Goal: Task Accomplishment & Management: Manage account settings

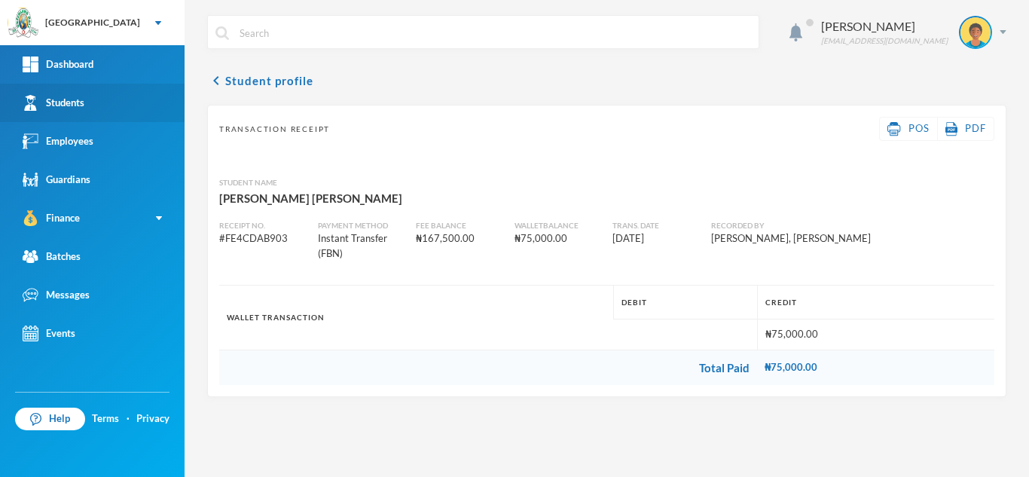
click at [108, 99] on link "Students" at bounding box center [92, 103] width 185 height 38
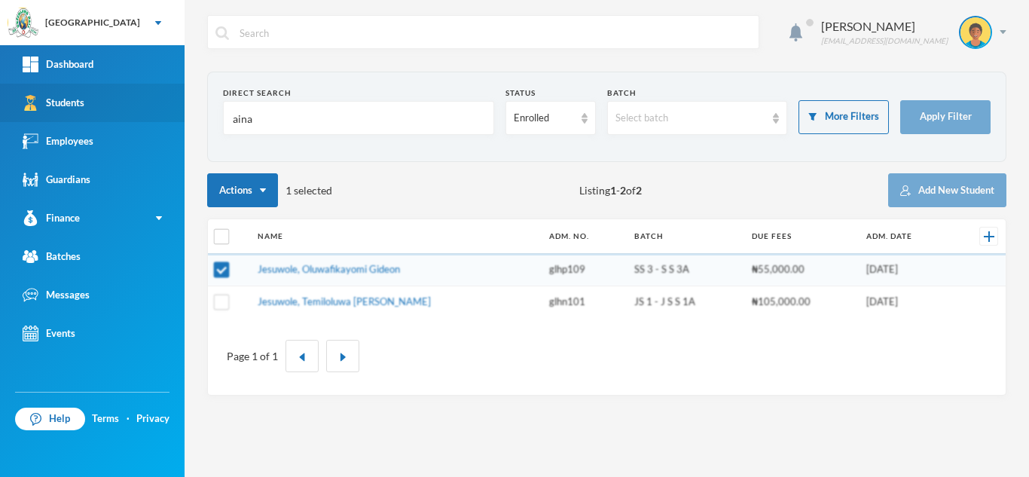
drag, startPoint x: 259, startPoint y: 124, endPoint x: 138, endPoint y: 115, distance: 121.6
click at [138, 115] on div "Greenland Hall Your Bluebic Account Greenland Hall Add a New School Dashboard S…" at bounding box center [514, 238] width 1029 height 477
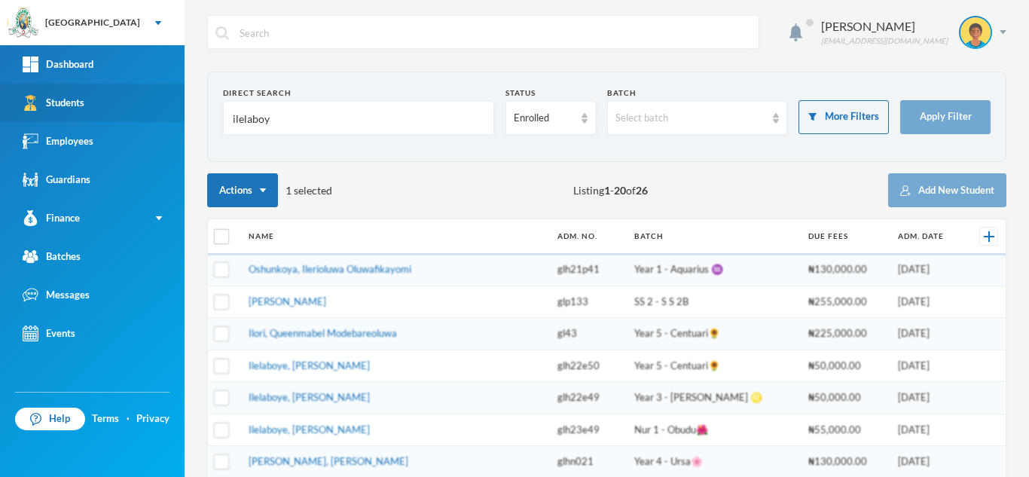
type input "ilelaboye"
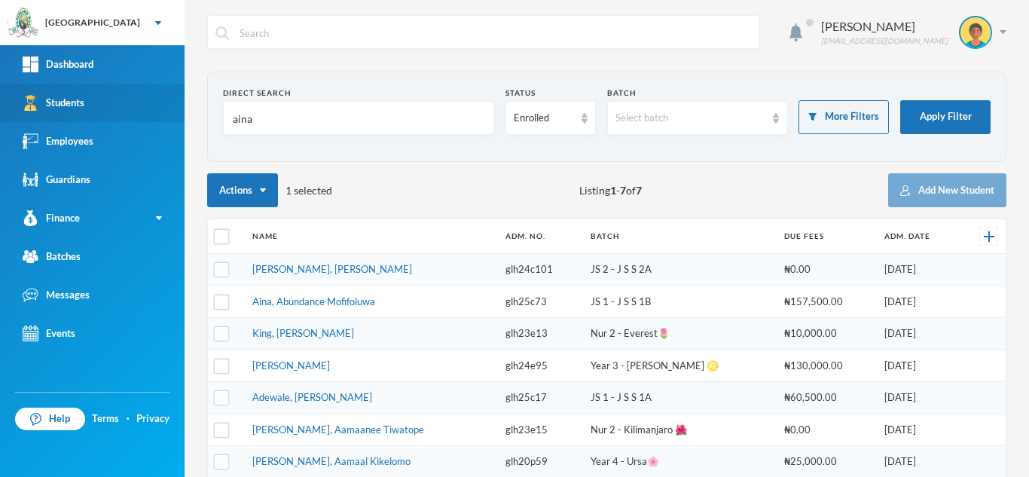
drag, startPoint x: 188, startPoint y: 87, endPoint x: 166, endPoint y: 84, distance: 22.9
click at [166, 84] on div "Greenland Hall Your Bluebic Account Greenland Hall Add a New School Dashboard S…" at bounding box center [514, 238] width 1029 height 477
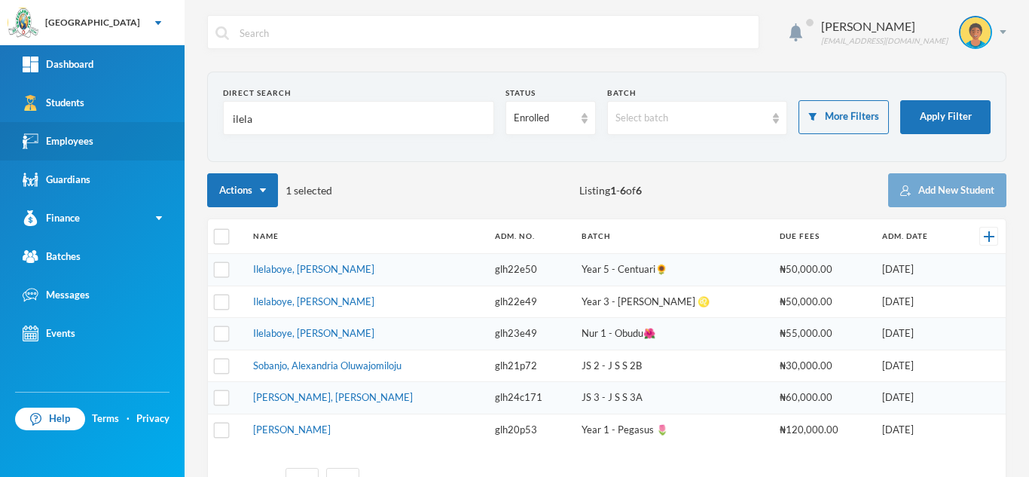
drag, startPoint x: 265, startPoint y: 112, endPoint x: 180, endPoint y: 128, distance: 86.7
click at [180, 128] on div "Greenland Hall Your Bluebic Account Greenland Hall Add a New School Dashboard S…" at bounding box center [514, 238] width 1029 height 477
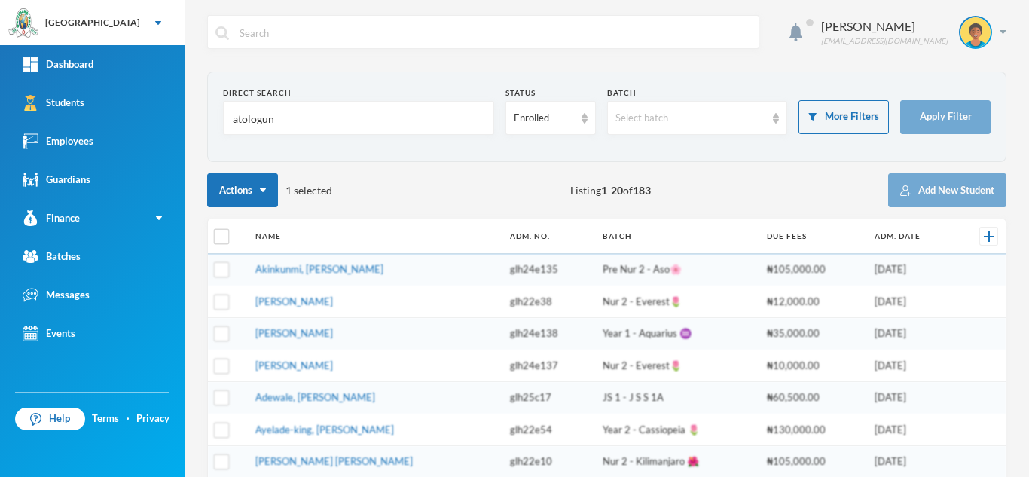
type input "atologun"
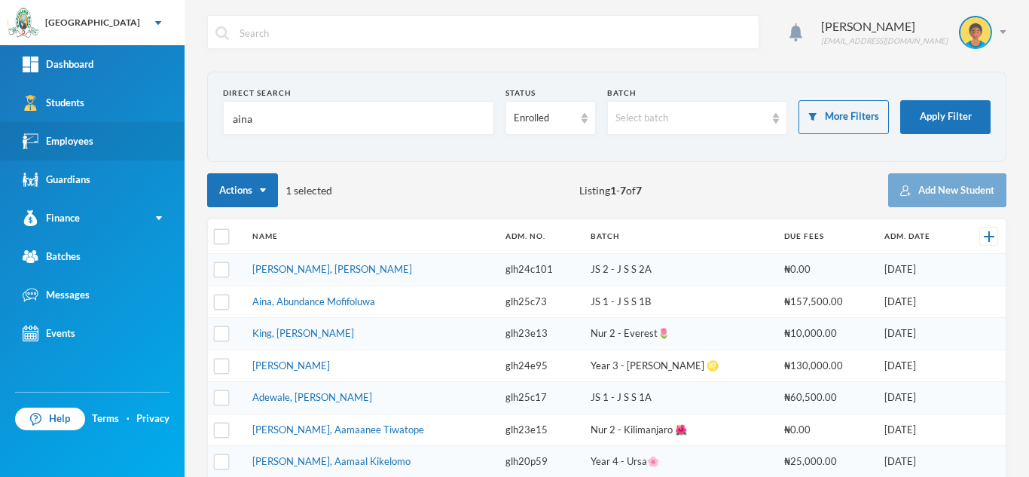
drag, startPoint x: 212, startPoint y: 130, endPoint x: 90, endPoint y: 131, distance: 122.1
click at [90, 131] on div "Greenland Hall Your Bluebic Account Greenland Hall Add a New School Dashboard S…" at bounding box center [514, 238] width 1029 height 477
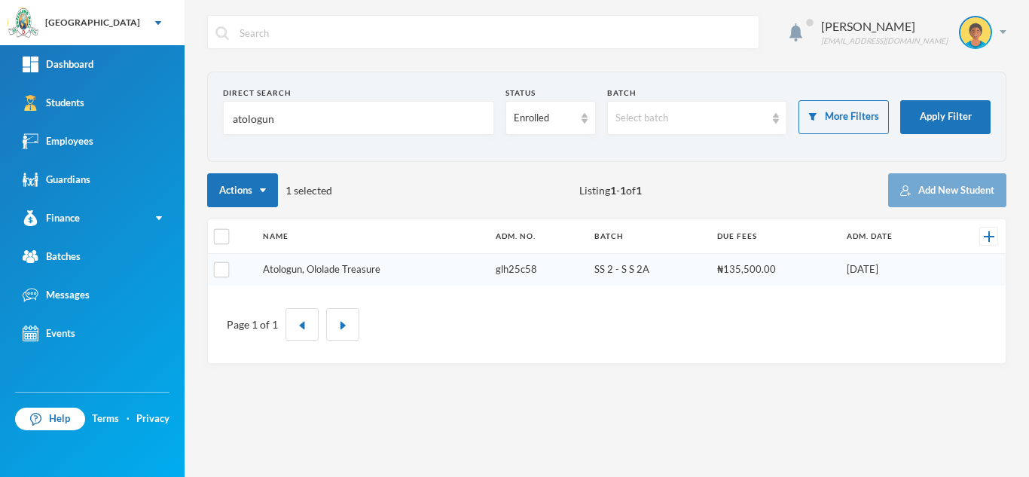
type input "atologun"
click at [326, 269] on link "Atologun, Ololade Treasure" at bounding box center [322, 269] width 118 height 12
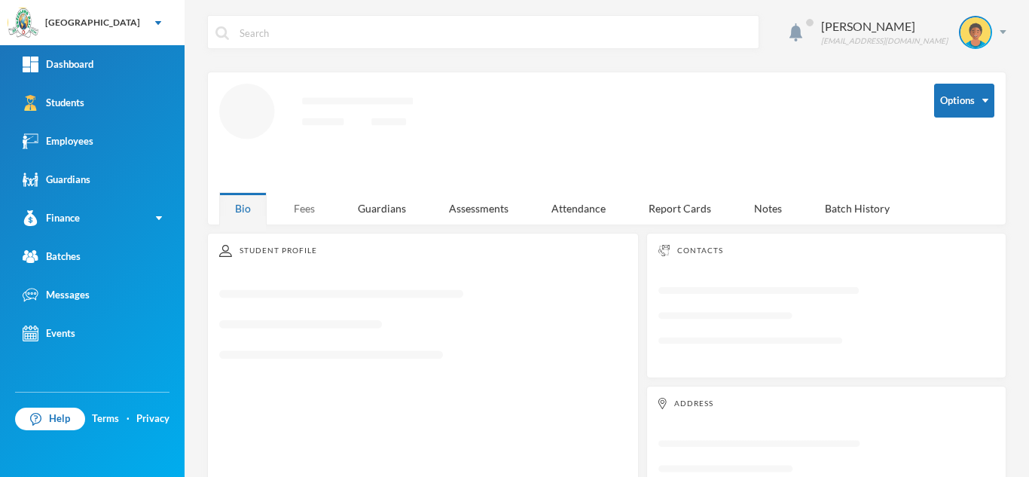
click at [295, 207] on div "Fees" at bounding box center [304, 208] width 53 height 32
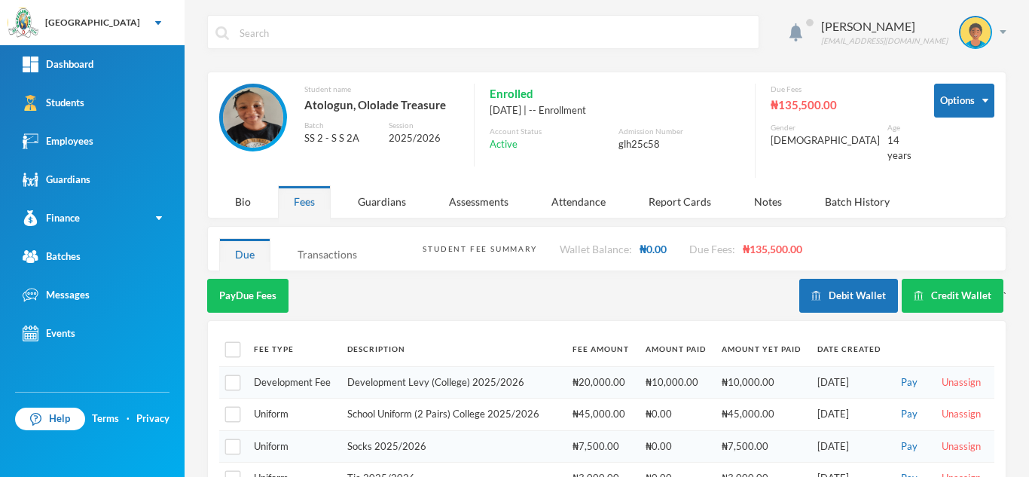
click at [325, 238] on div "Transactions" at bounding box center [327, 254] width 91 height 32
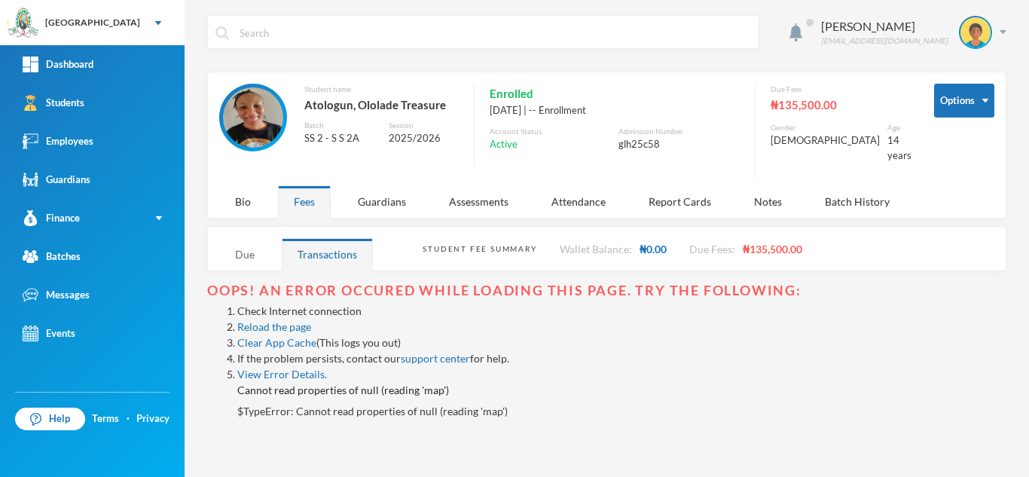
click at [230, 246] on div "Due" at bounding box center [244, 254] width 51 height 32
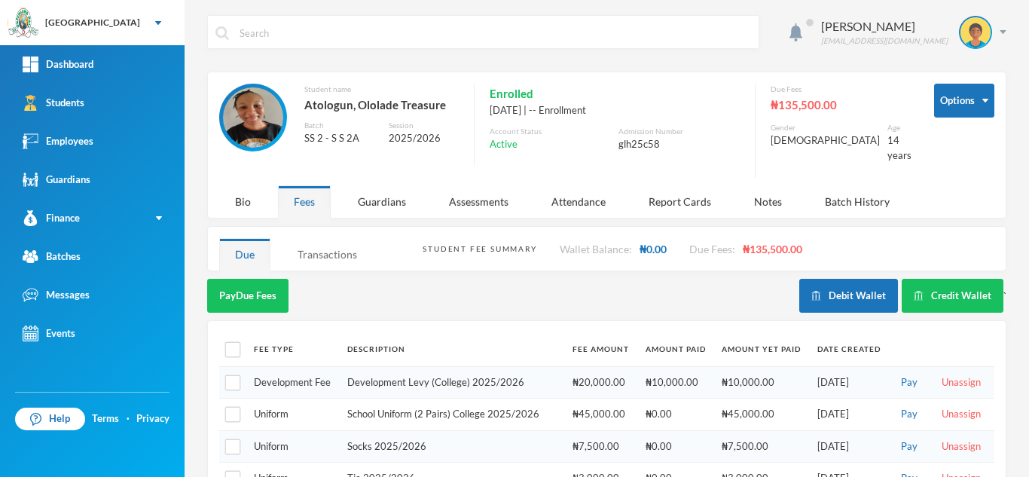
click at [316, 246] on div "Transactions" at bounding box center [327, 254] width 91 height 32
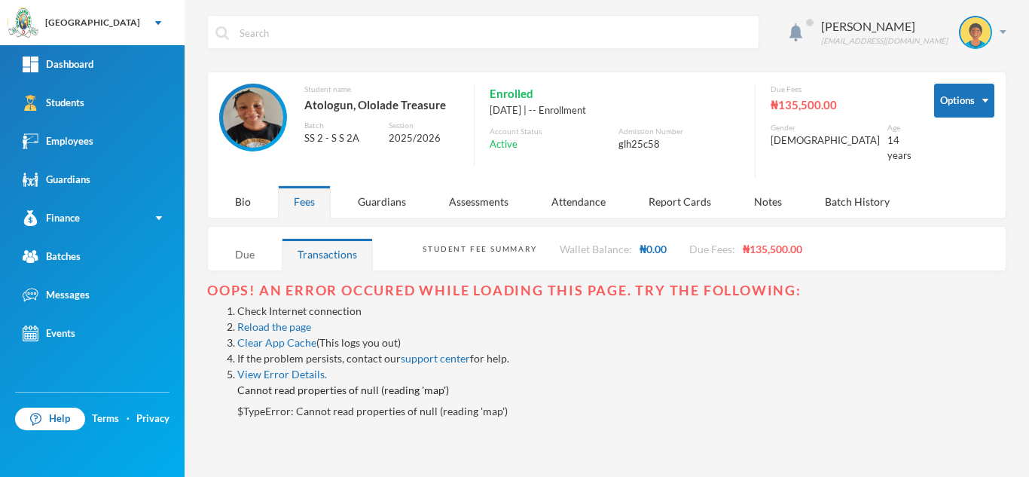
click at [238, 246] on div "Due" at bounding box center [244, 254] width 51 height 32
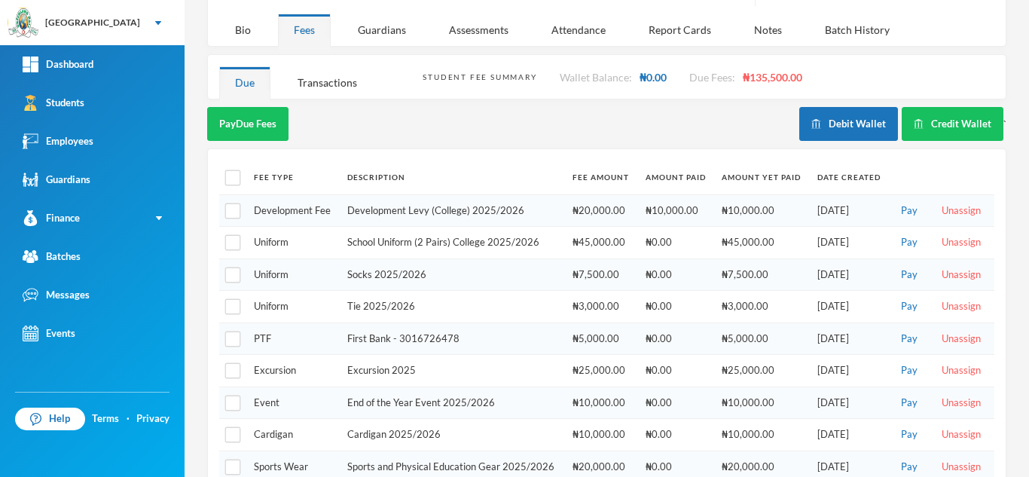
scroll to position [173, 0]
click at [341, 71] on div "Transactions" at bounding box center [327, 82] width 91 height 32
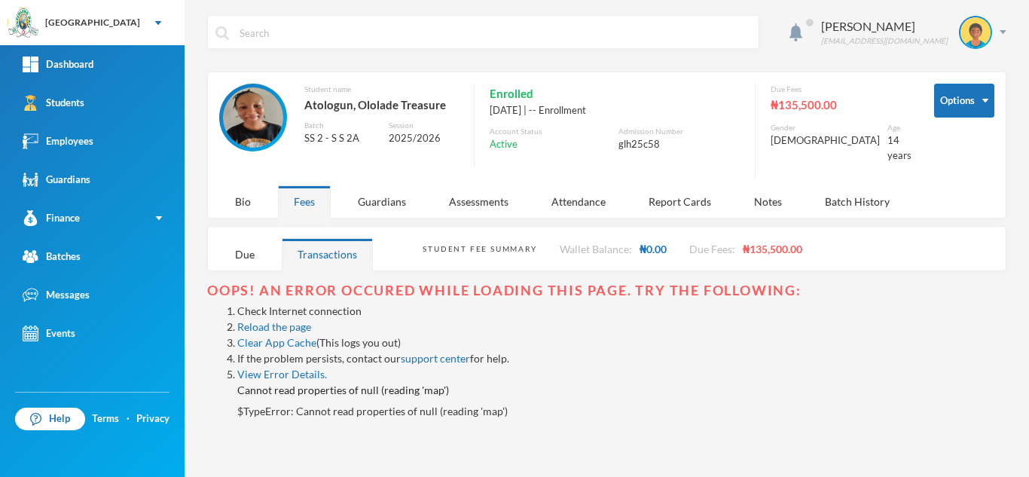
scroll to position [0, 0]
click at [248, 188] on div "Bio" at bounding box center [242, 201] width 47 height 32
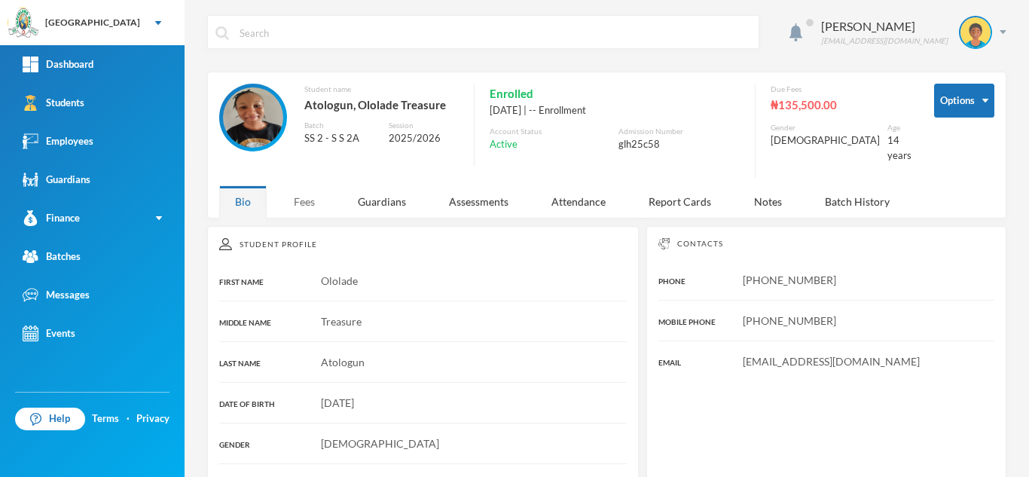
click at [298, 190] on div "Fees" at bounding box center [304, 201] width 53 height 32
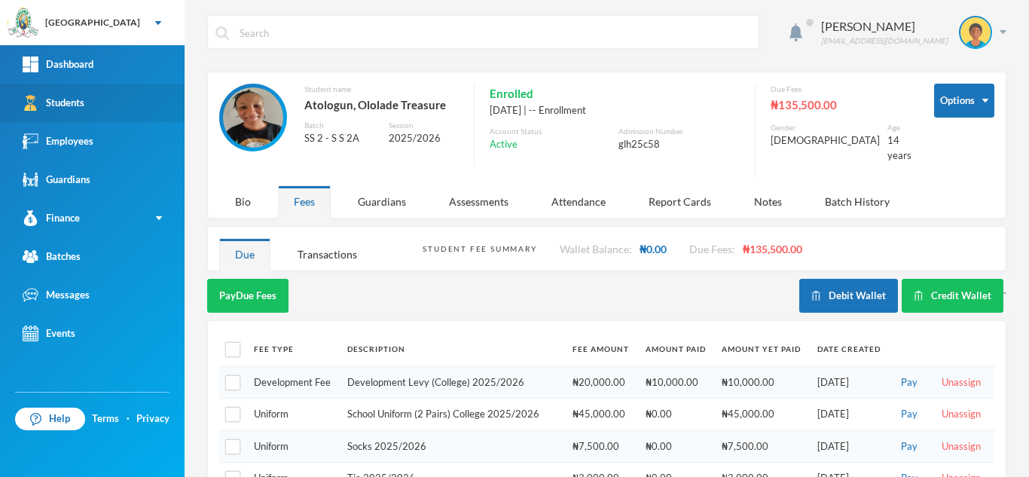
click at [96, 98] on link "Students" at bounding box center [92, 103] width 185 height 38
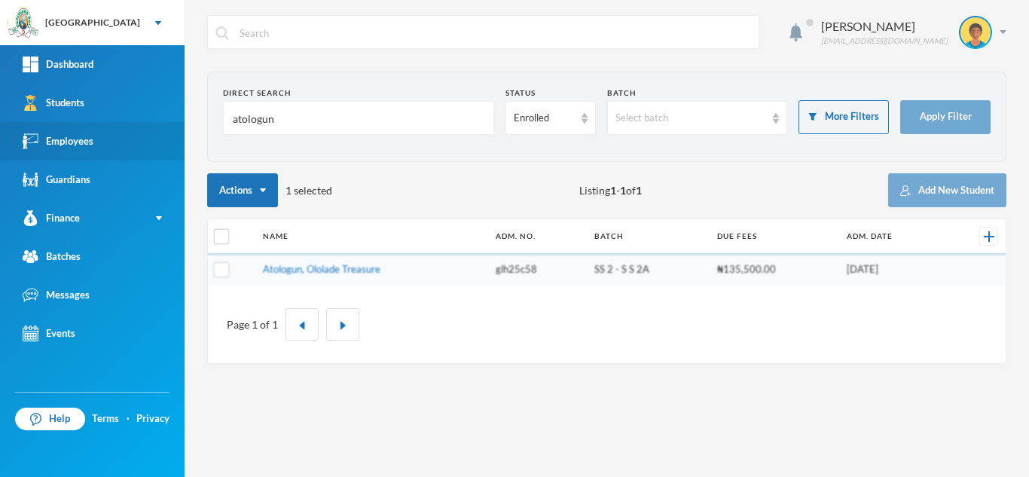
drag, startPoint x: 293, startPoint y: 123, endPoint x: 115, endPoint y: 122, distance: 178.6
click at [115, 122] on div "Greenland Hall Your Bluebic Account Greenland Hall Add a New School Dashboard S…" at bounding box center [514, 238] width 1029 height 477
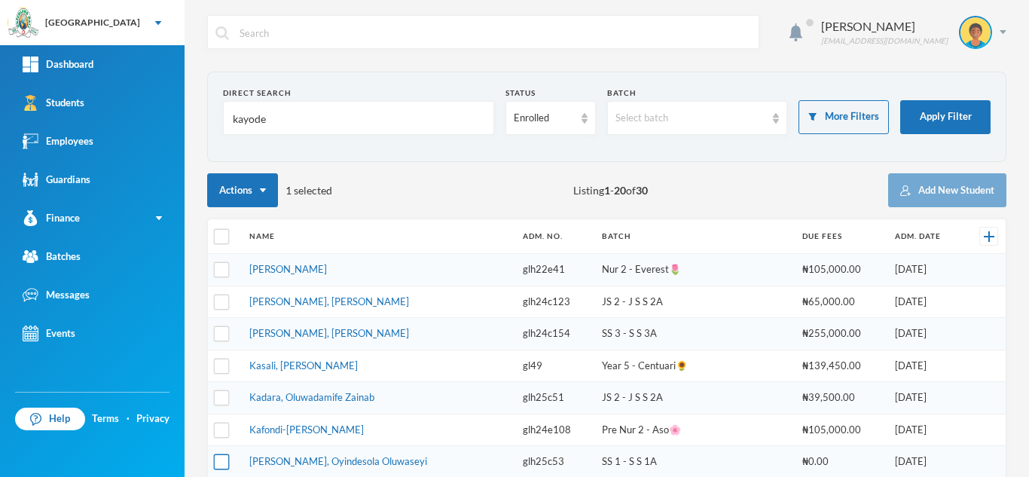
type input "kayode"
click at [219, 463] on input "checkbox" at bounding box center [222, 462] width 16 height 16
checkbox input "true"
click at [217, 237] on input "checkbox" at bounding box center [222, 237] width 16 height 16
checkbox input "true"
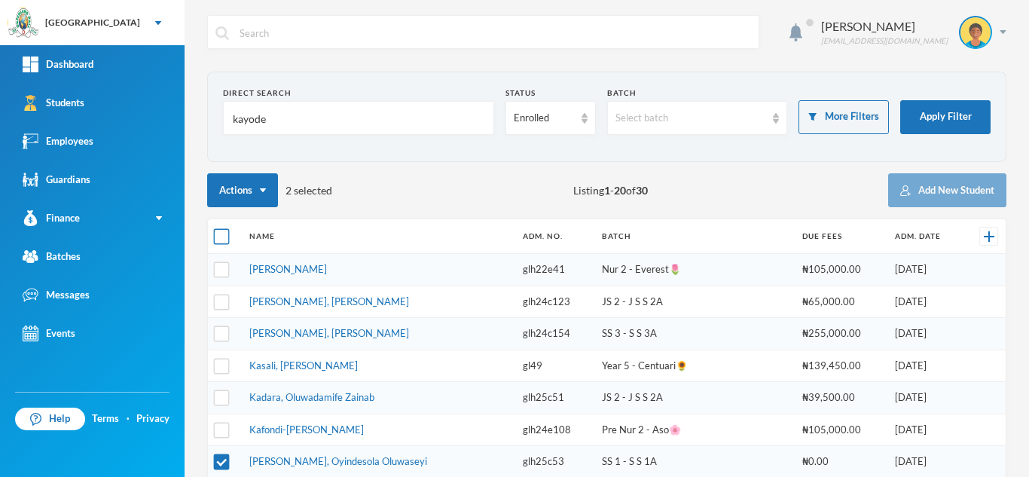
checkbox input "true"
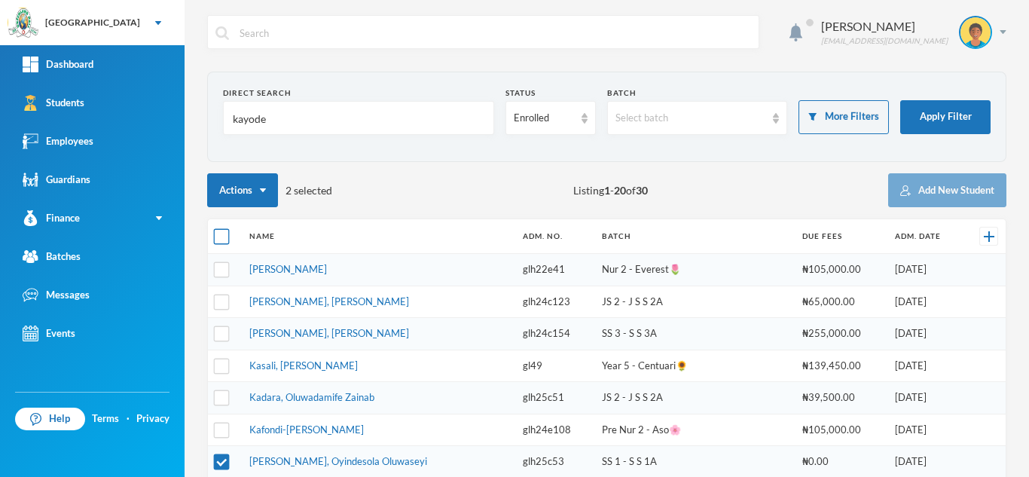
checkbox input "true"
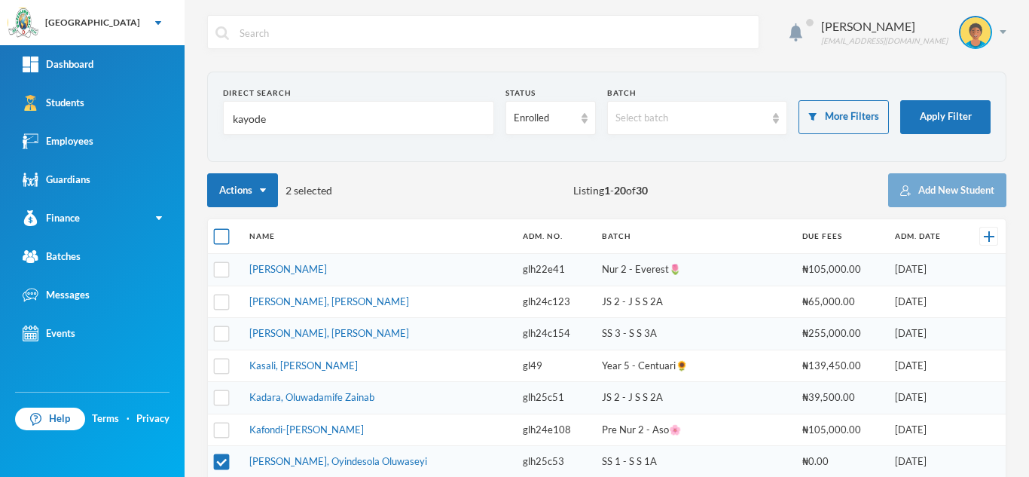
checkbox input "true"
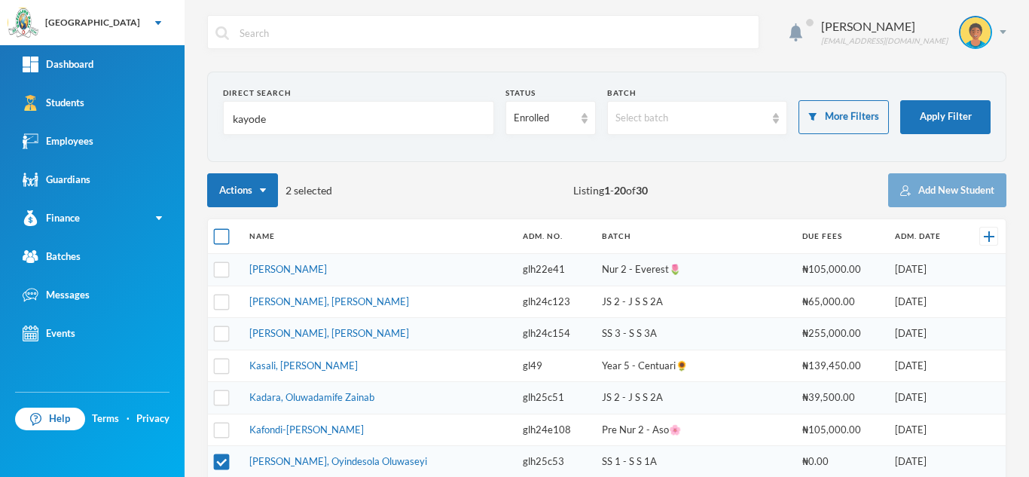
checkbox input "true"
click at [219, 231] on input "checkbox" at bounding box center [222, 237] width 16 height 16
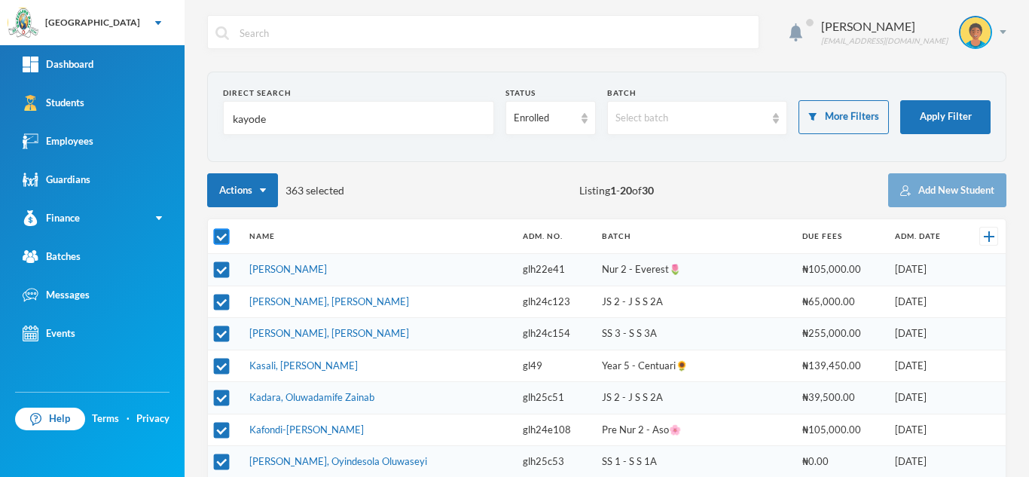
checkbox input "false"
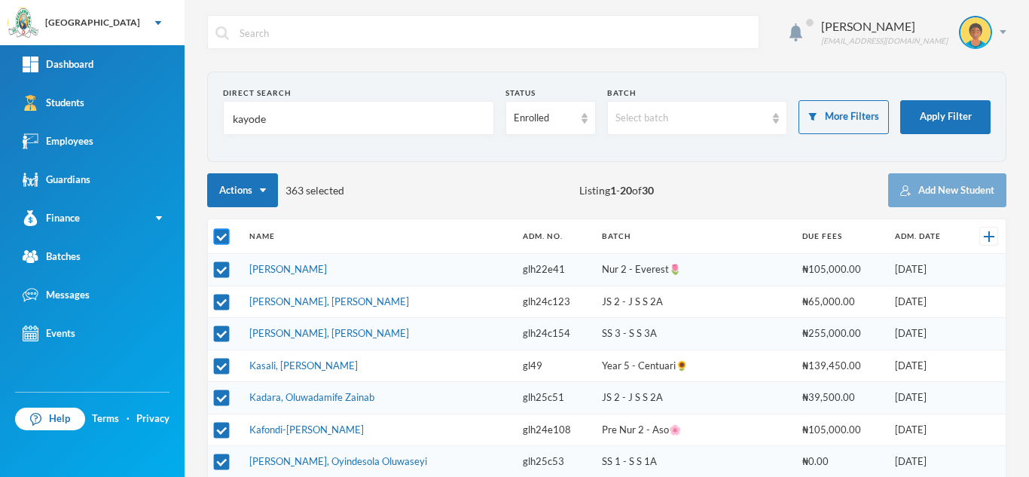
checkbox input "false"
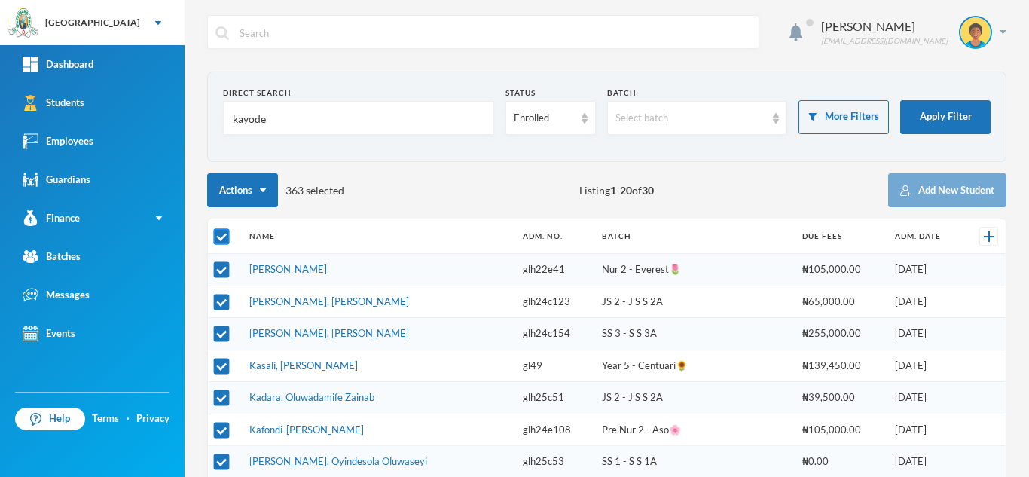
checkbox input "false"
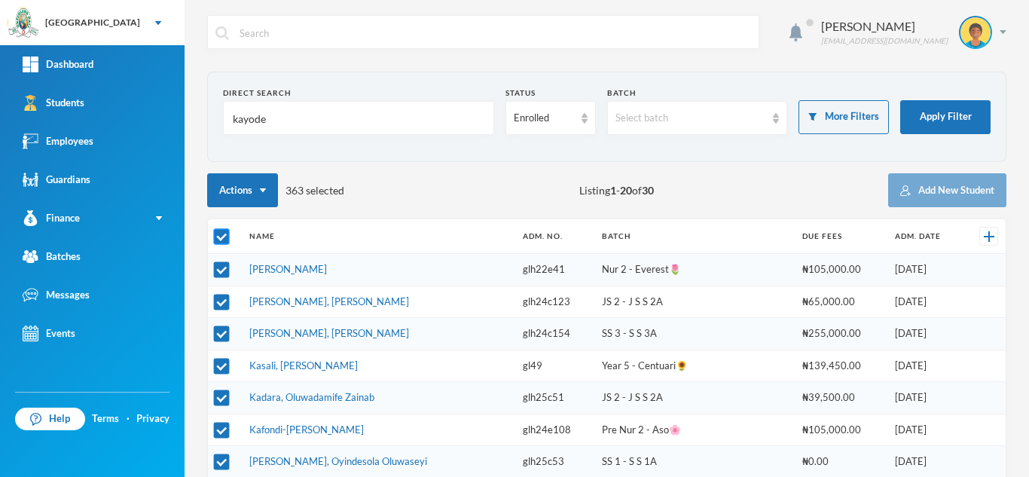
checkbox input "false"
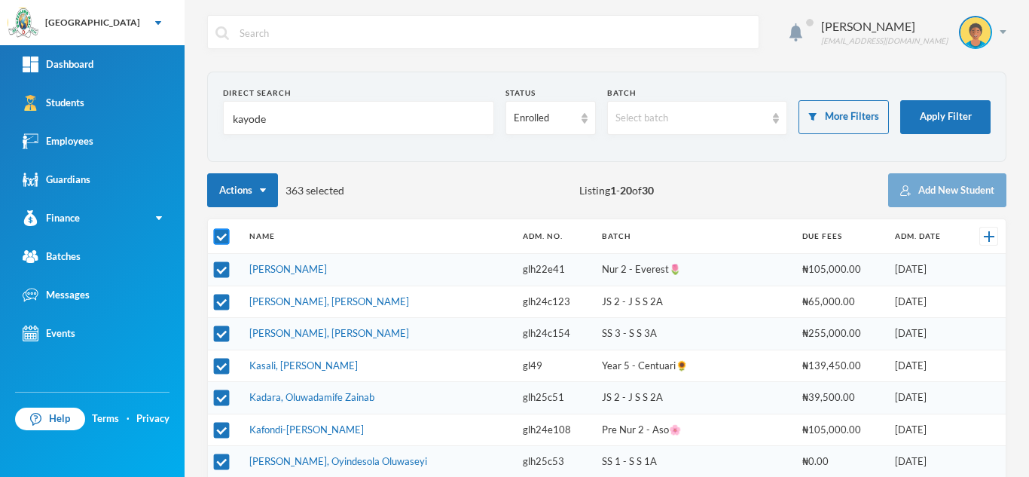
checkbox input "false"
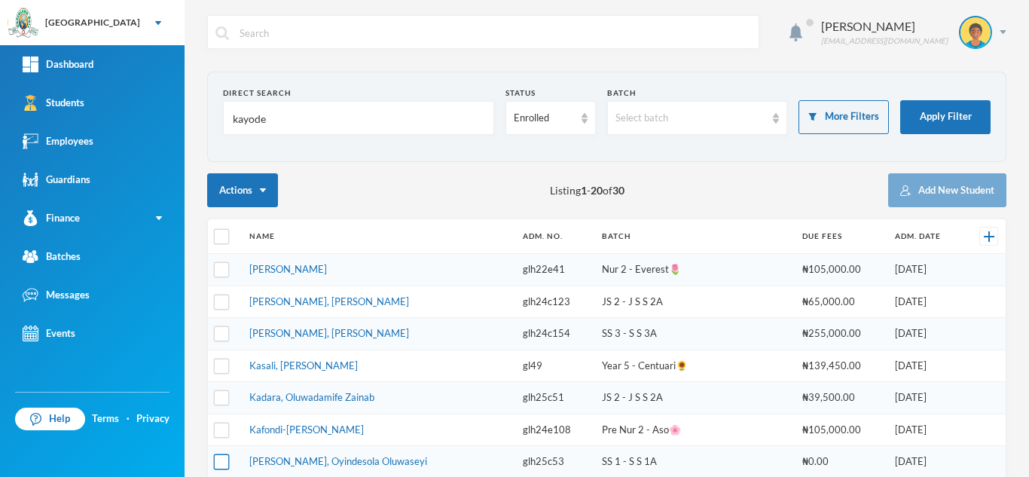
click at [218, 462] on input "checkbox" at bounding box center [222, 462] width 16 height 16
checkbox input "true"
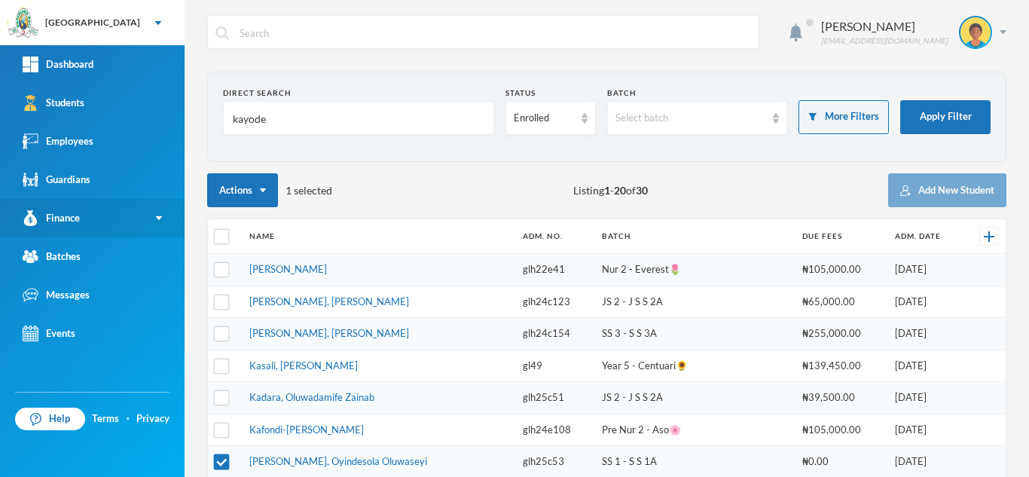
click at [163, 218] on link "Finance" at bounding box center [92, 218] width 185 height 38
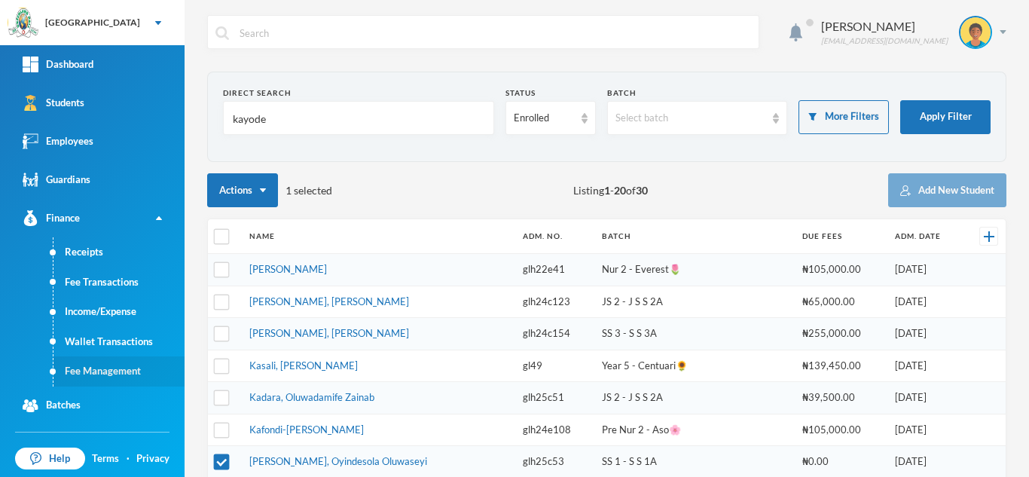
click at [113, 366] on link "Fee Management" at bounding box center [118, 371] width 131 height 30
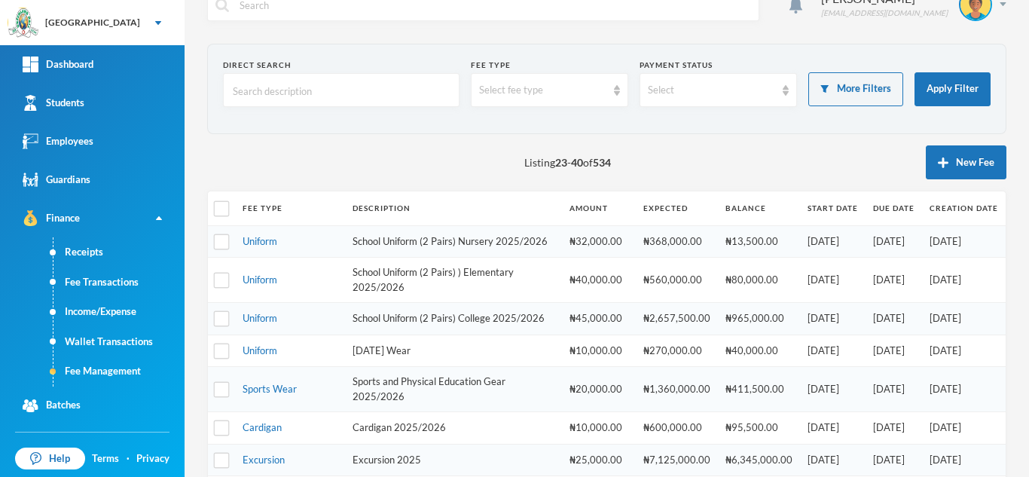
scroll to position [512, 0]
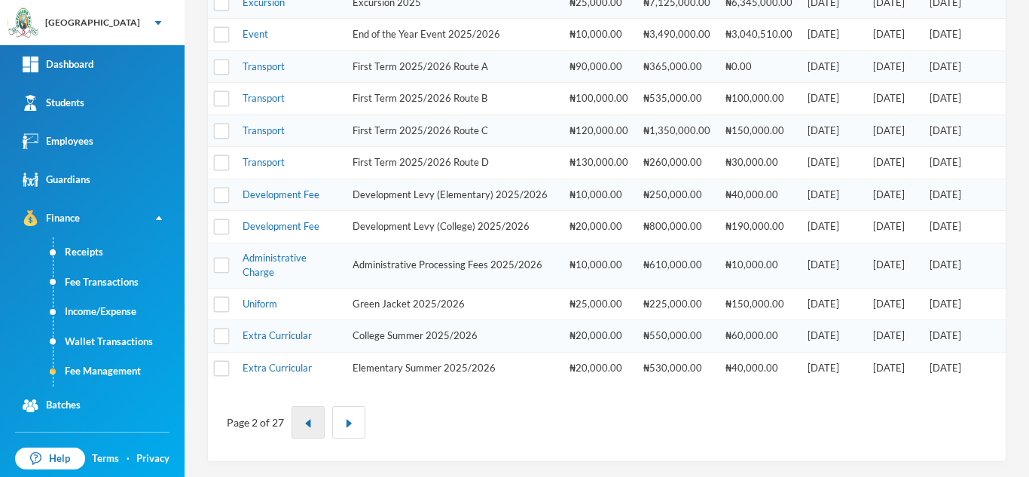
click at [308, 419] on img "button" at bounding box center [308, 423] width 9 height 9
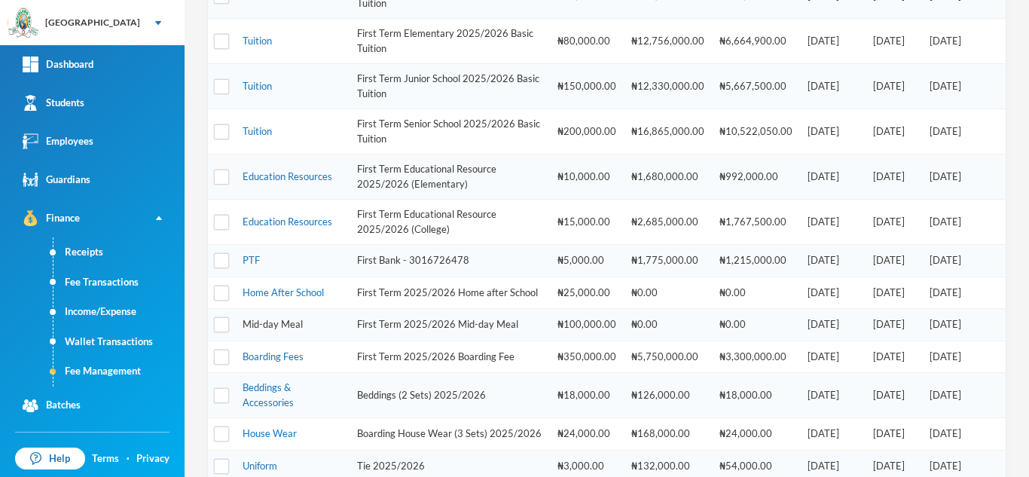
click at [284, 330] on link "Mid-day Meal" at bounding box center [273, 324] width 60 height 12
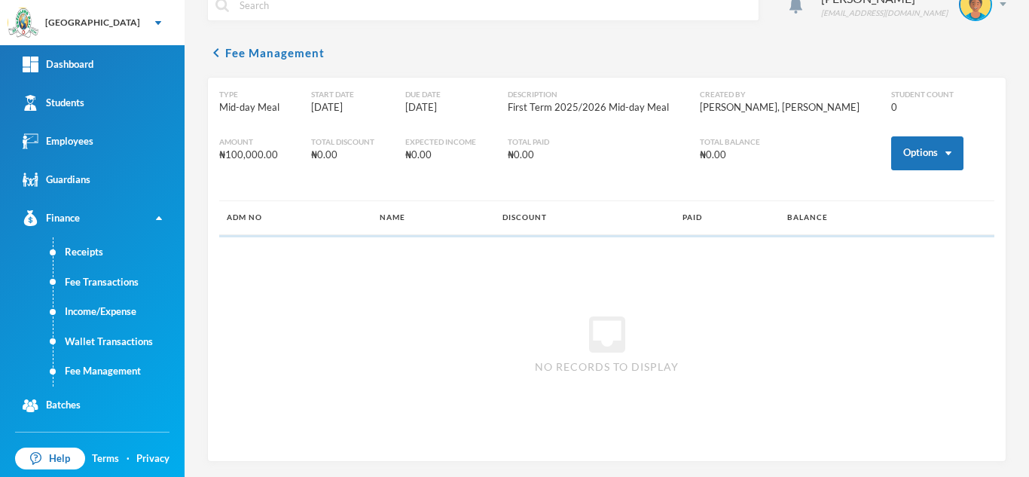
scroll to position [28, 0]
click at [897, 151] on button "Options" at bounding box center [927, 153] width 72 height 34
click at [857, 209] on button "Assign to ( 1 ) selected students" at bounding box center [871, 219] width 136 height 27
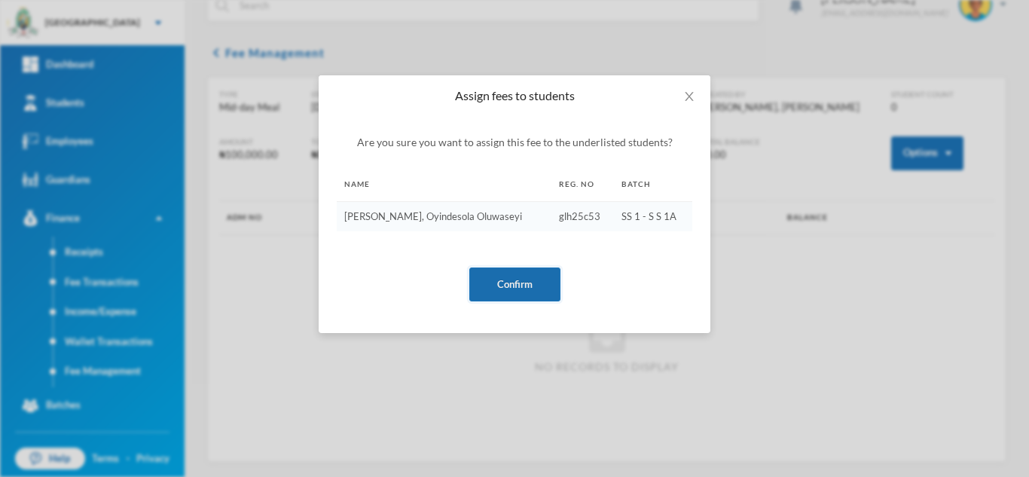
click at [514, 278] on button "Confirm" at bounding box center [514, 284] width 91 height 34
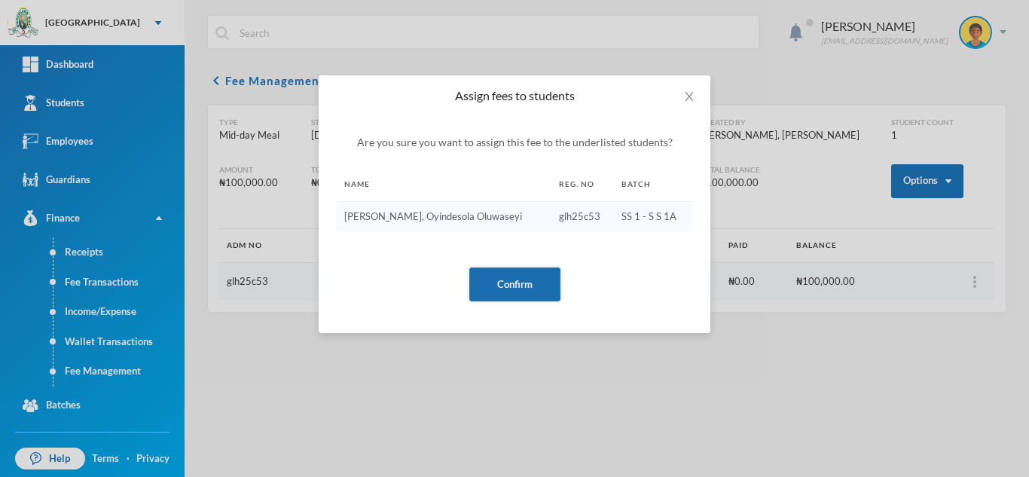
scroll to position [0, 0]
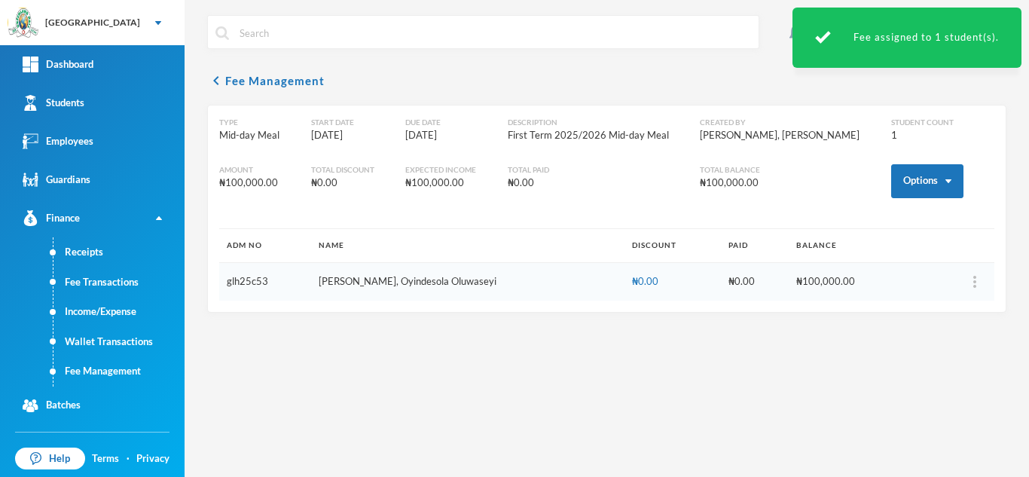
click at [355, 282] on link "Kayode-ogundele, Oyindesola Oluwaseyi" at bounding box center [408, 281] width 178 height 12
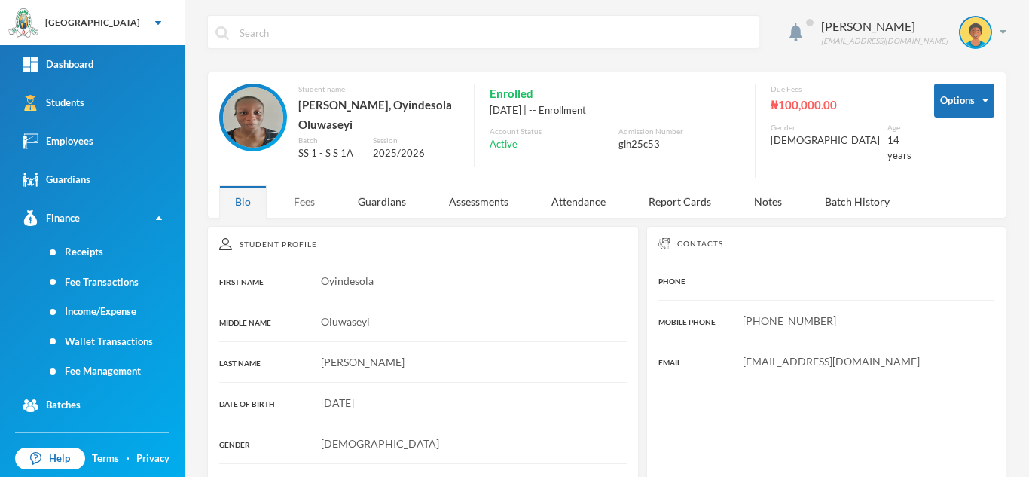
click at [304, 197] on div "Fees" at bounding box center [304, 201] width 53 height 32
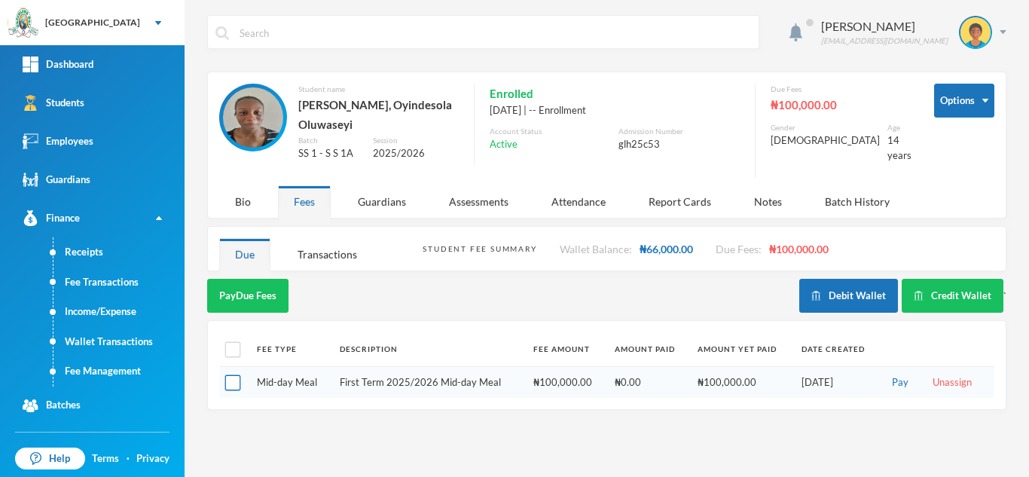
click at [231, 383] on input "checkbox" at bounding box center [233, 383] width 16 height 16
checkbox input "true"
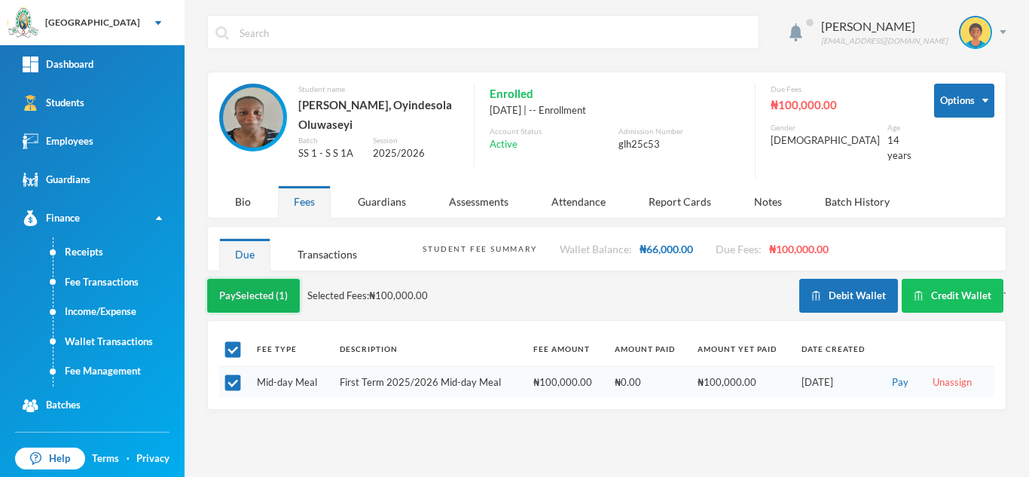
click at [244, 294] on button "Pay Selected (1)" at bounding box center [253, 296] width 93 height 34
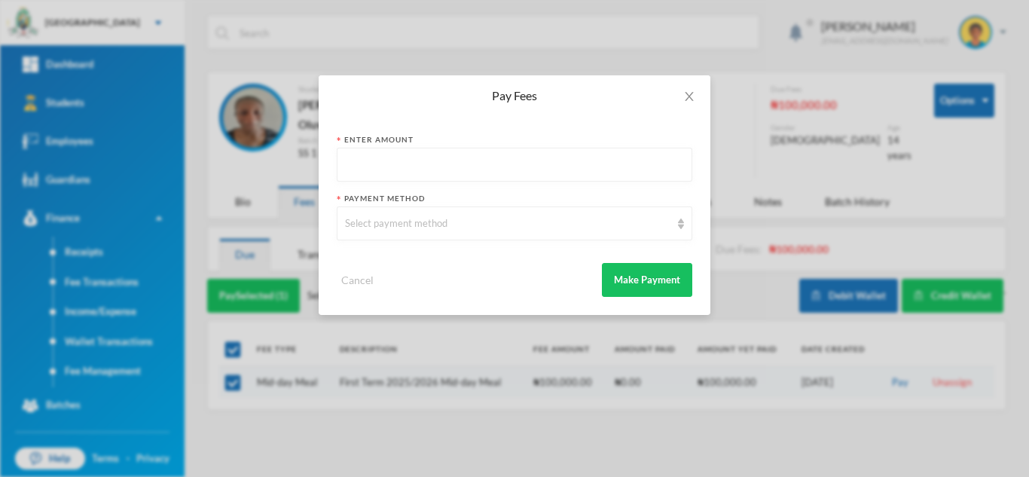
click at [374, 167] on input "text" at bounding box center [514, 165] width 339 height 34
type input "66000"
click at [387, 221] on div "Select payment method" at bounding box center [507, 223] width 325 height 15
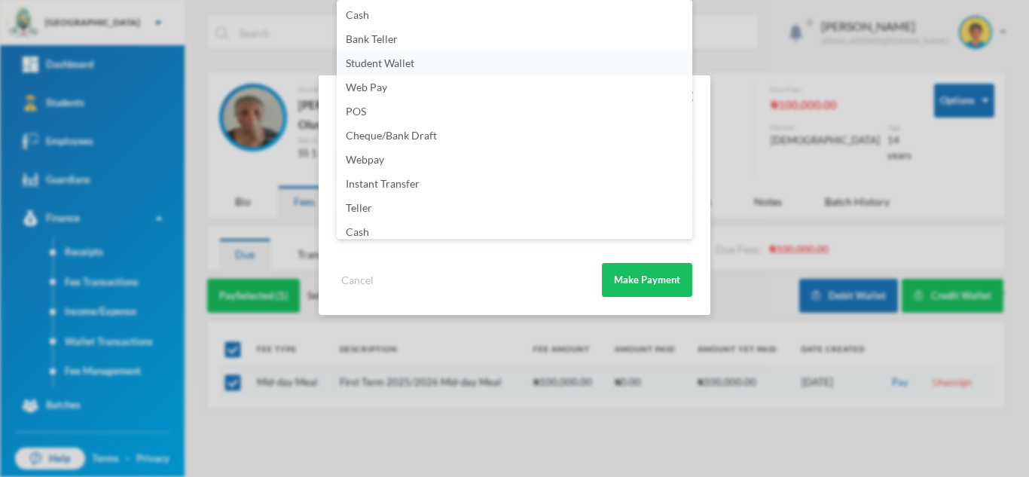
click at [390, 60] on span "Student Wallet" at bounding box center [380, 63] width 69 height 13
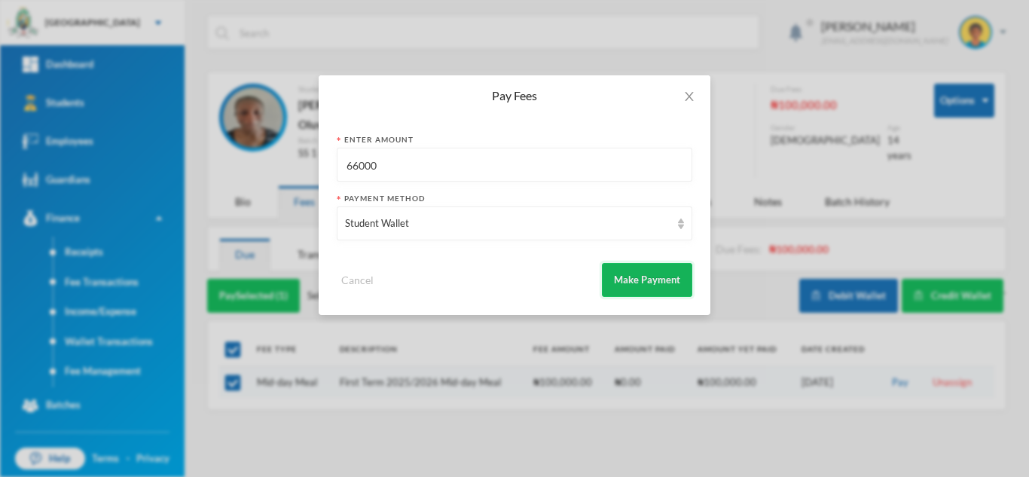
click at [613, 267] on button "Make Payment" at bounding box center [647, 280] width 90 height 34
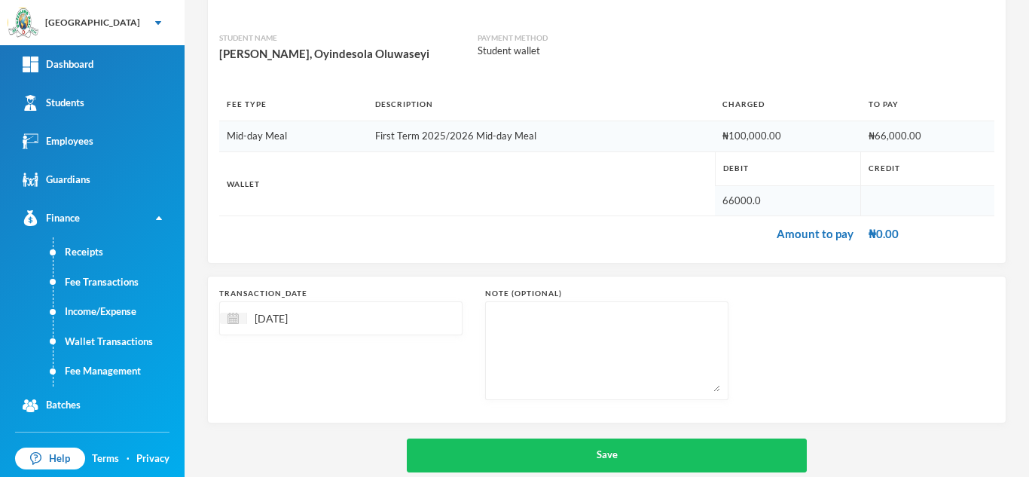
scroll to position [161, 0]
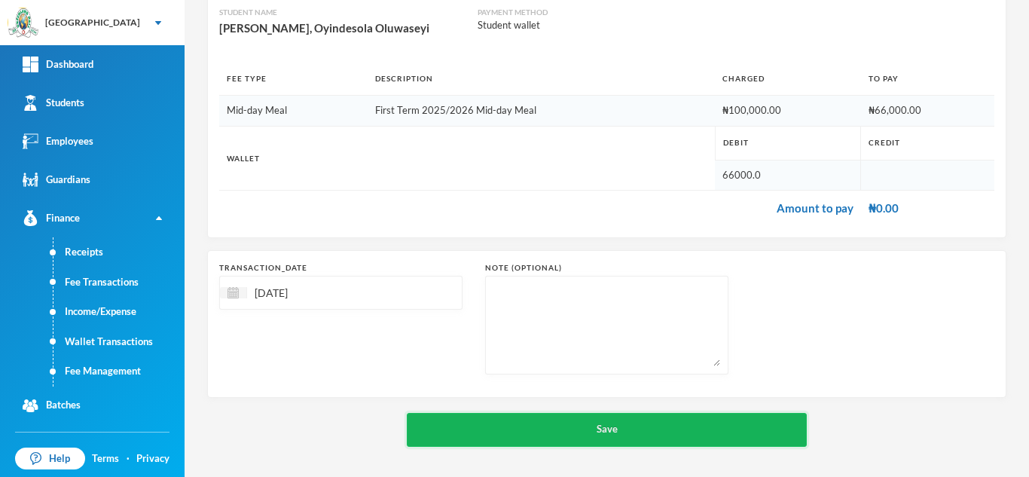
click at [576, 426] on button "Save" at bounding box center [607, 430] width 400 height 34
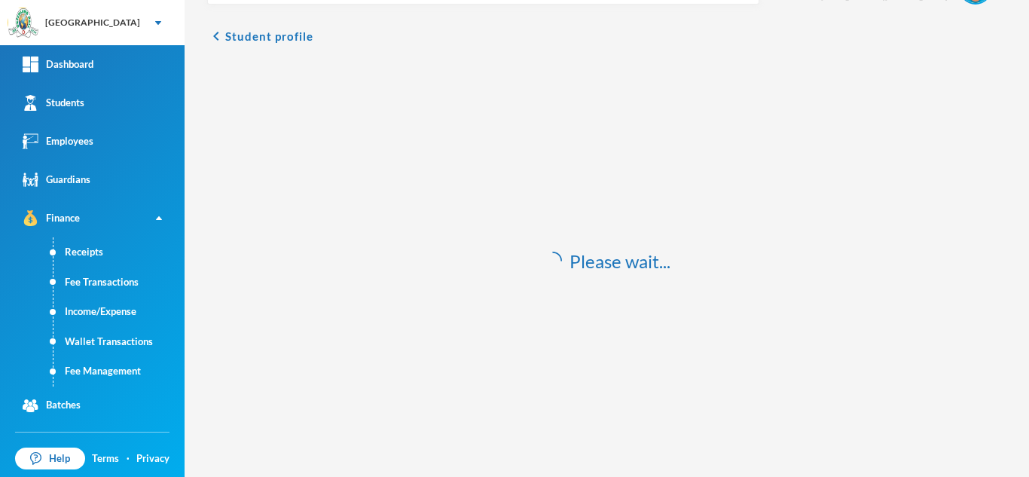
scroll to position [44, 0]
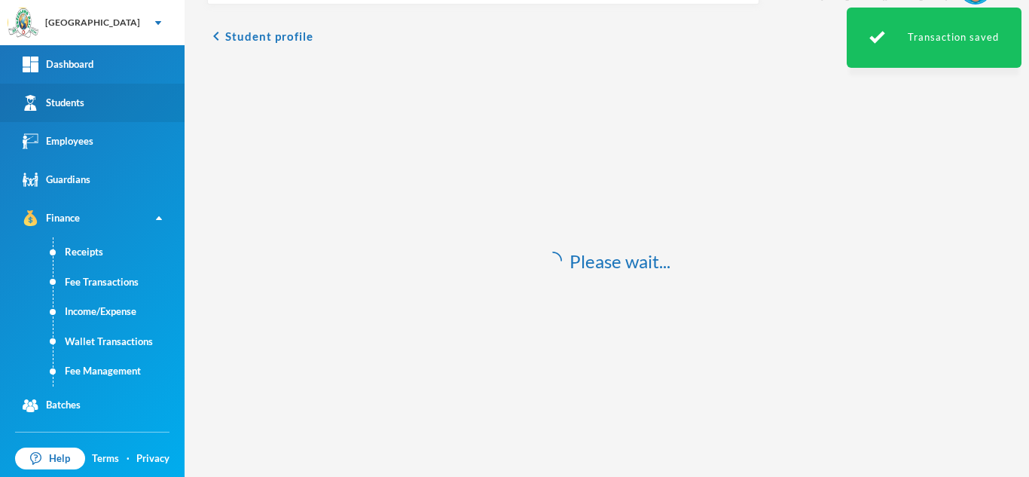
click at [112, 96] on link "Students" at bounding box center [92, 103] width 185 height 38
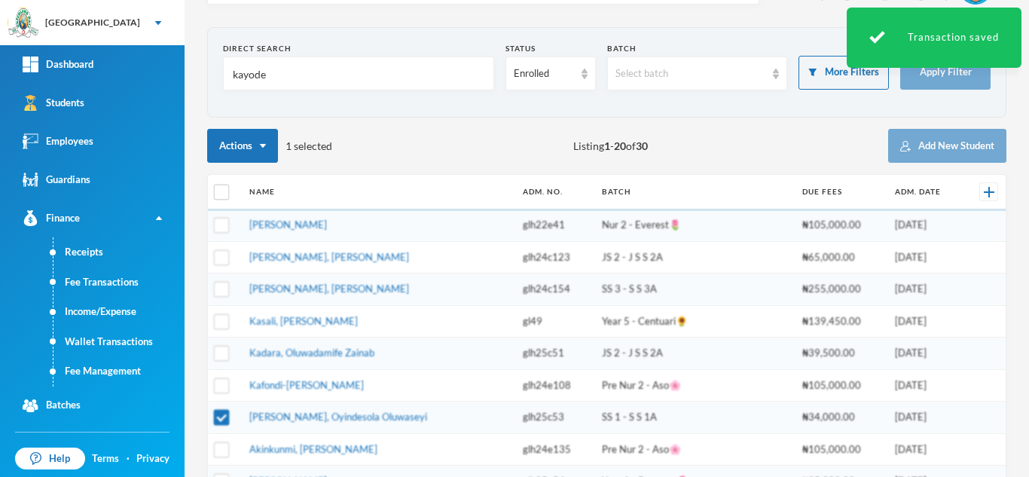
drag, startPoint x: 278, startPoint y: 71, endPoint x: 191, endPoint y: 76, distance: 86.8
click at [197, 74] on div "Aderogba Olumide olumide.aderogba@greenlandhall.org Direct Search kayode Status…" at bounding box center [607, 238] width 845 height 477
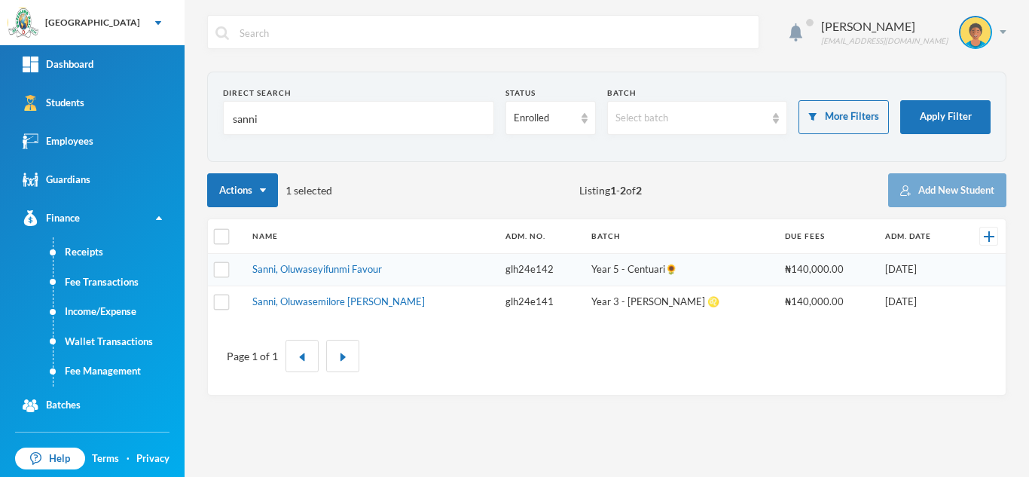
type input "sanni"
click at [512, 40] on input "text" at bounding box center [494, 33] width 513 height 34
click at [307, 267] on link "Sanni, Oluwaseyifunmi Favour" at bounding box center [317, 269] width 130 height 12
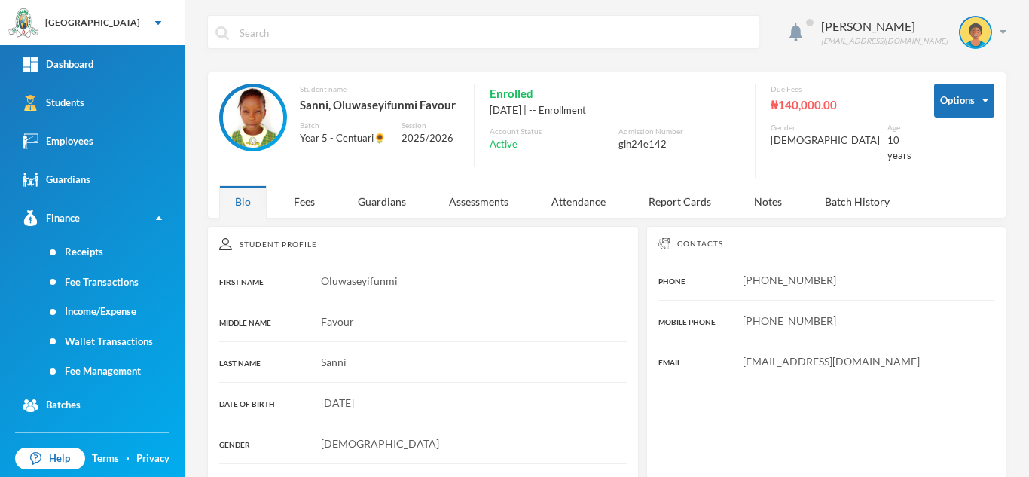
click at [336, 191] on div "Bio Fees Guardians Assessments Attendance Report Cards Notes Batch History" at bounding box center [568, 201] width 698 height 32
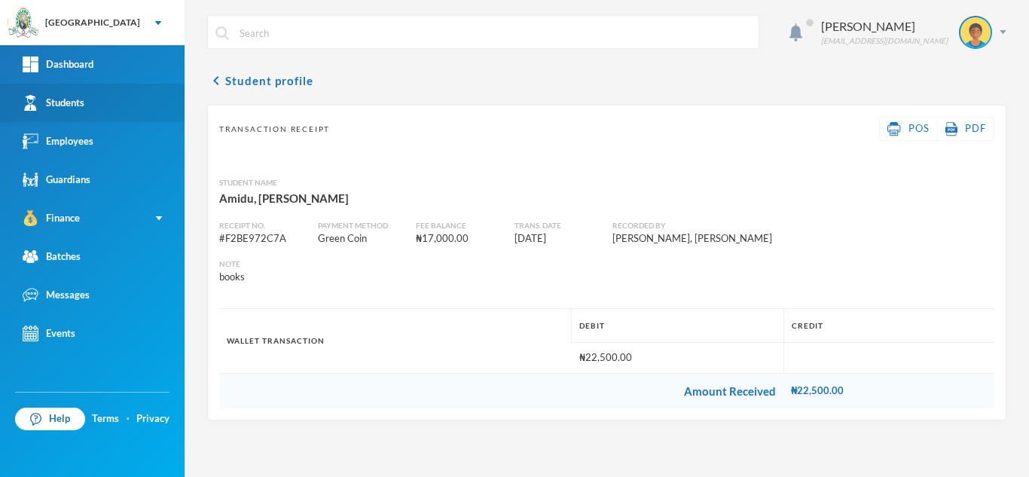
click at [115, 100] on link "Students" at bounding box center [92, 103] width 185 height 38
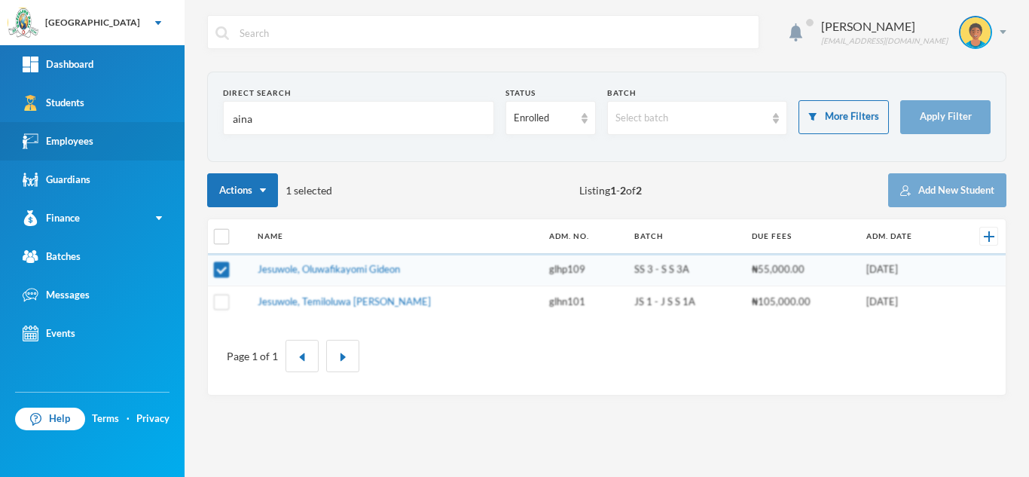
drag, startPoint x: 240, startPoint y: 127, endPoint x: 79, endPoint y: 139, distance: 161.7
click at [79, 139] on div "Greenland Hall Your Bluebic Account Greenland Hall Add a New School Dashboard S…" at bounding box center [514, 238] width 1029 height 477
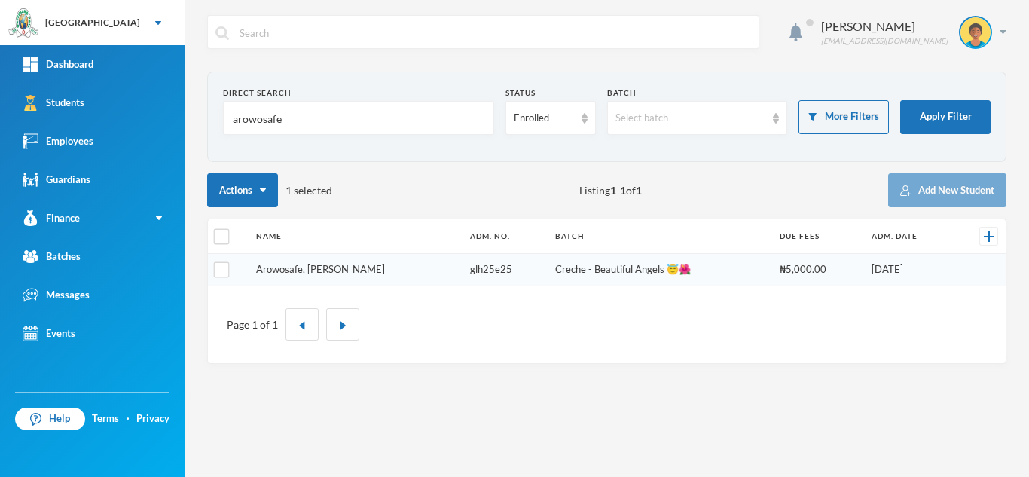
type input "arowosafe"
click at [328, 273] on link "Arowosafe, [PERSON_NAME]" at bounding box center [320, 269] width 129 height 12
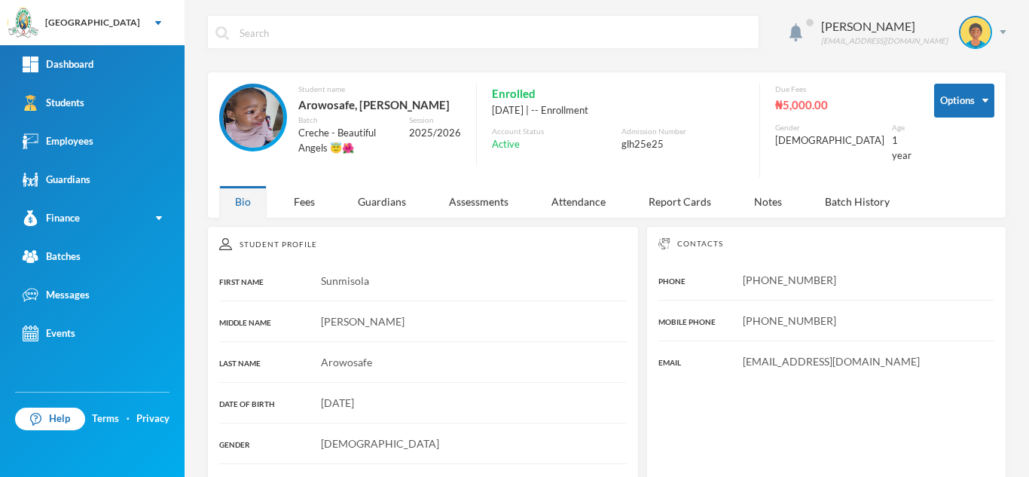
scroll to position [123, 0]
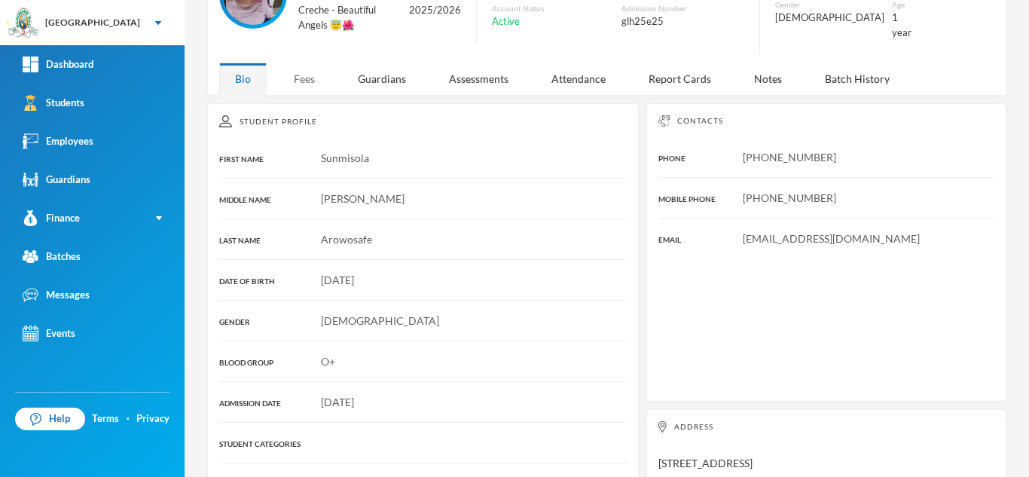
click at [310, 69] on div "Fees" at bounding box center [304, 79] width 53 height 32
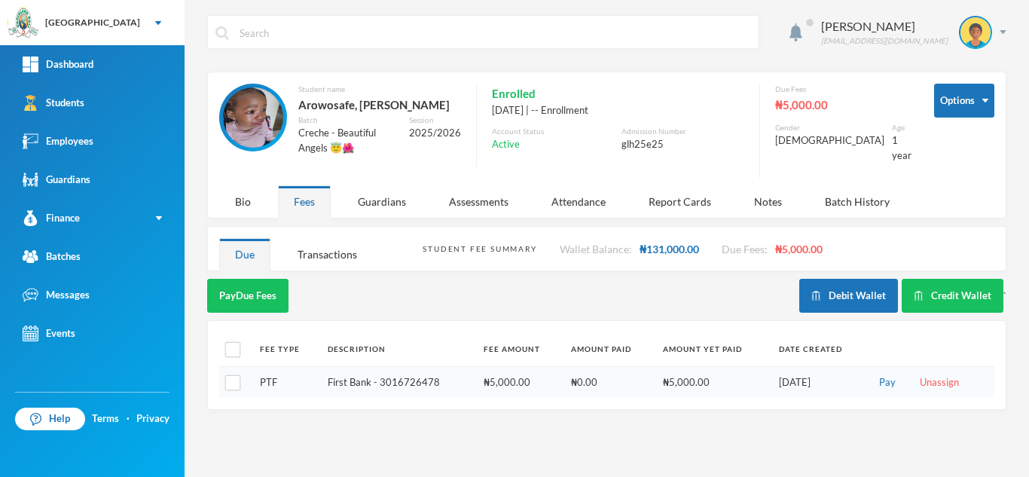
scroll to position [0, 0]
click at [335, 247] on div "Transactions" at bounding box center [327, 254] width 91 height 32
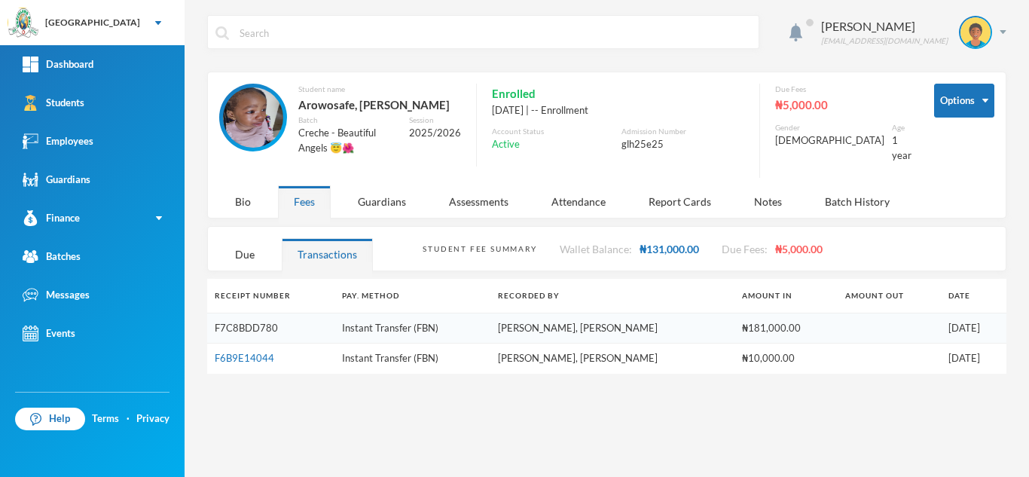
click at [230, 322] on link "F7C8BDD780" at bounding box center [246, 328] width 63 height 12
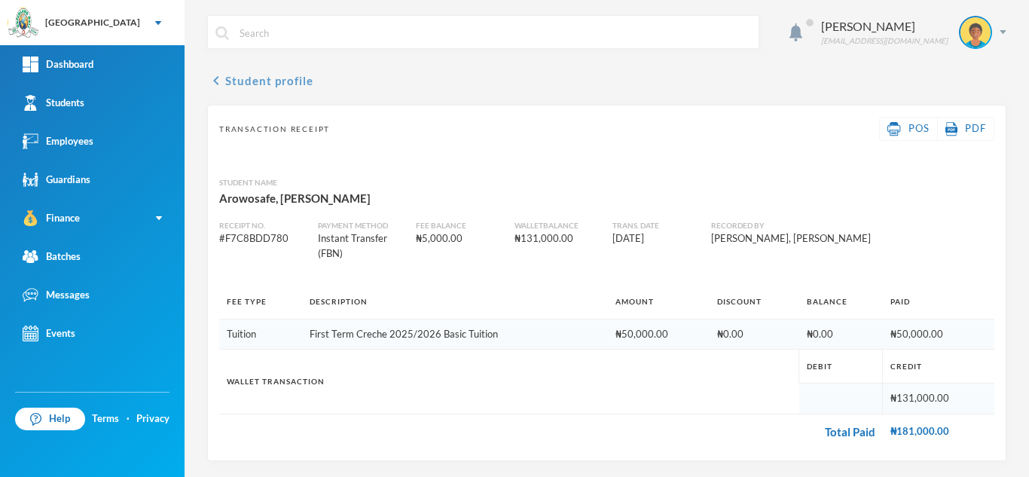
click at [256, 77] on button "chevron_left Student profile" at bounding box center [260, 81] width 106 height 18
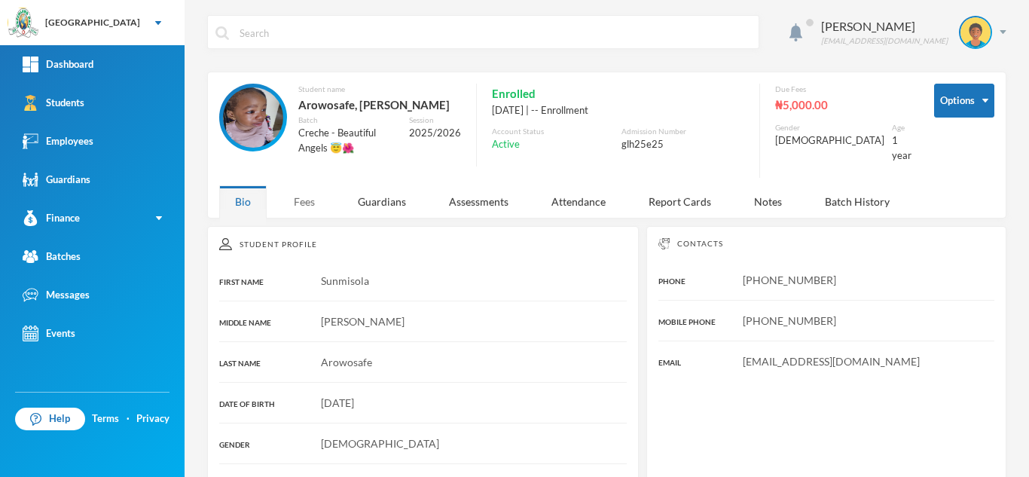
click at [300, 188] on div "Fees" at bounding box center [304, 201] width 53 height 32
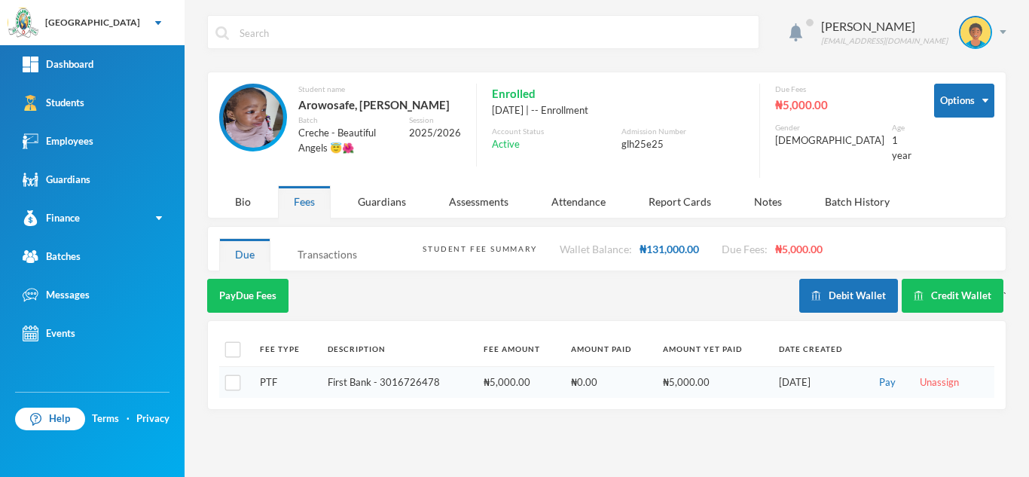
click at [316, 238] on div "Transactions" at bounding box center [327, 254] width 91 height 32
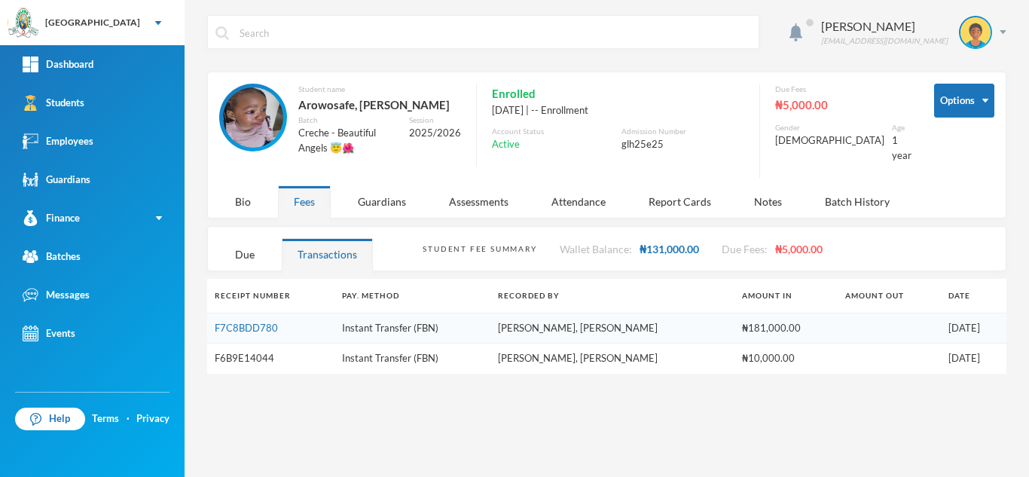
click at [242, 352] on link "F6B9E14044" at bounding box center [245, 358] width 60 height 12
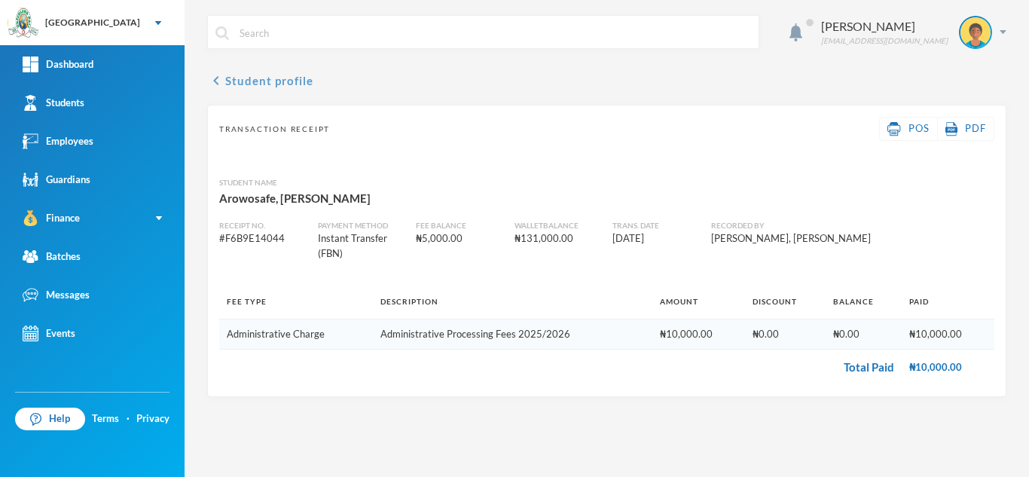
click at [235, 85] on button "chevron_left Student profile" at bounding box center [260, 81] width 106 height 18
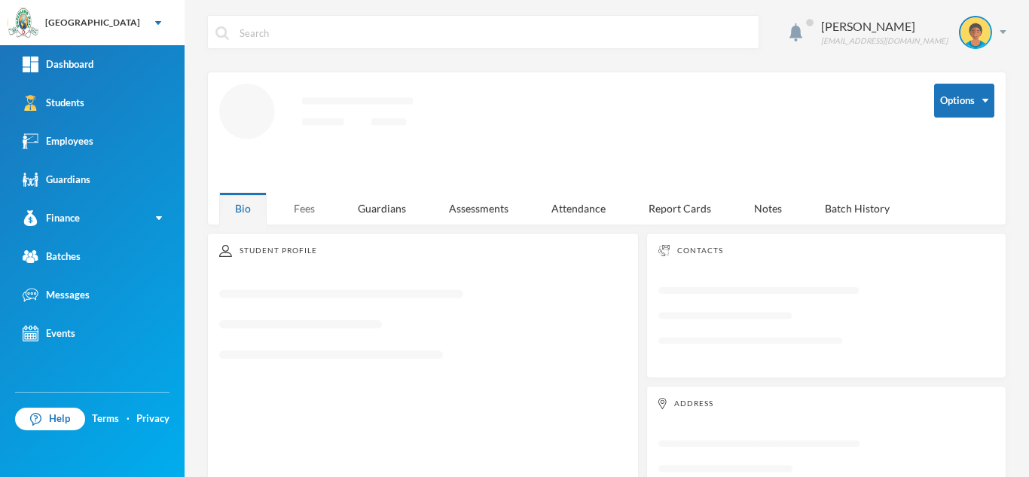
click at [291, 206] on div "Fees" at bounding box center [304, 208] width 53 height 32
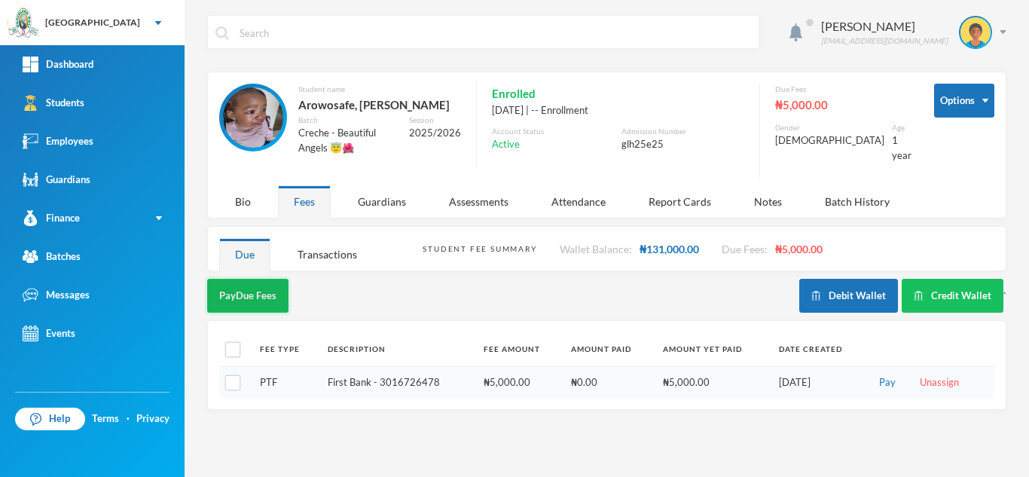
click at [234, 284] on button "Pay Due Fees" at bounding box center [247, 296] width 81 height 34
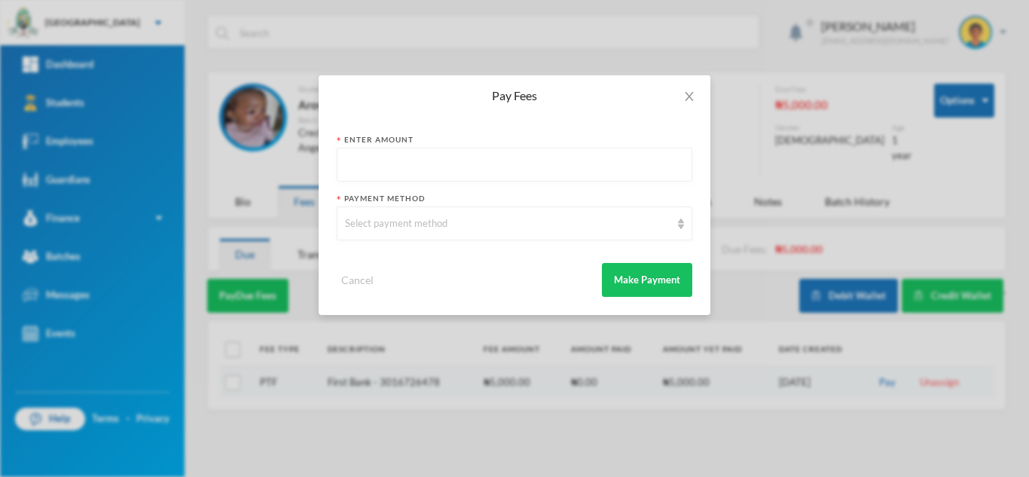
click at [365, 176] on input "text" at bounding box center [514, 165] width 339 height 34
type input "5000"
click at [365, 219] on div "Select payment method" at bounding box center [507, 223] width 325 height 15
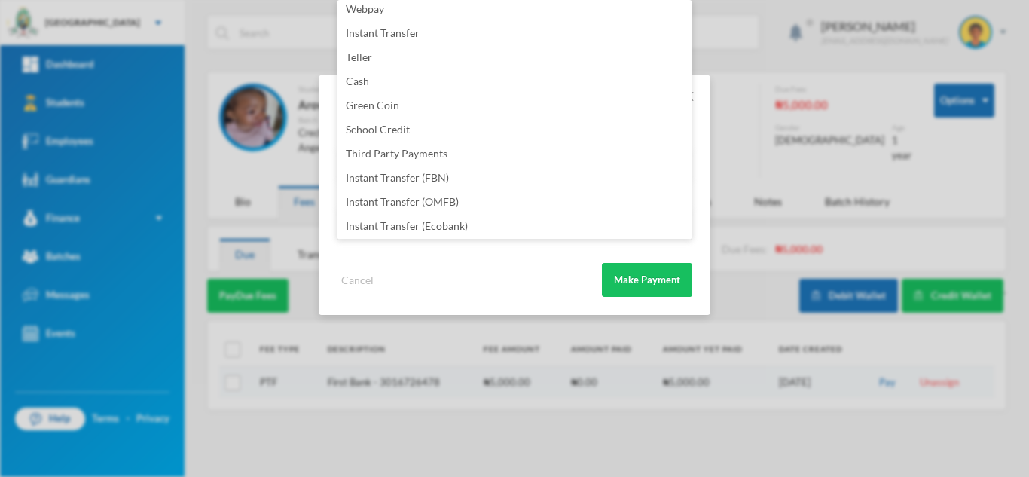
scroll to position [177, 0]
click at [509, 153] on li "Instant Transfer (FBN)" at bounding box center [515, 151] width 356 height 24
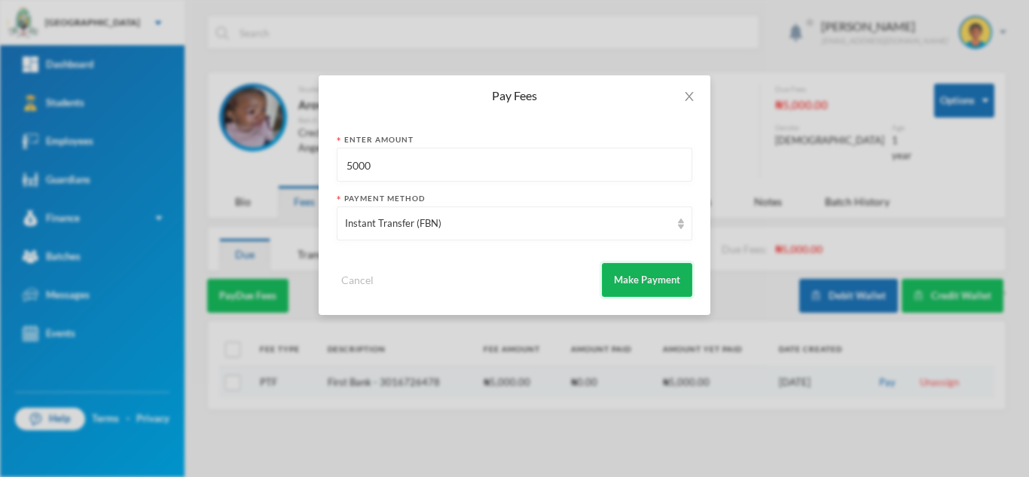
click at [638, 277] on button "Make Payment" at bounding box center [647, 280] width 90 height 34
click at [439, 216] on div "Instant Transfer (FBN)" at bounding box center [507, 223] width 325 height 15
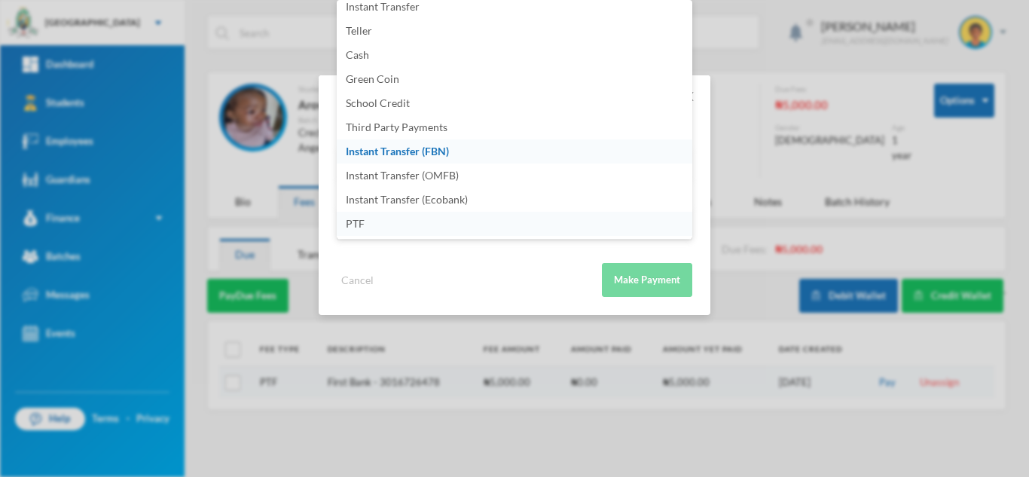
click at [494, 220] on li "PTF" at bounding box center [515, 224] width 356 height 24
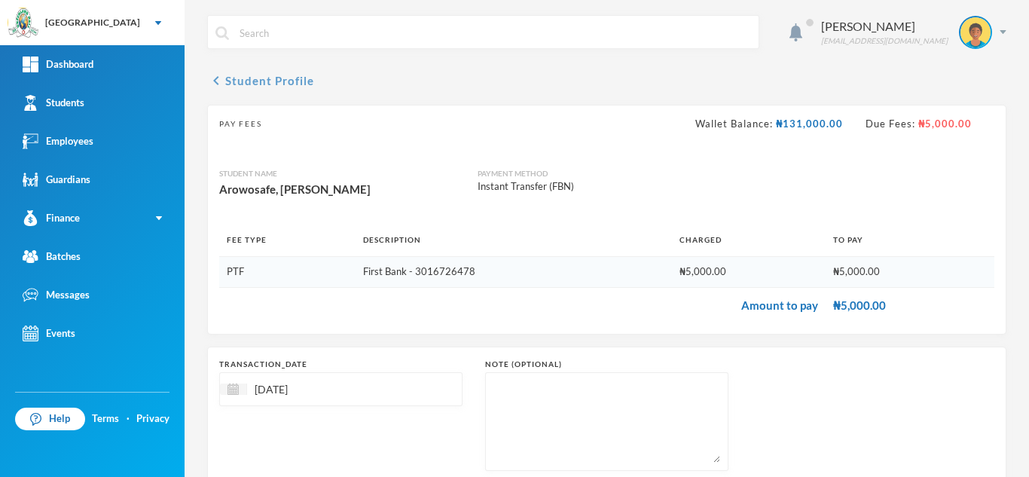
click at [267, 81] on button "chevron_left Student Profile" at bounding box center [260, 81] width 107 height 18
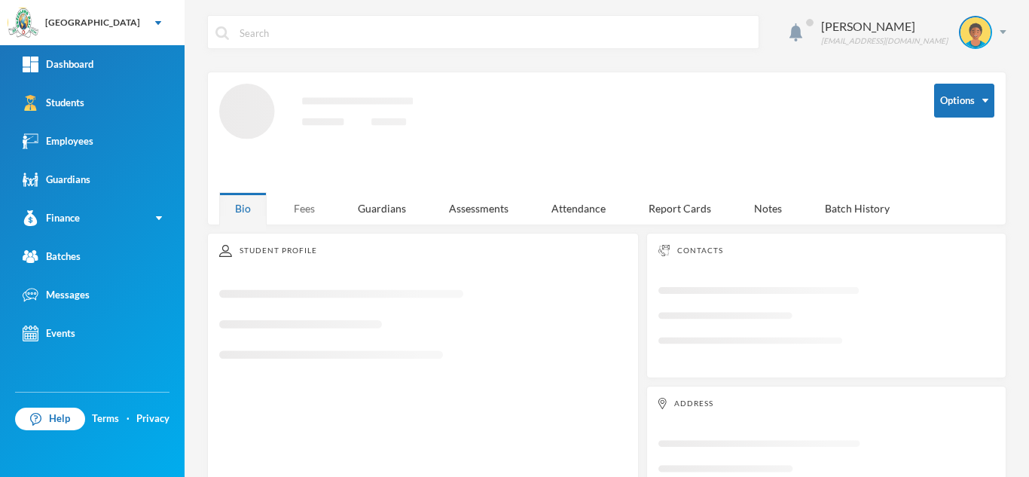
click at [298, 212] on div "Aderogba Olumide olumide.aderogba@greenlandhall.org Options Loading interface..…" at bounding box center [607, 238] width 845 height 477
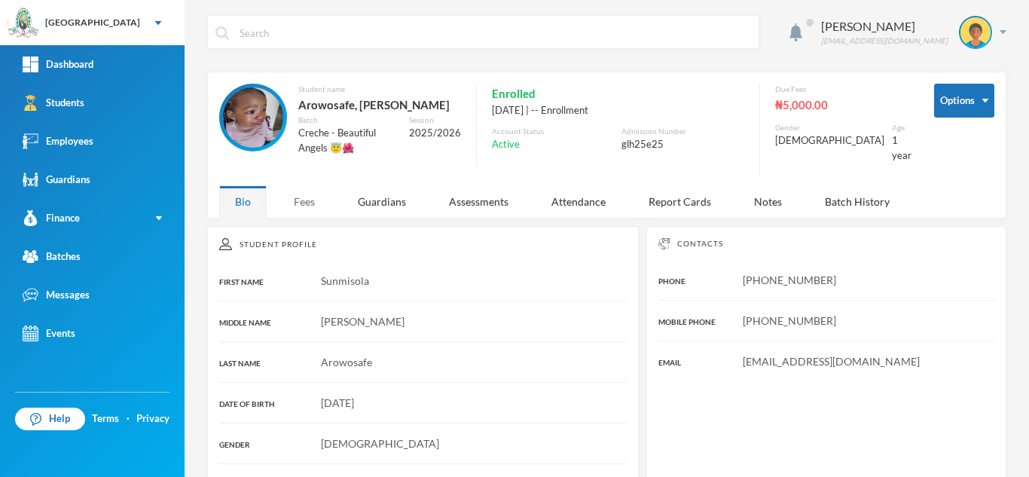
click at [307, 194] on div "Fees" at bounding box center [304, 201] width 53 height 32
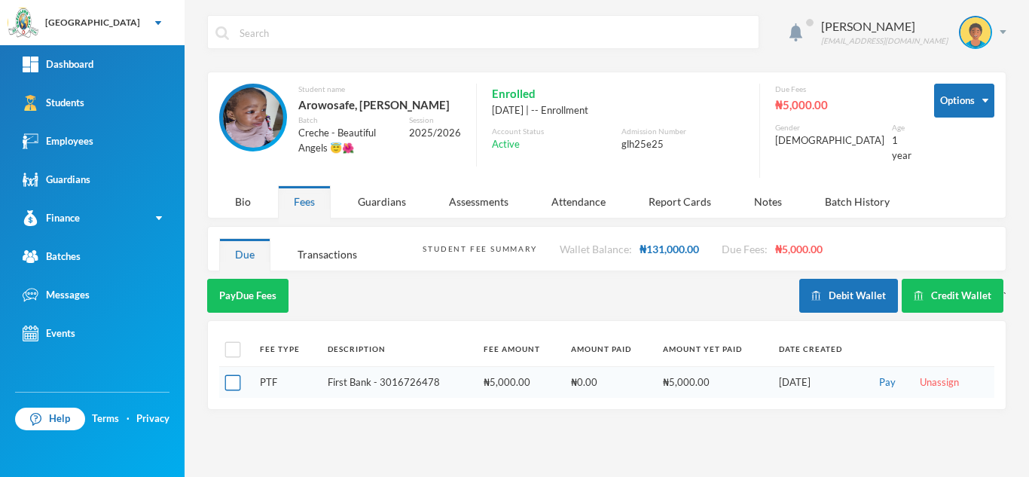
click at [229, 376] on input "checkbox" at bounding box center [233, 383] width 16 height 16
checkbox input "true"
click at [223, 270] on div "Due" at bounding box center [244, 254] width 51 height 32
click at [248, 285] on button "Pay Selected (1)" at bounding box center [253, 296] width 93 height 34
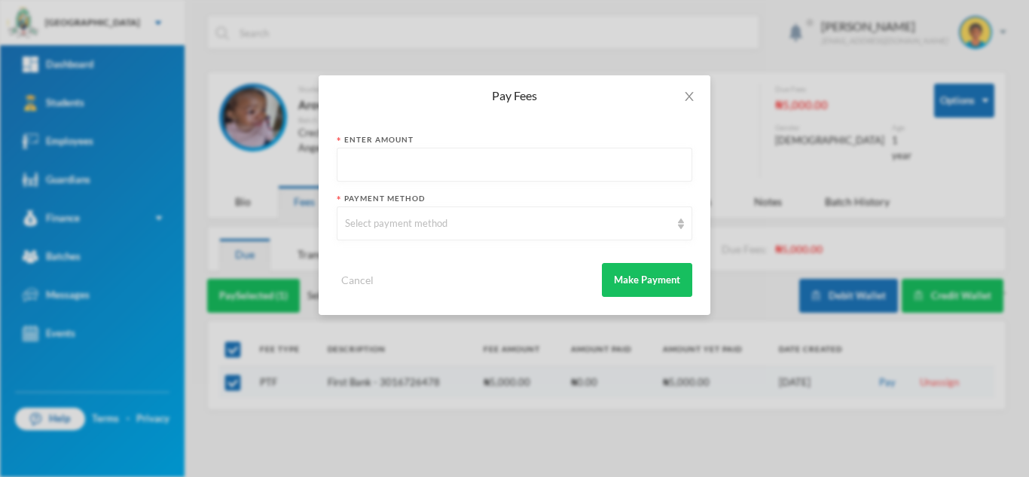
click at [373, 175] on input "text" at bounding box center [514, 165] width 339 height 34
type input "5000"
click at [394, 224] on div "Select payment method" at bounding box center [507, 223] width 325 height 15
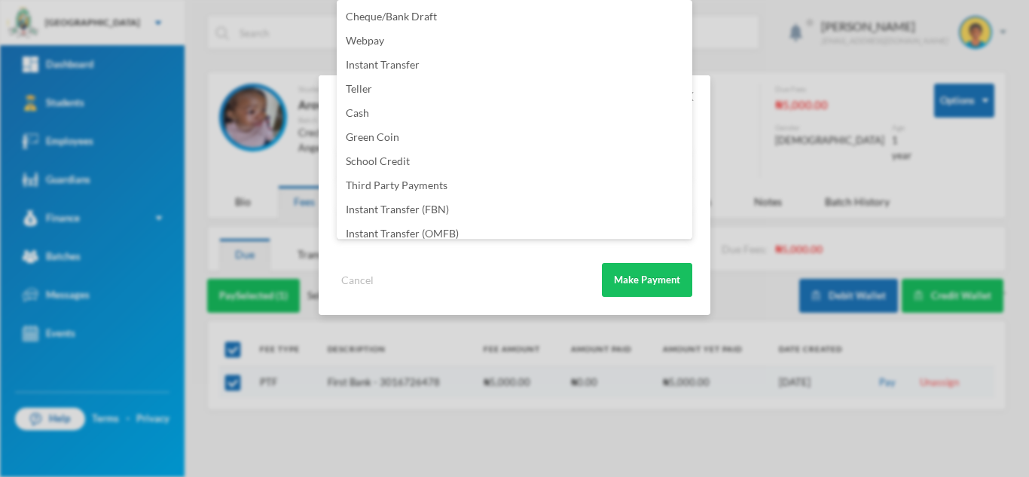
scroll to position [177, 0]
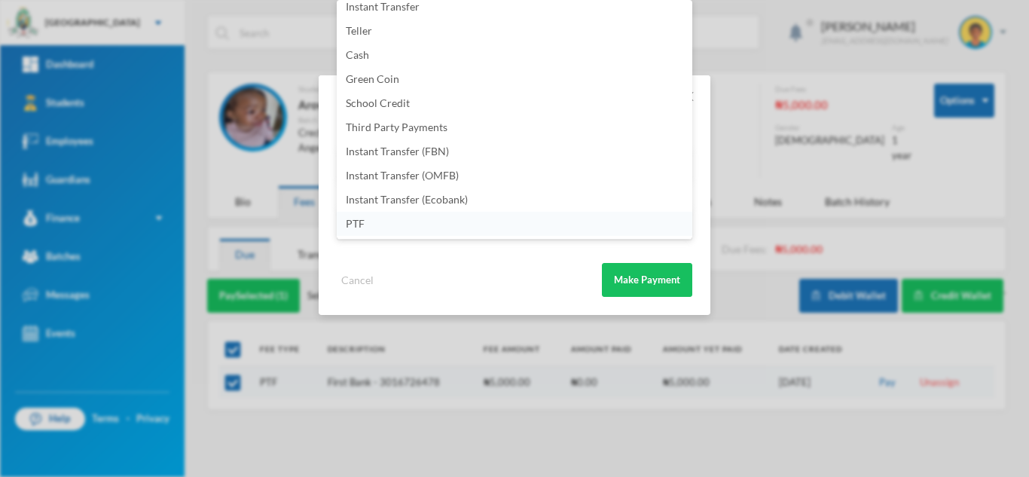
click at [490, 223] on li "PTF" at bounding box center [515, 224] width 356 height 24
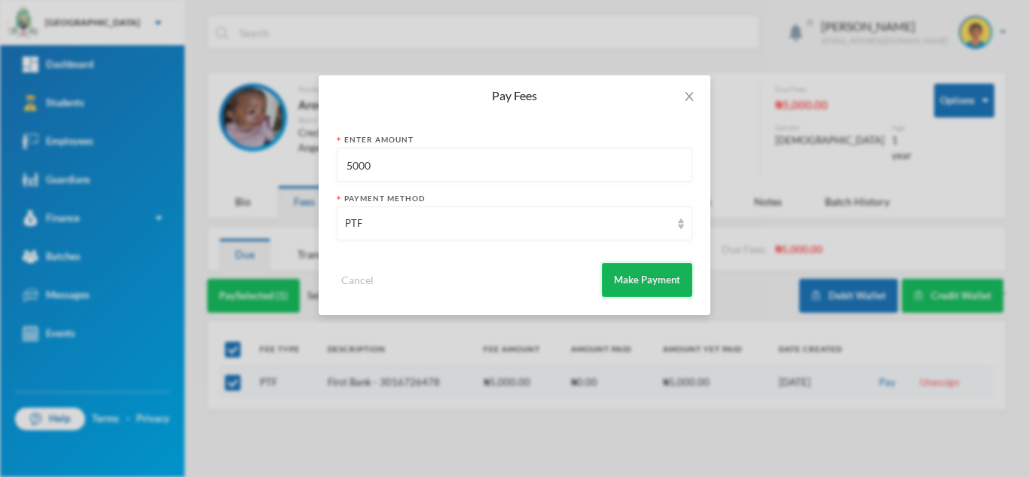
click at [660, 277] on button "Make Payment" at bounding box center [647, 280] width 90 height 34
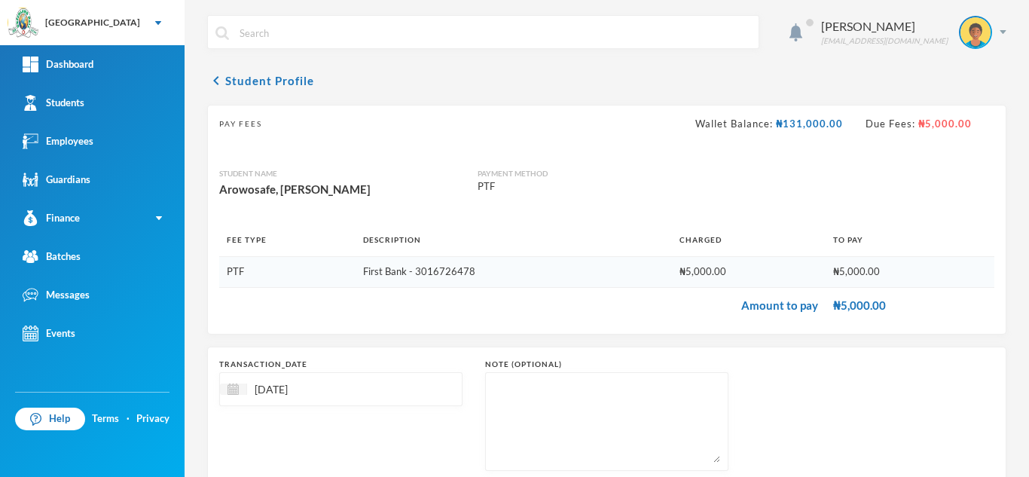
scroll to position [96, 0]
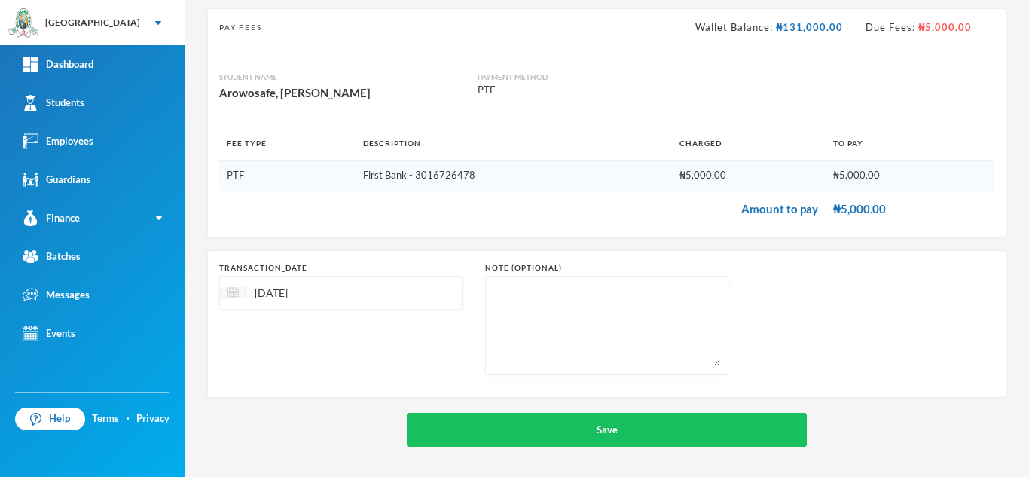
click at [229, 289] on img at bounding box center [233, 292] width 11 height 11
click at [372, 329] on span "Previous Month" at bounding box center [366, 331] width 14 height 14
click at [292, 451] on div "19" at bounding box center [289, 456] width 23 height 24
type input "19/08/2025"
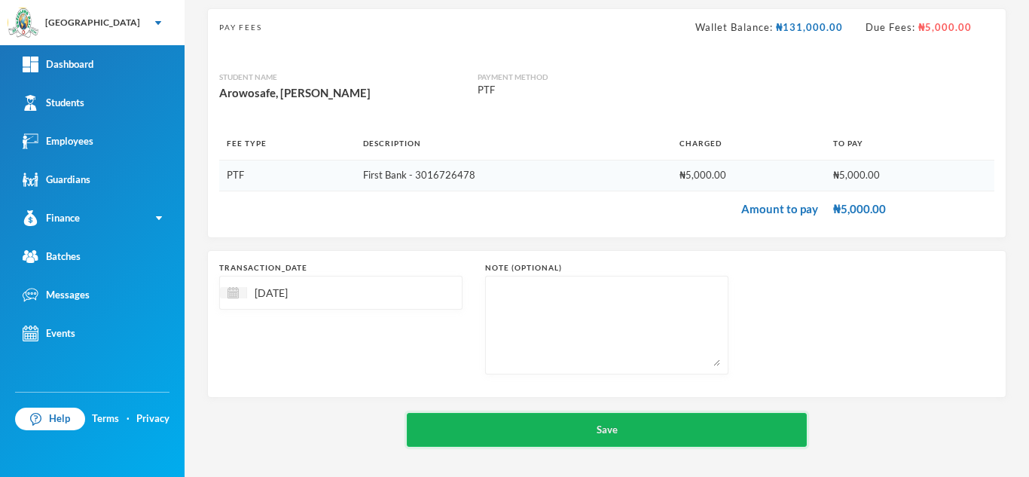
click at [483, 428] on button "Save" at bounding box center [607, 430] width 400 height 34
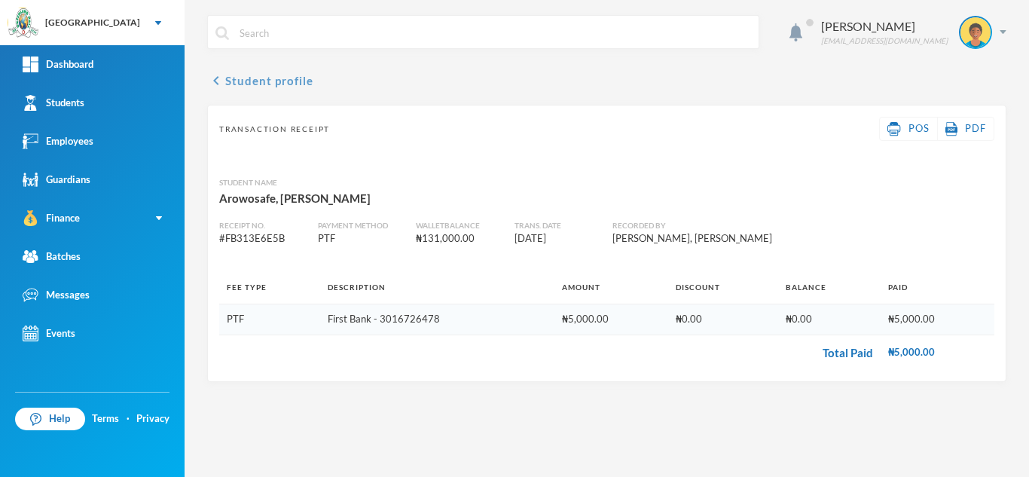
click at [248, 82] on button "chevron_left Student profile" at bounding box center [260, 81] width 106 height 18
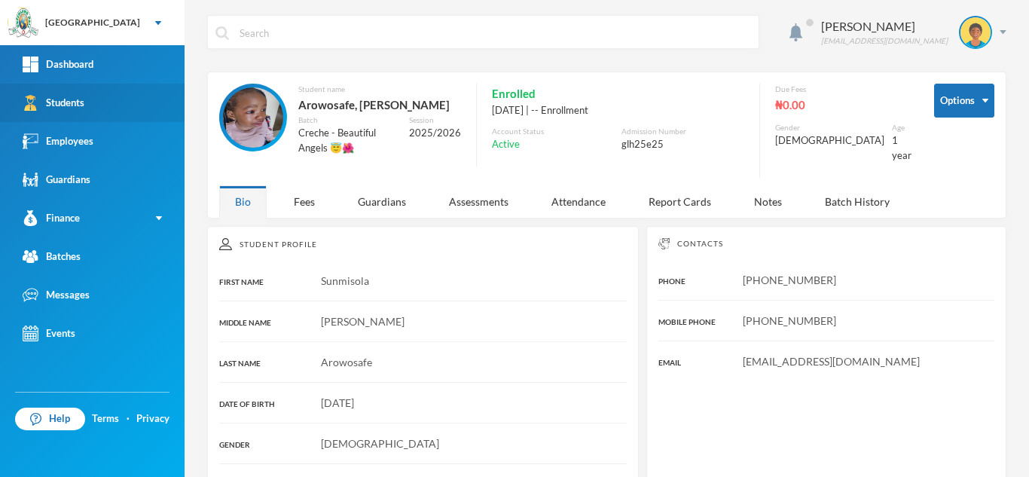
click at [118, 96] on link "Students" at bounding box center [92, 103] width 185 height 38
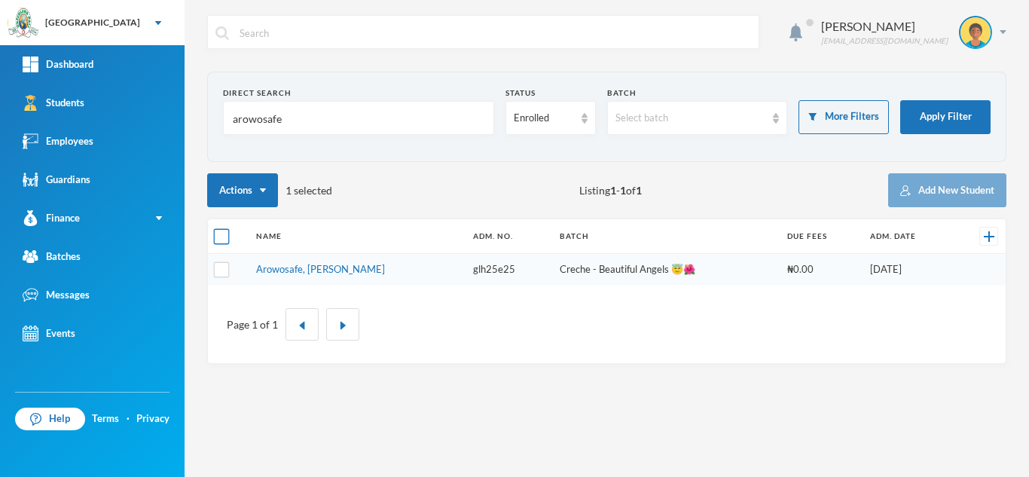
click at [221, 236] on input "checkbox" at bounding box center [222, 237] width 16 height 16
checkbox input "true"
click at [221, 236] on input "checkbox" at bounding box center [222, 237] width 16 height 16
checkbox input "false"
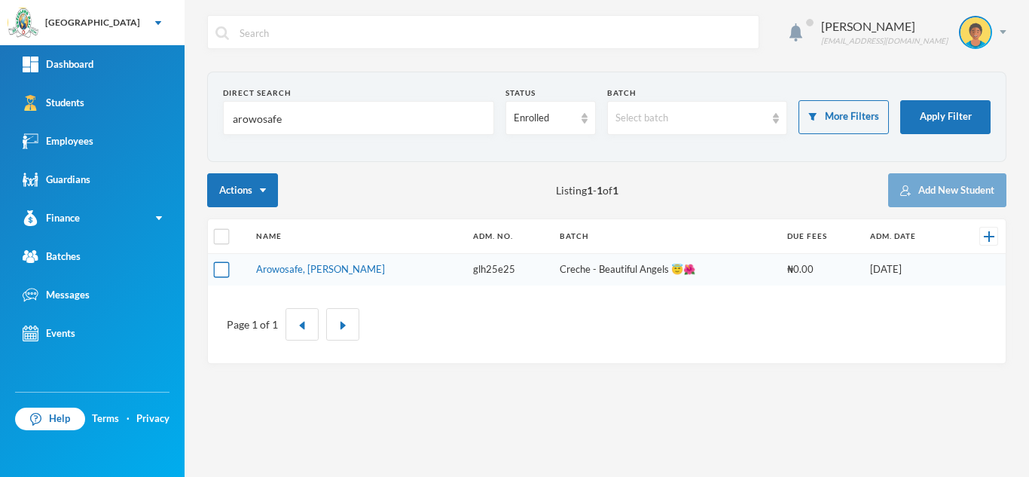
click at [222, 273] on input "checkbox" at bounding box center [222, 270] width 16 height 16
checkbox input "true"
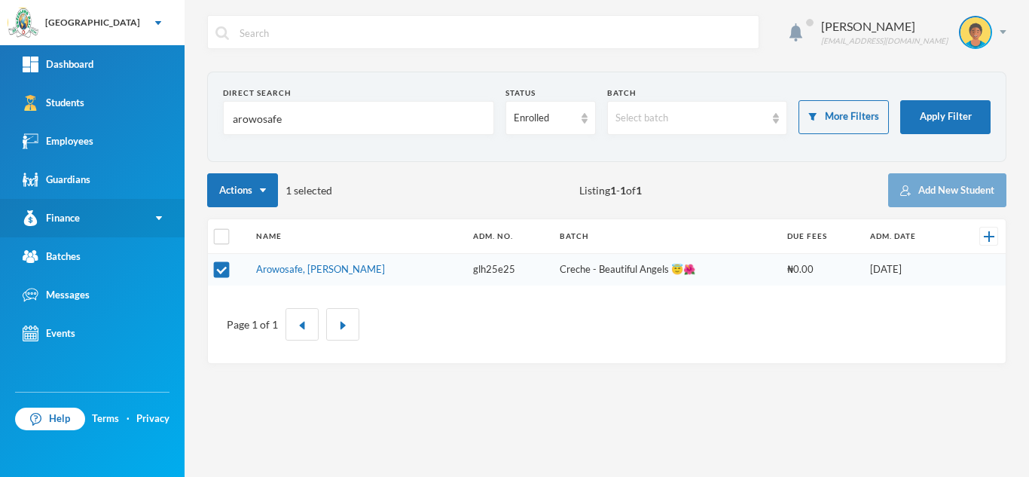
click at [89, 218] on link "Finance" at bounding box center [92, 218] width 185 height 38
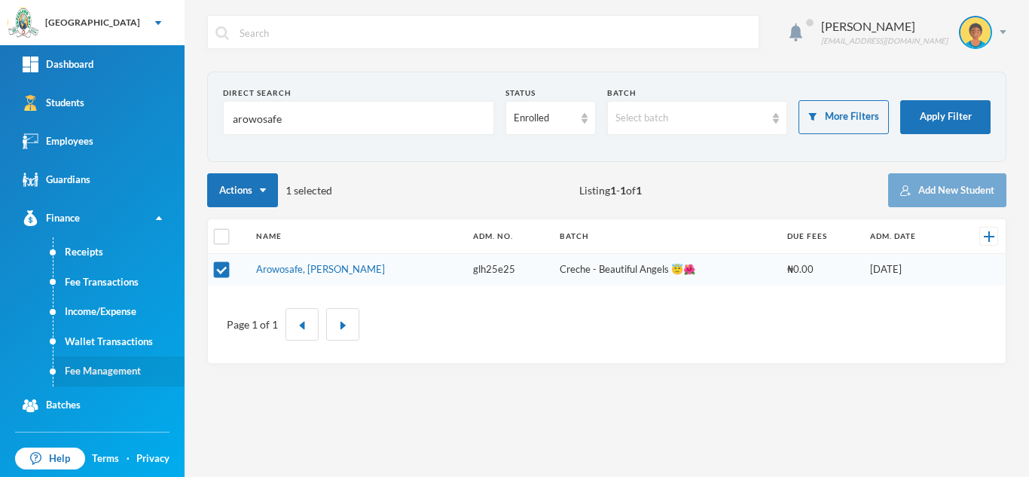
click at [112, 373] on link "Fee Management" at bounding box center [118, 371] width 131 height 30
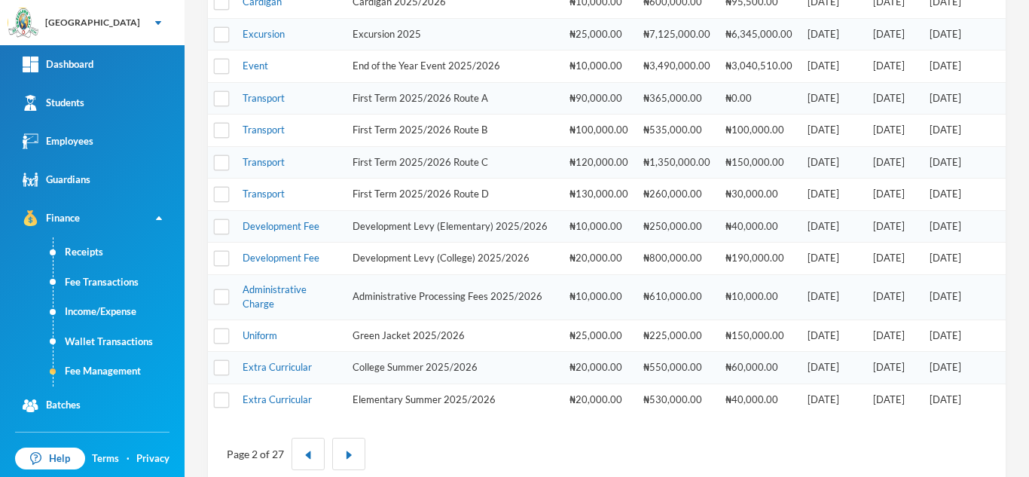
scroll to position [512, 0]
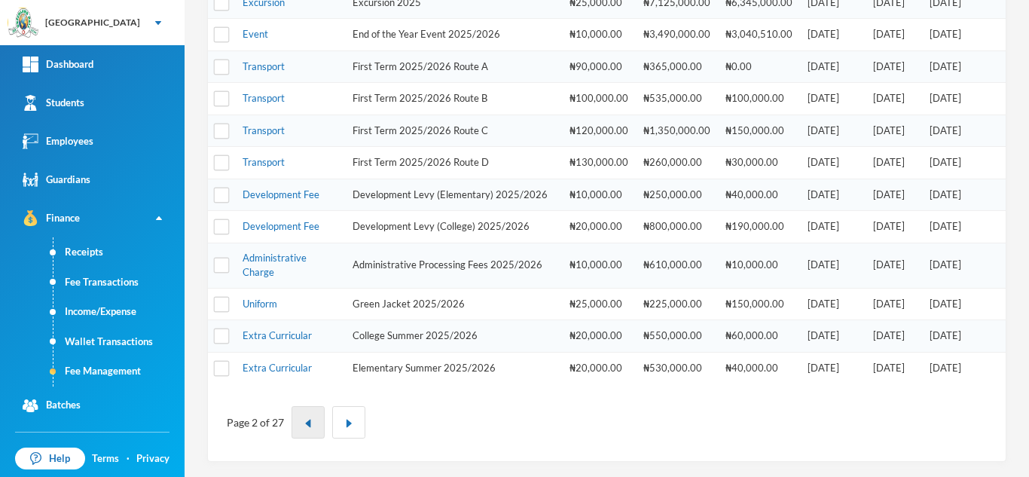
click at [312, 427] on button "button" at bounding box center [308, 422] width 33 height 32
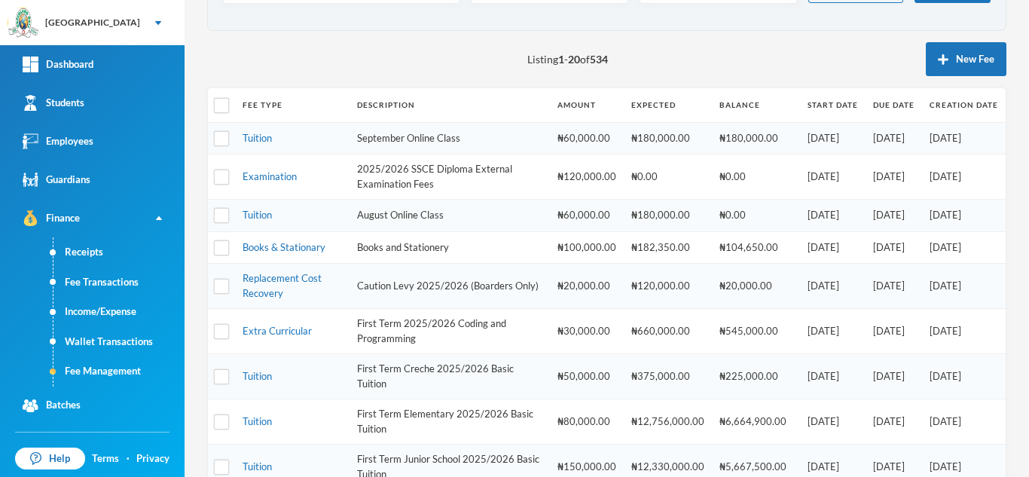
scroll to position [135, 0]
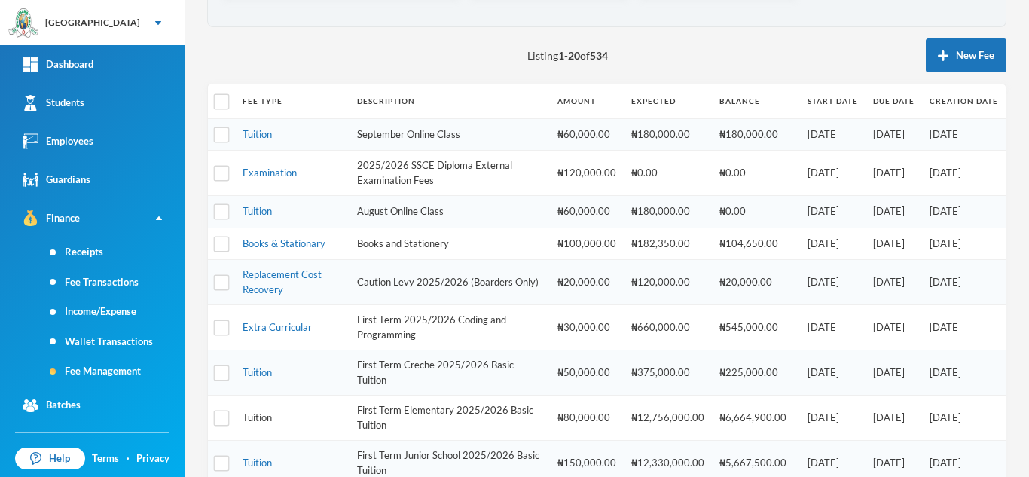
click at [252, 418] on link "Tuition" at bounding box center [257, 417] width 29 height 12
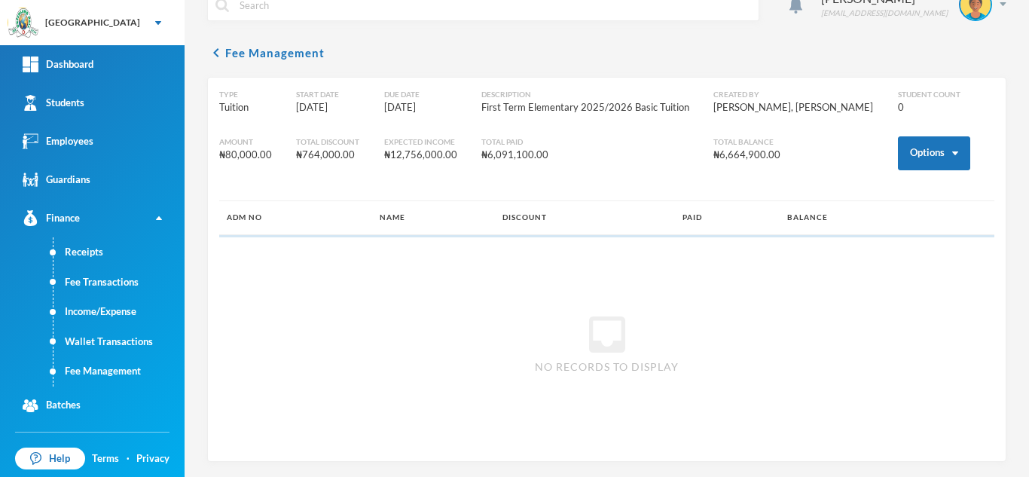
scroll to position [28, 0]
click at [909, 154] on button "Options" at bounding box center [934, 153] width 72 height 34
click at [867, 216] on button "Assign to ( 1 ) selected students" at bounding box center [878, 219] width 136 height 27
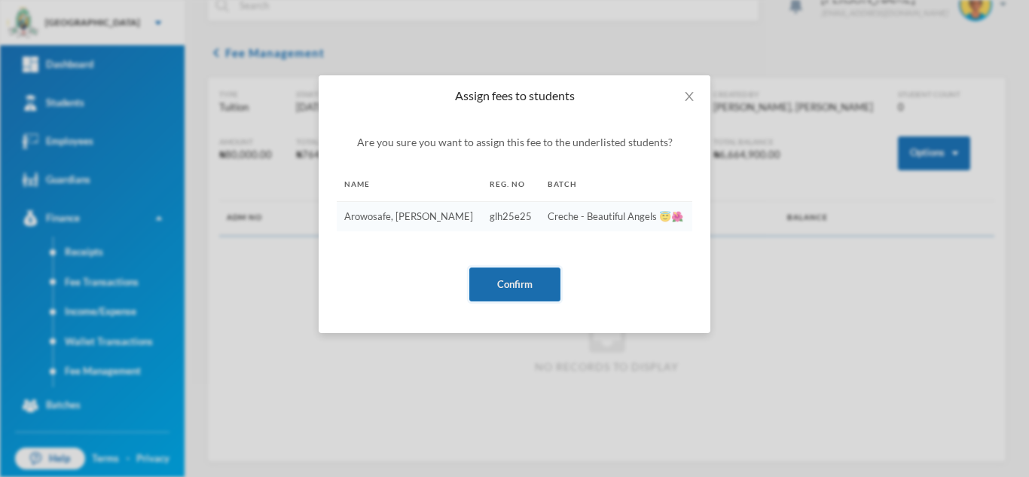
click at [506, 288] on button "Confirm" at bounding box center [514, 284] width 91 height 34
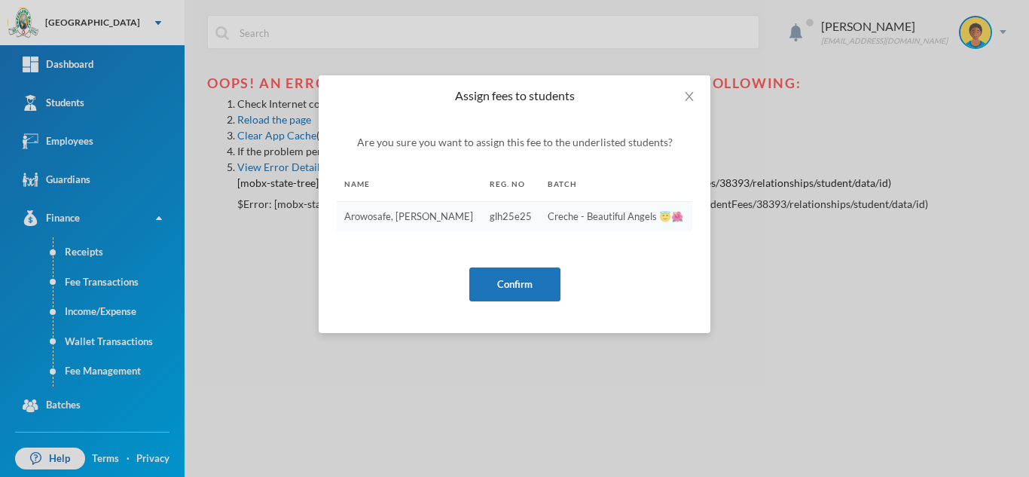
scroll to position [0, 0]
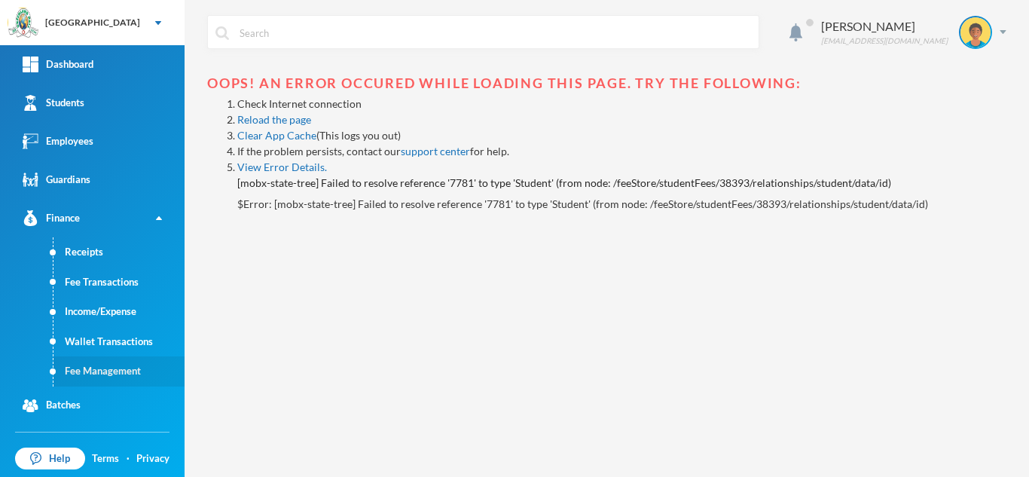
click at [118, 371] on link "Fee Management" at bounding box center [118, 371] width 131 height 30
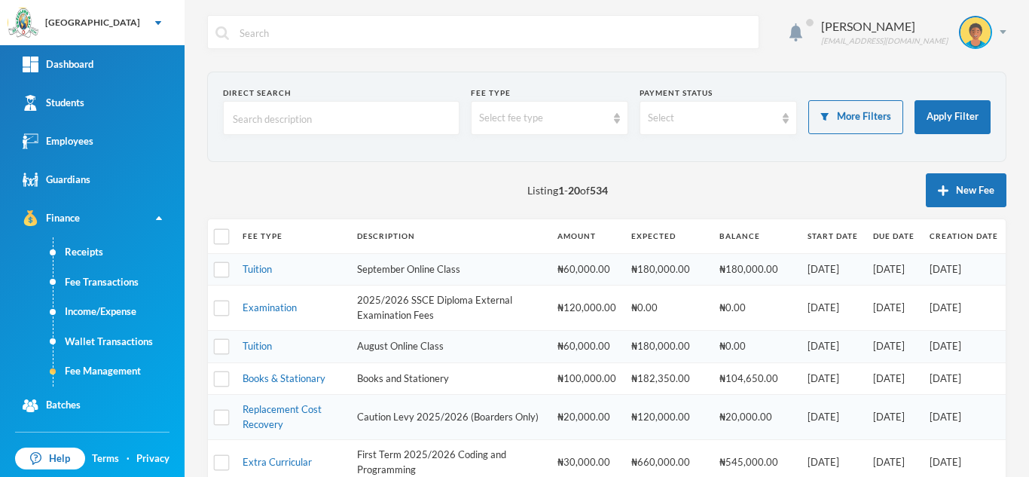
scroll to position [368, 0]
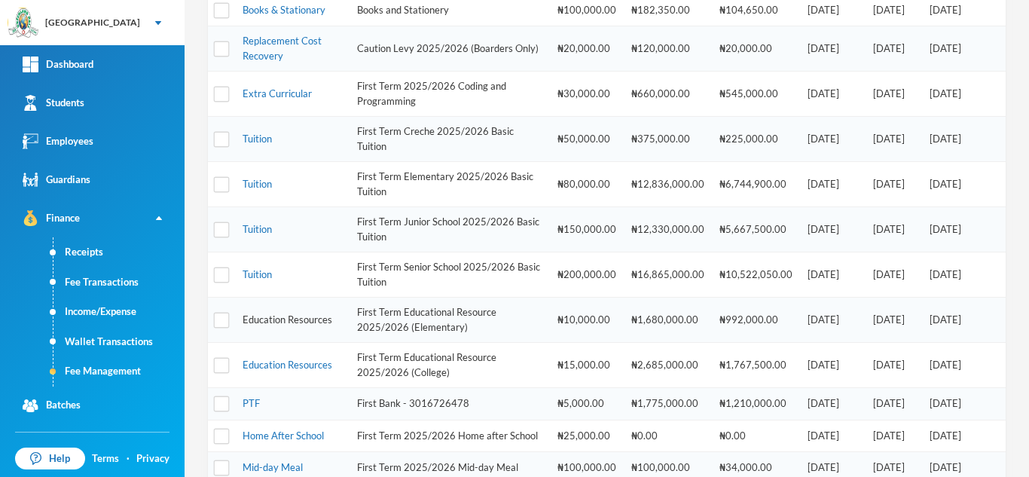
click at [261, 318] on link "Education Resources" at bounding box center [288, 319] width 90 height 12
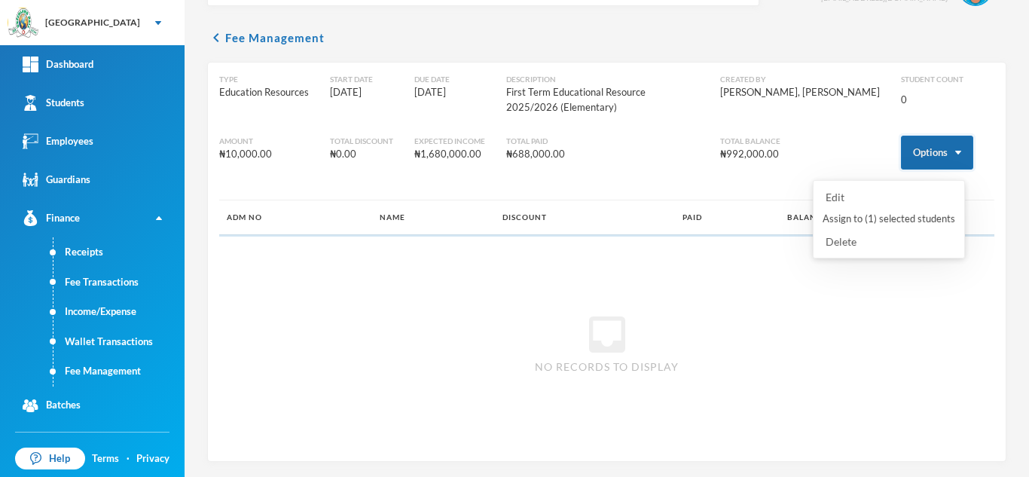
click at [914, 143] on button "Options" at bounding box center [937, 153] width 72 height 34
click at [880, 212] on button "Assign to ( 1 ) selected students" at bounding box center [889, 219] width 136 height 27
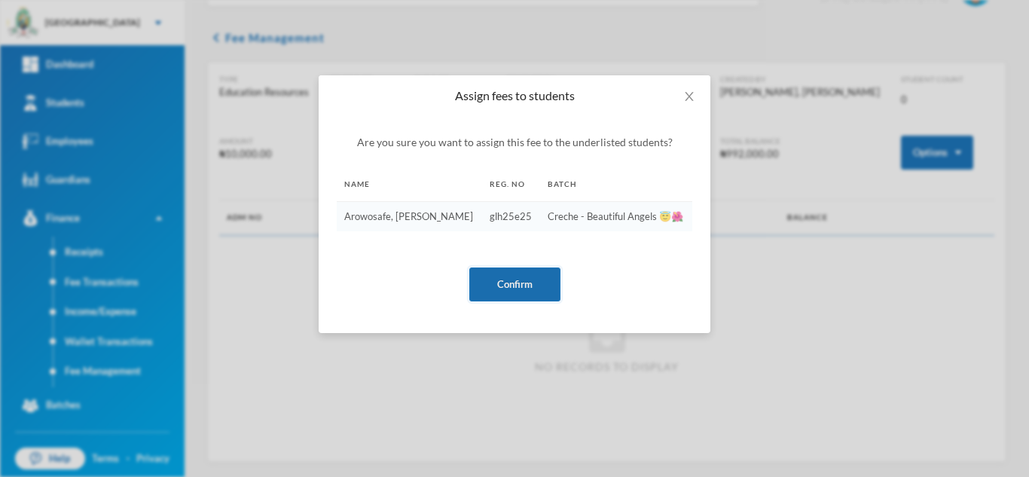
click at [503, 289] on button "Confirm" at bounding box center [514, 284] width 91 height 34
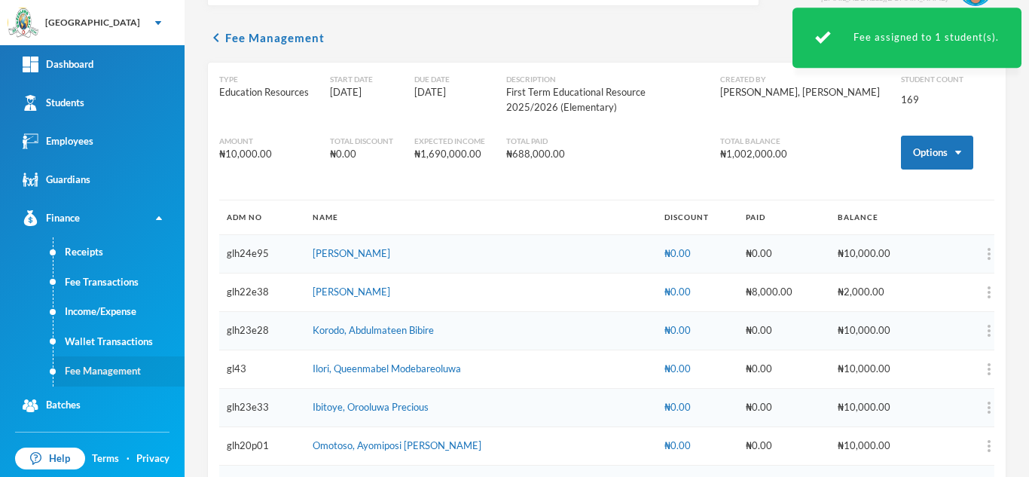
click at [95, 368] on link "Fee Management" at bounding box center [118, 371] width 131 height 30
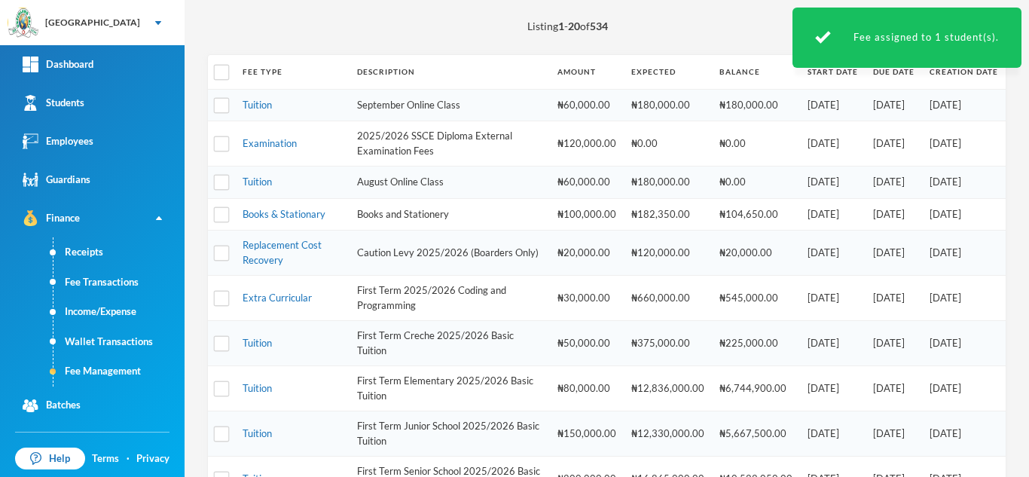
scroll to position [167, 0]
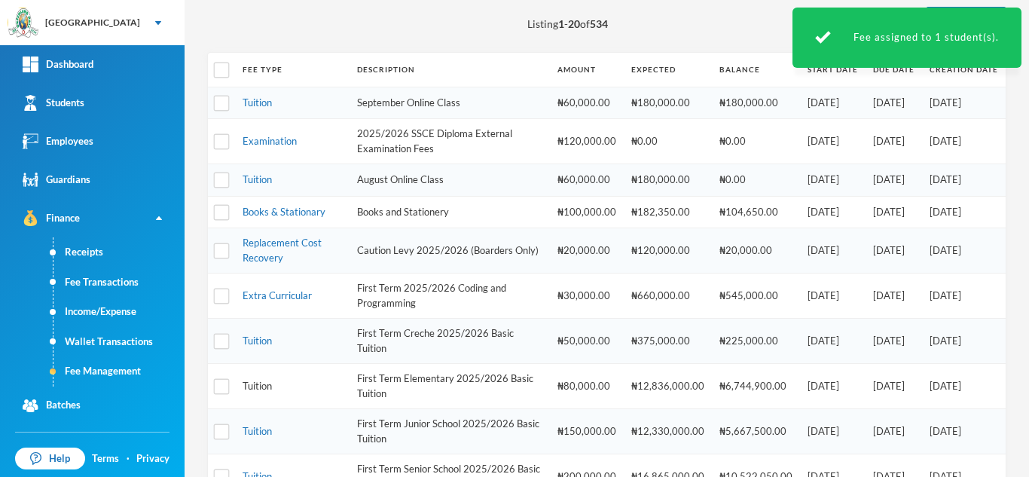
click at [263, 384] on link "Tuition" at bounding box center [257, 386] width 29 height 12
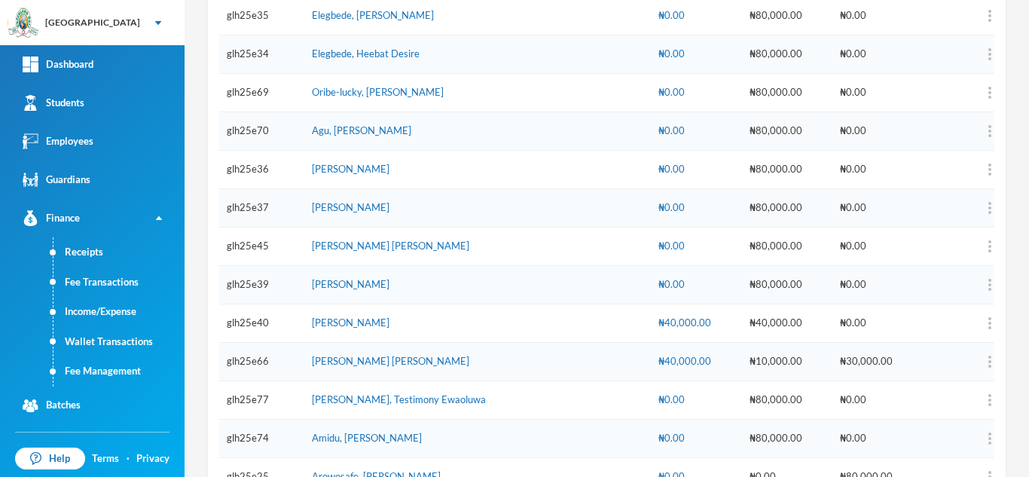
scroll to position [6345, 0]
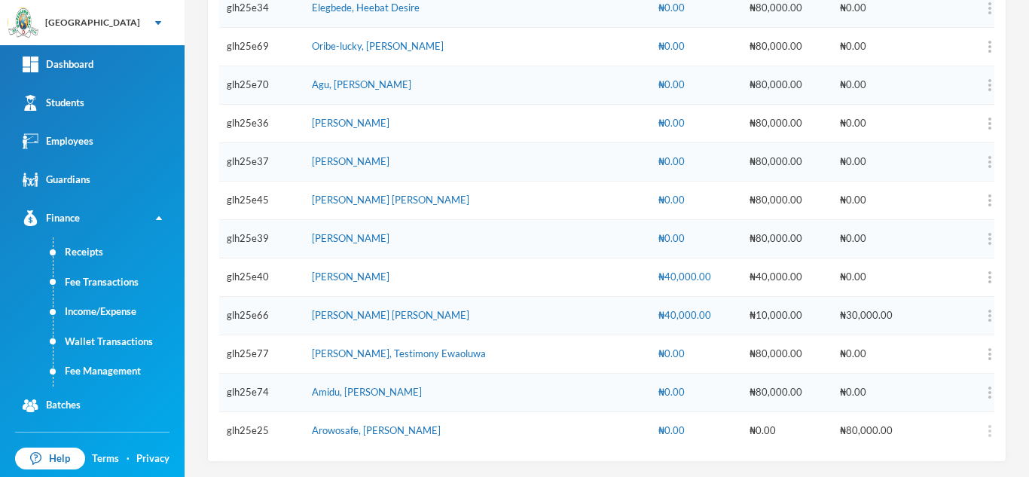
click at [989, 427] on img "button" at bounding box center [990, 431] width 3 height 12
click at [934, 345] on button "Add Discount" at bounding box center [930, 355] width 61 height 27
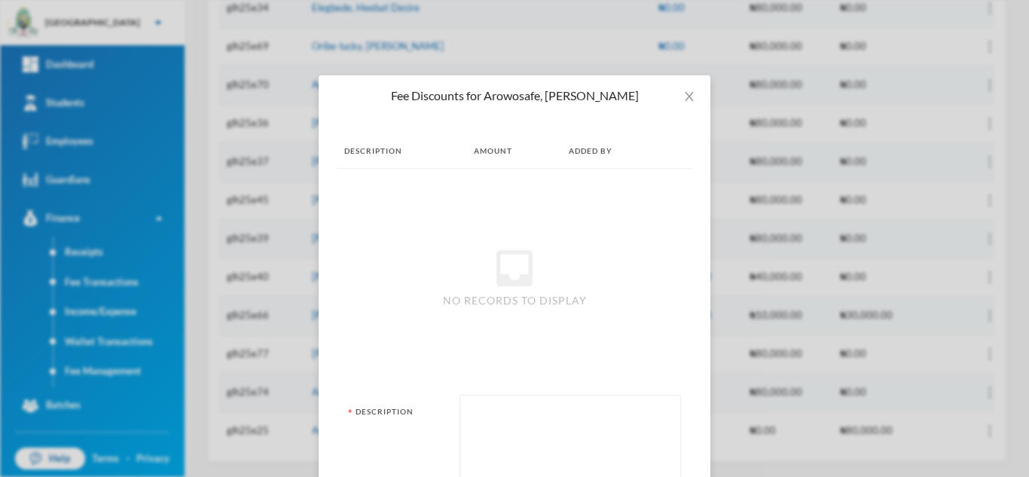
click at [494, 439] on textarea at bounding box center [570, 444] width 205 height 82
type textarea "moved from creche"
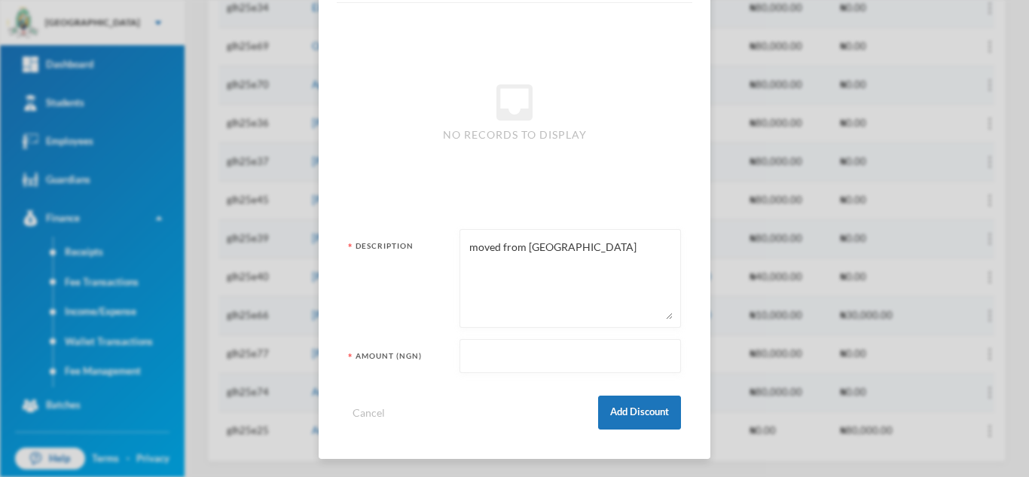
click at [487, 356] on input "text" at bounding box center [570, 357] width 205 height 34
type input "50000"
click at [625, 408] on button "Add Discount" at bounding box center [639, 413] width 83 height 34
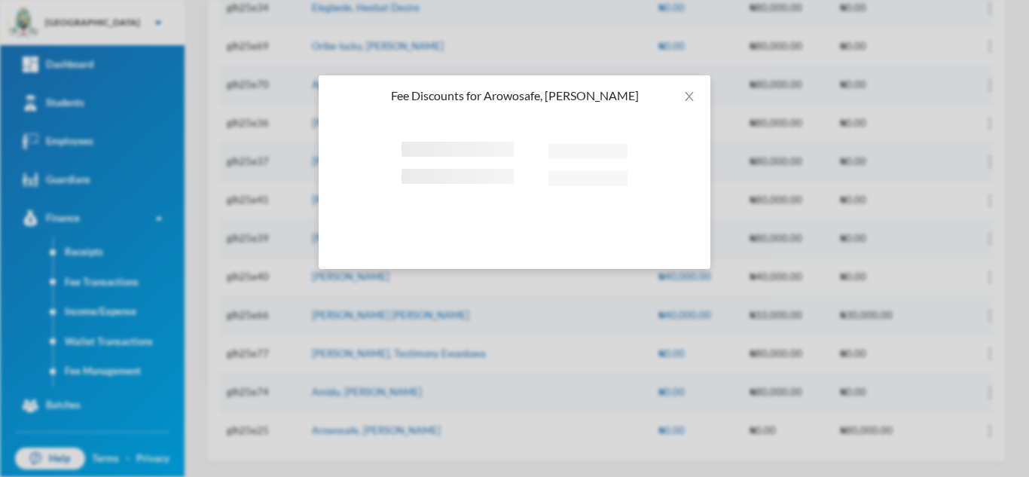
scroll to position [0, 0]
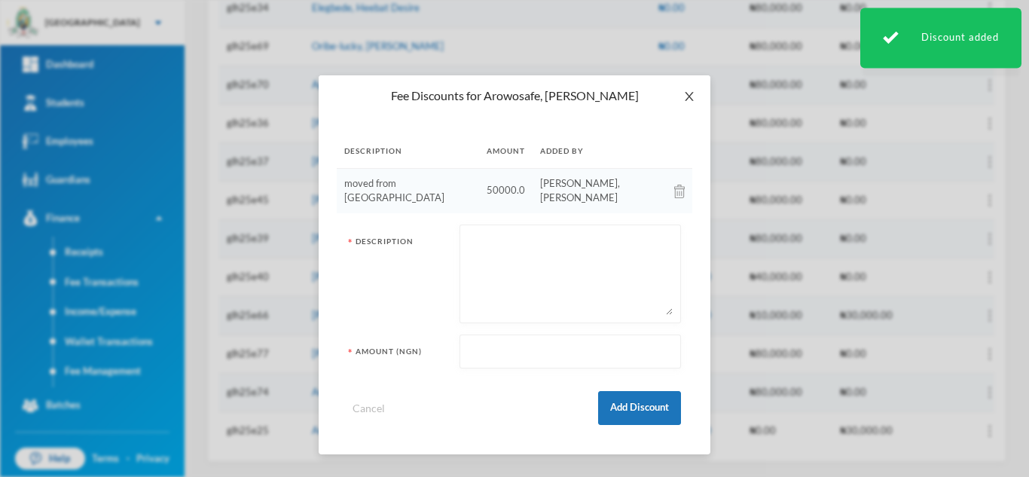
click at [689, 98] on icon "icon: close" at bounding box center [689, 96] width 12 height 12
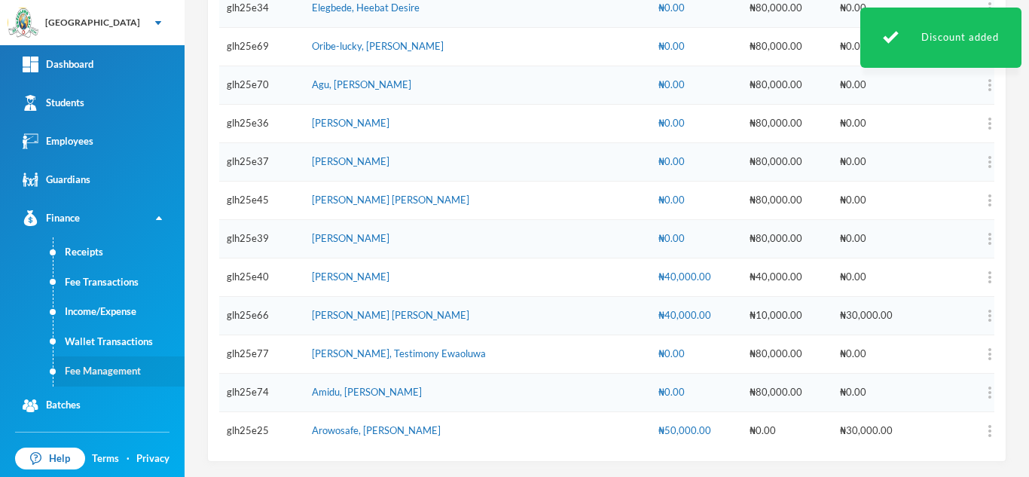
click at [130, 369] on link "Fee Management" at bounding box center [118, 371] width 131 height 30
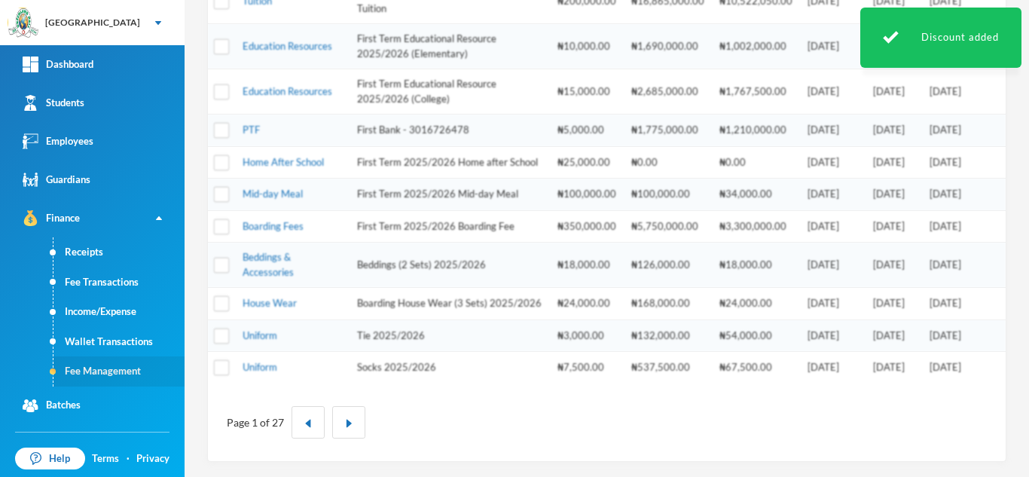
scroll to position [668, 0]
click at [245, 368] on link "Uniform" at bounding box center [260, 367] width 35 height 12
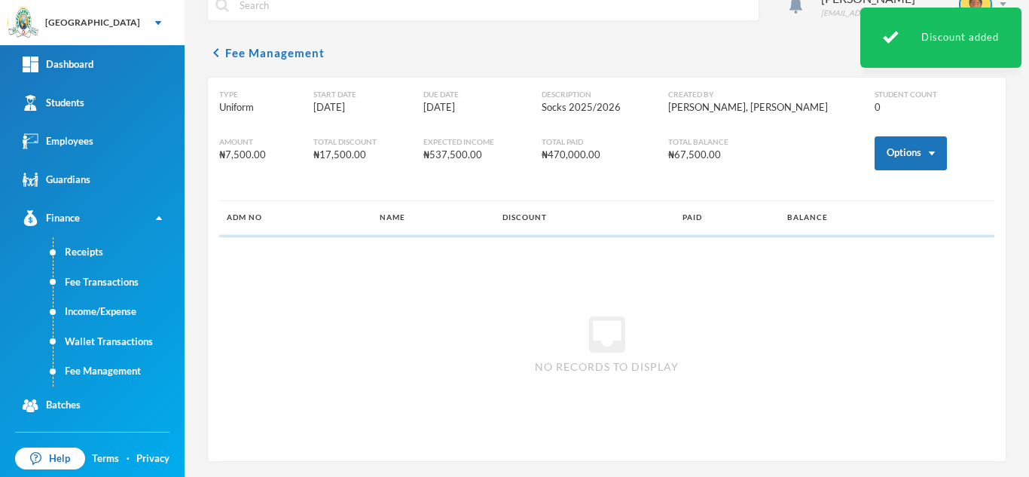
scroll to position [28, 0]
click at [885, 147] on button "Options" at bounding box center [911, 153] width 72 height 34
click at [820, 216] on button "Assign to ( 1 ) selected students" at bounding box center [856, 219] width 136 height 27
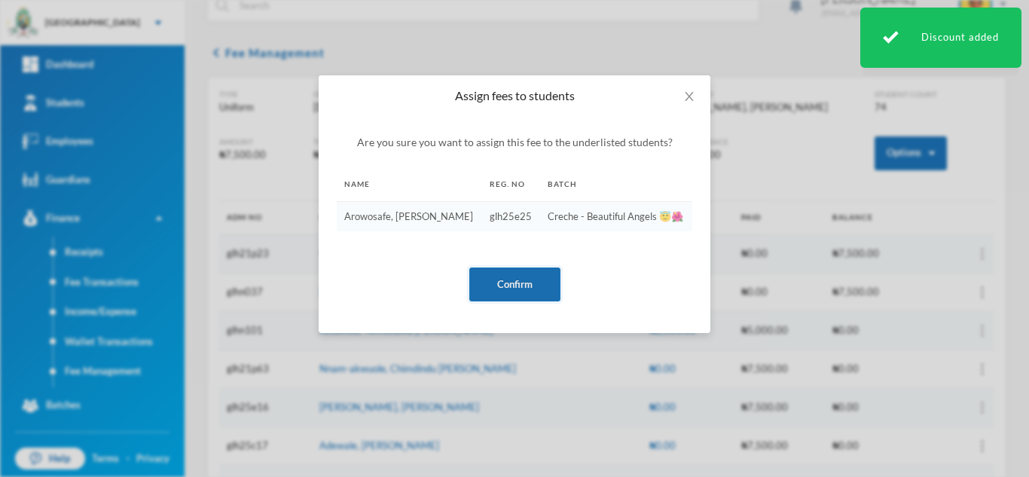
click at [534, 282] on button "Confirm" at bounding box center [514, 284] width 91 height 34
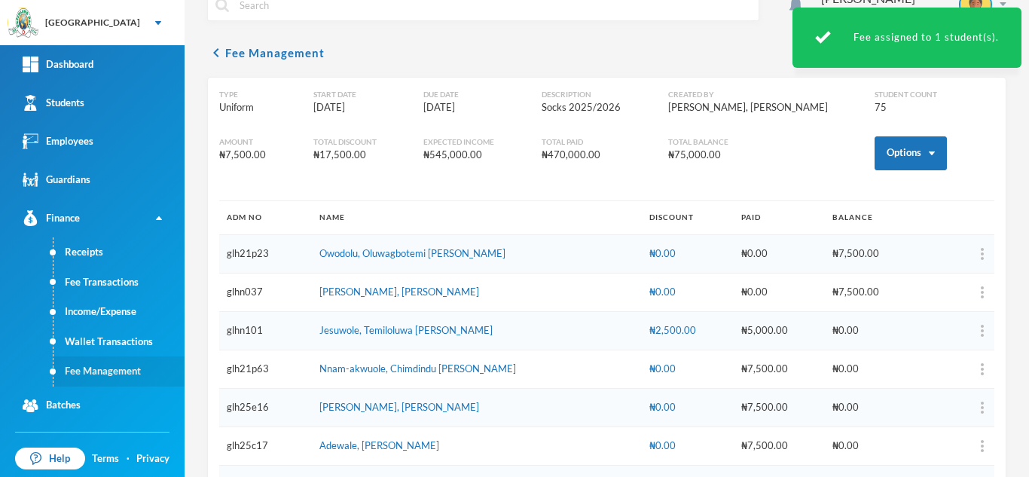
click at [115, 363] on link "Fee Management" at bounding box center [118, 371] width 131 height 30
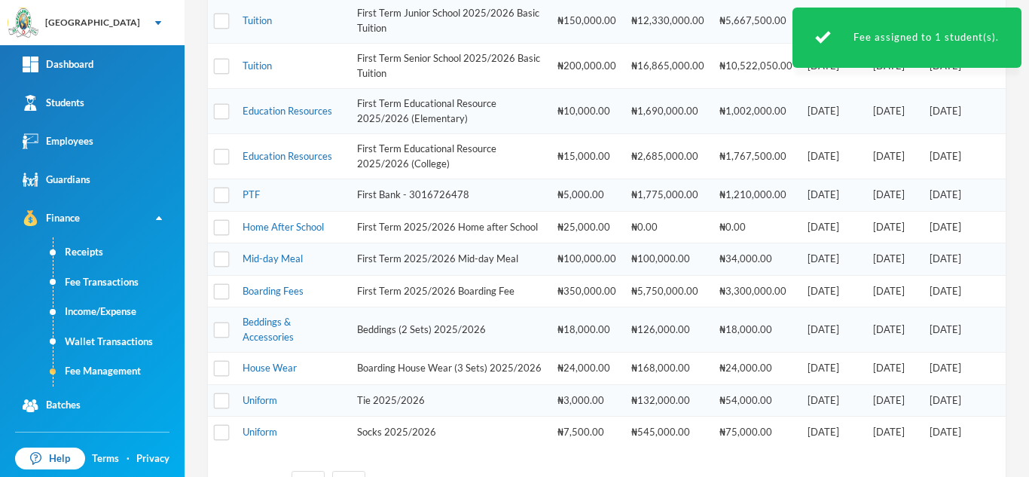
scroll to position [668, 0]
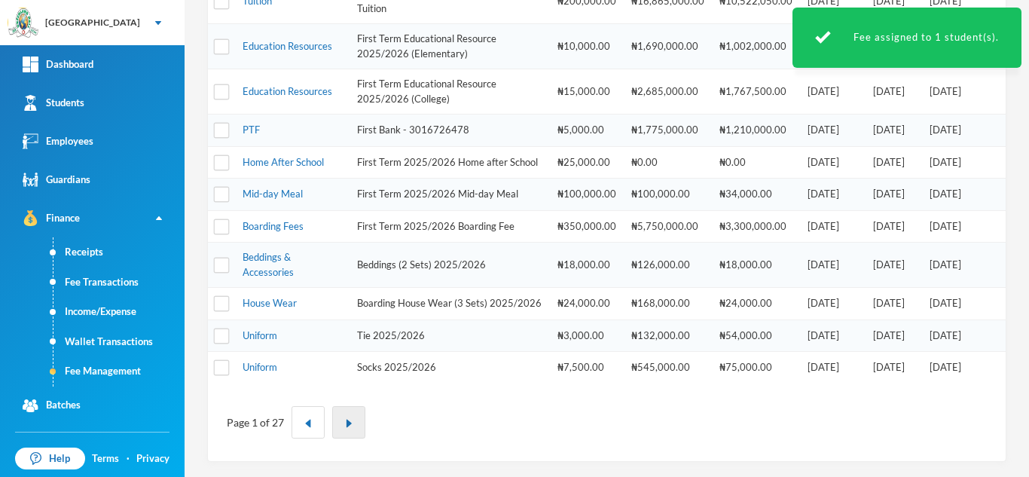
click at [347, 416] on button "button" at bounding box center [348, 422] width 33 height 32
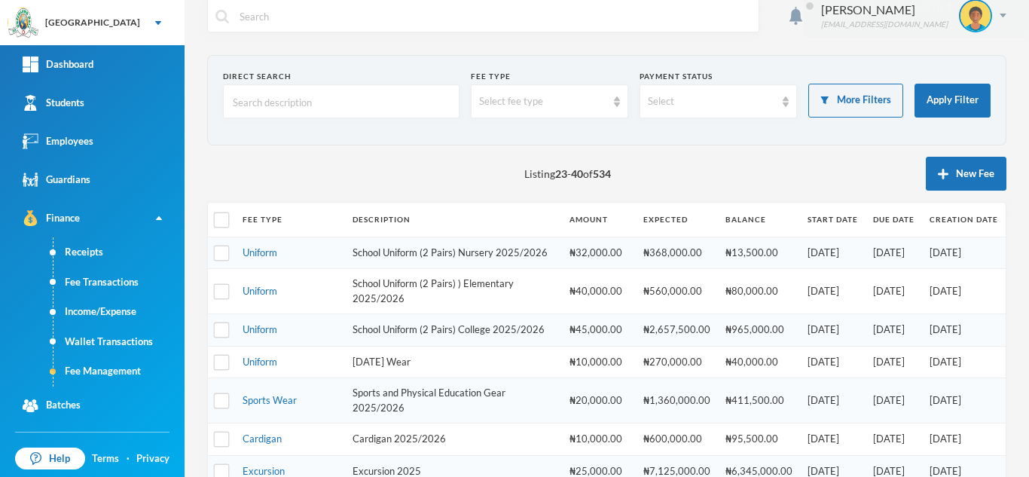
scroll to position [0, 0]
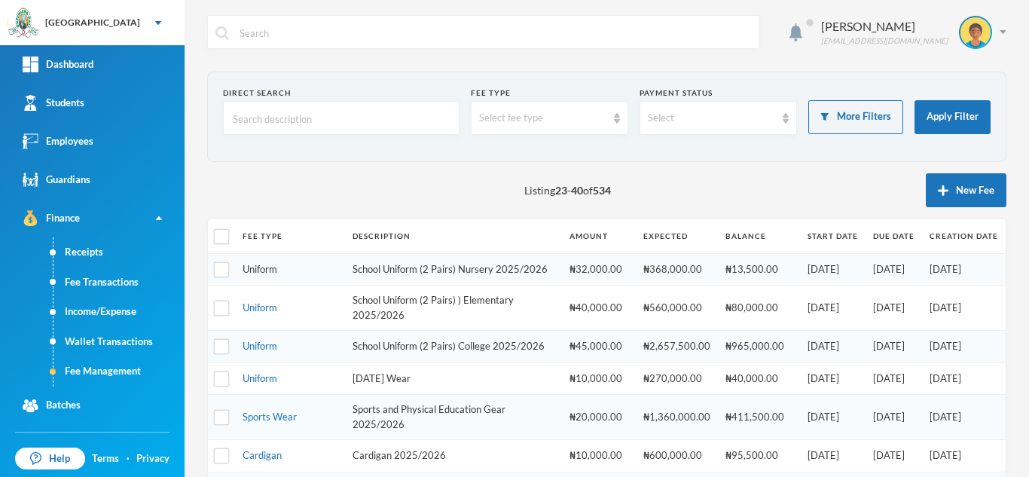
click at [261, 275] on link "Uniform" at bounding box center [260, 269] width 35 height 12
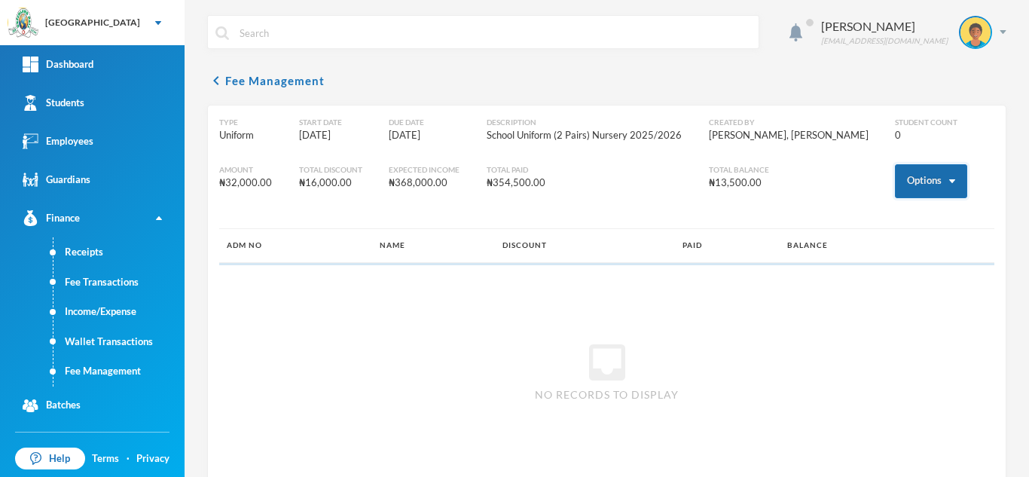
click at [903, 182] on button "Options" at bounding box center [931, 181] width 72 height 34
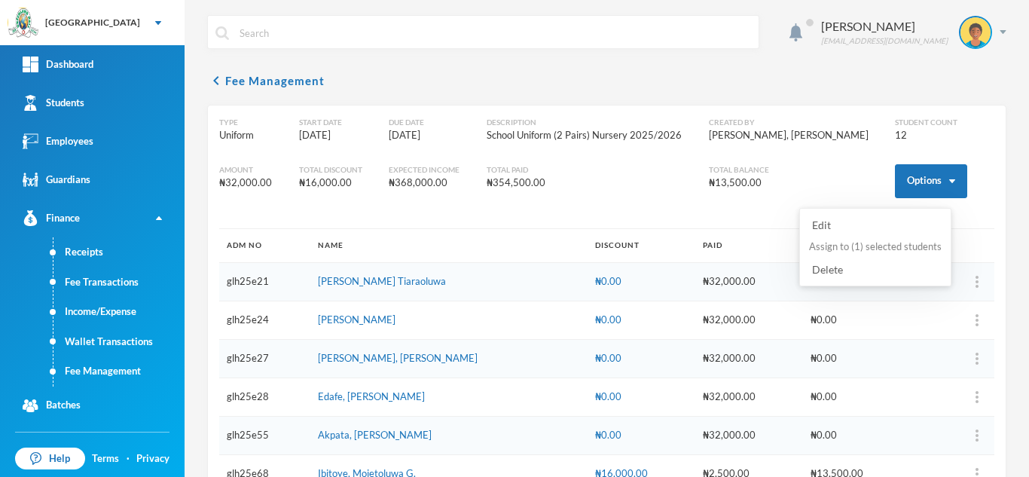
click at [873, 252] on button "Assign to ( 1 ) selected students" at bounding box center [876, 247] width 136 height 27
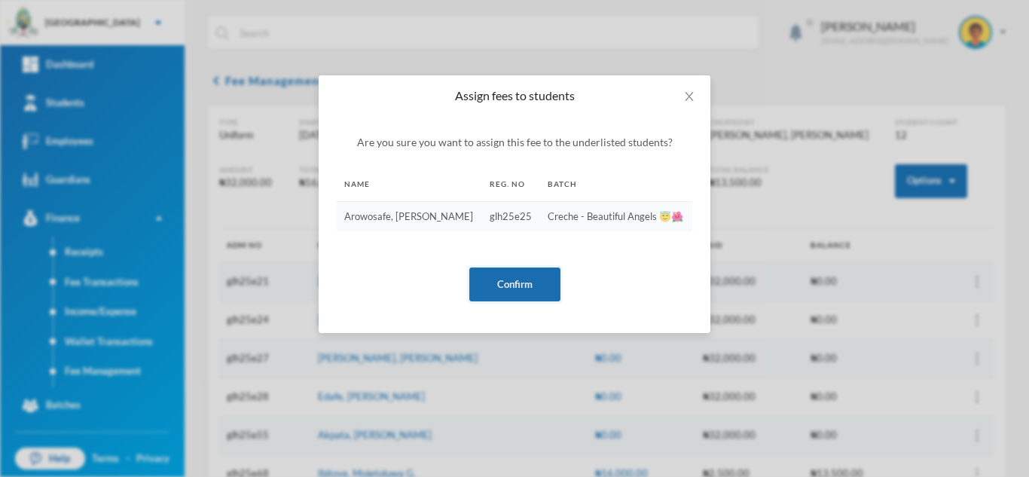
click at [515, 284] on button "Confirm" at bounding box center [514, 284] width 91 height 34
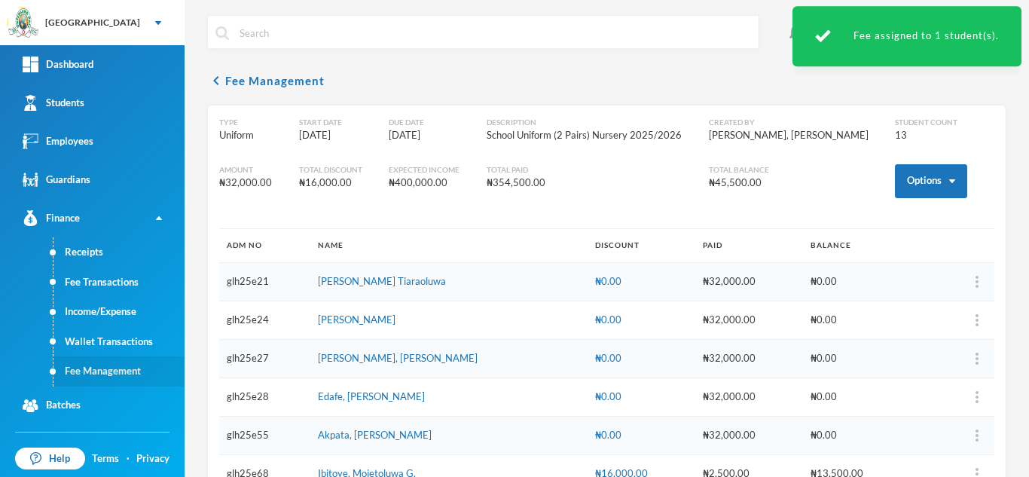
click at [80, 374] on link "Fee Management" at bounding box center [118, 371] width 131 height 30
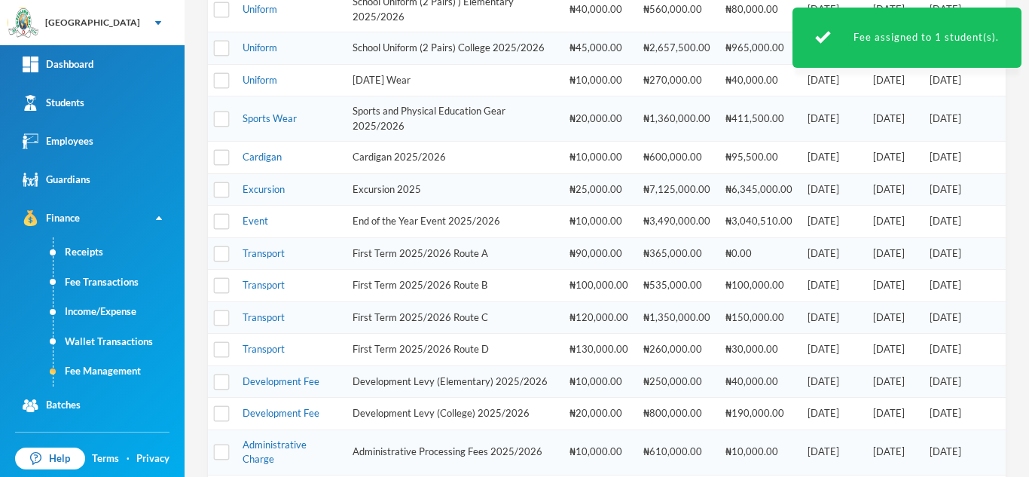
scroll to position [300, 0]
click at [263, 123] on link "Sports Wear" at bounding box center [270, 117] width 54 height 12
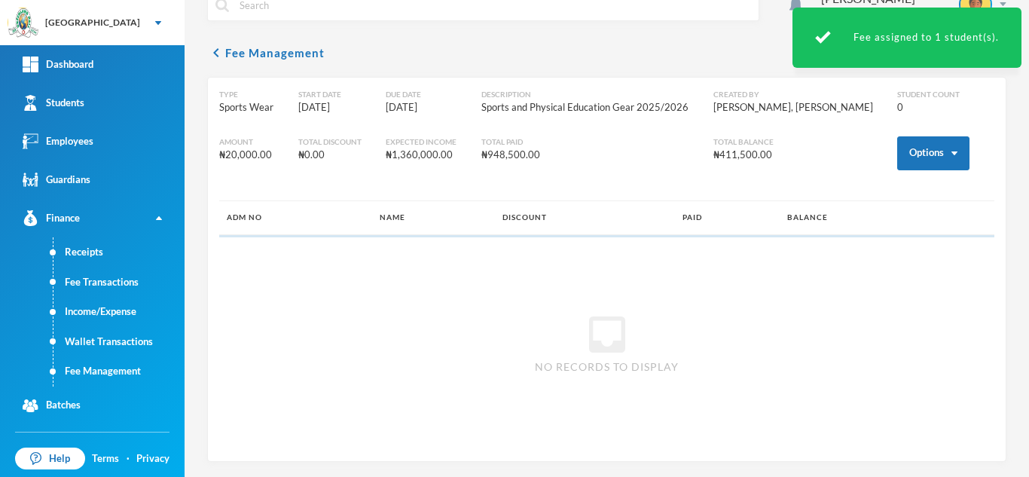
scroll to position [28, 0]
click at [904, 155] on button "Options" at bounding box center [933, 153] width 72 height 34
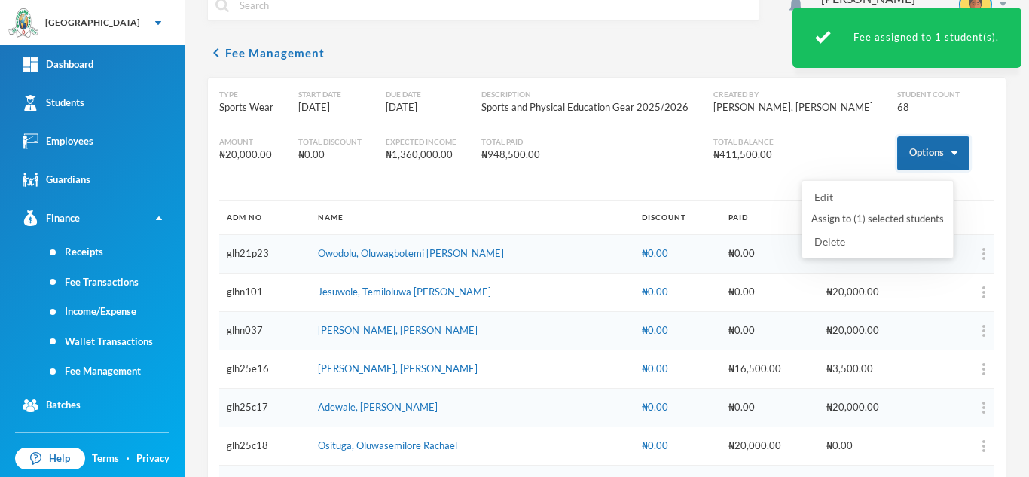
click at [897, 145] on button "Options" at bounding box center [933, 153] width 72 height 34
click at [834, 220] on button "Assign to ( 1 ) selected students" at bounding box center [878, 219] width 136 height 27
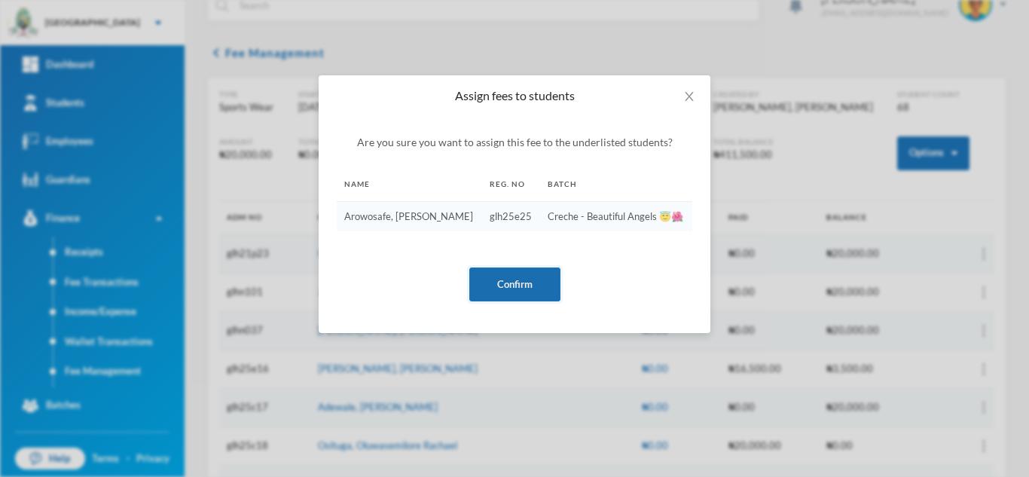
click at [521, 279] on button "Confirm" at bounding box center [514, 284] width 91 height 34
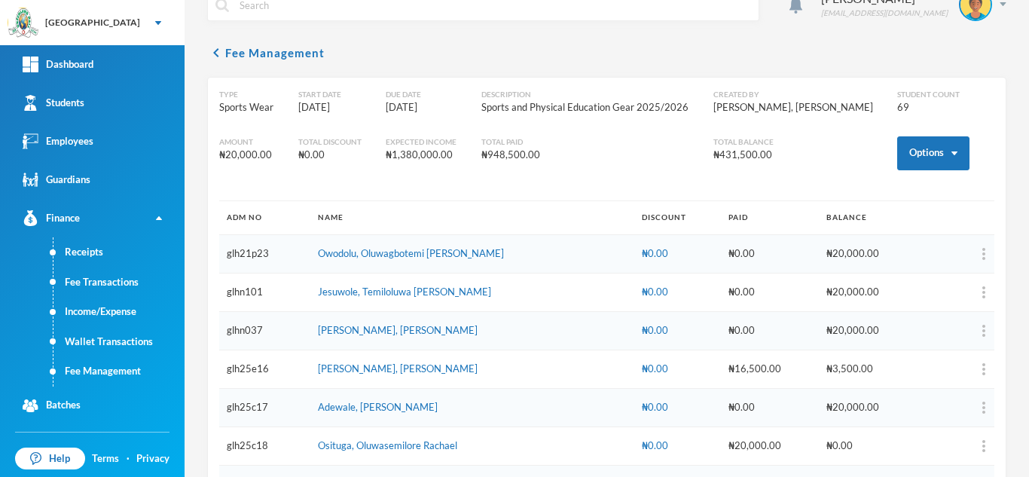
scroll to position [2464, 0]
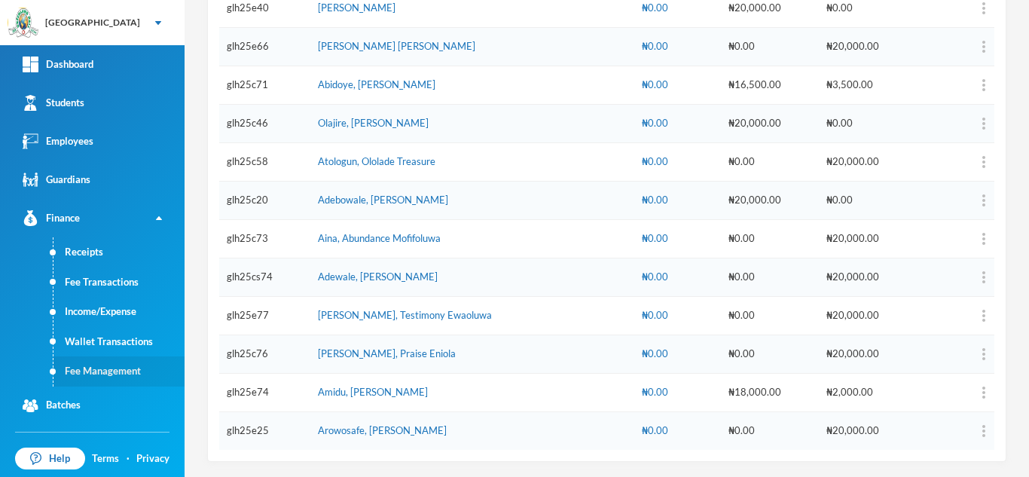
click at [103, 366] on link "Fee Management" at bounding box center [118, 371] width 131 height 30
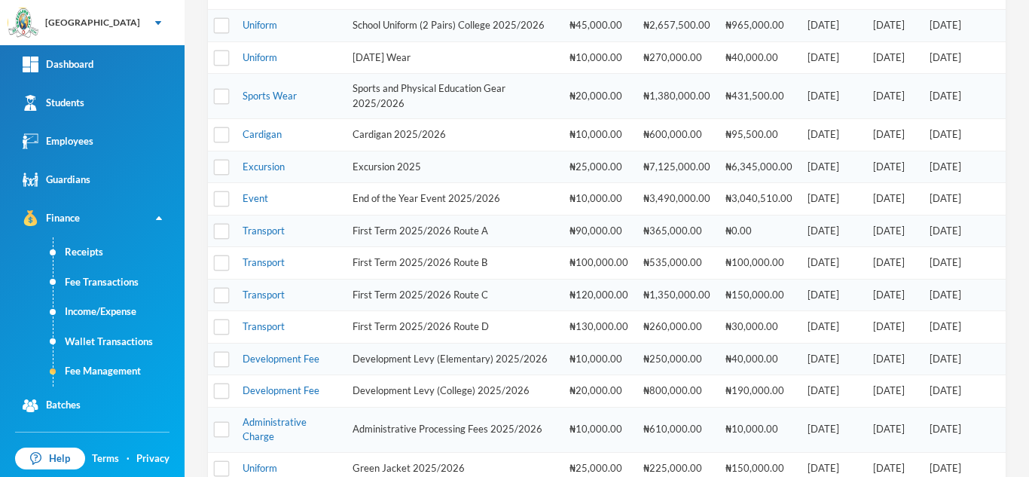
scroll to position [310, 0]
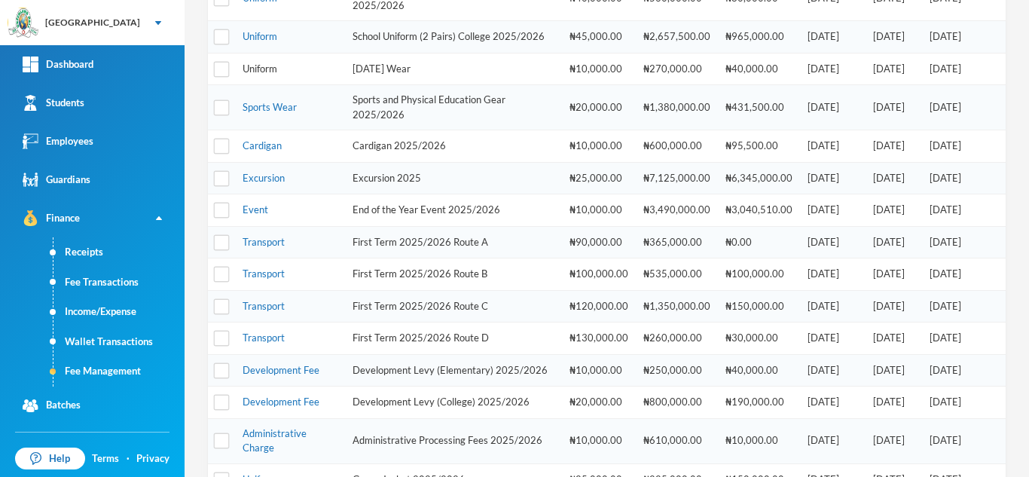
click at [247, 75] on link "Uniform" at bounding box center [260, 69] width 35 height 12
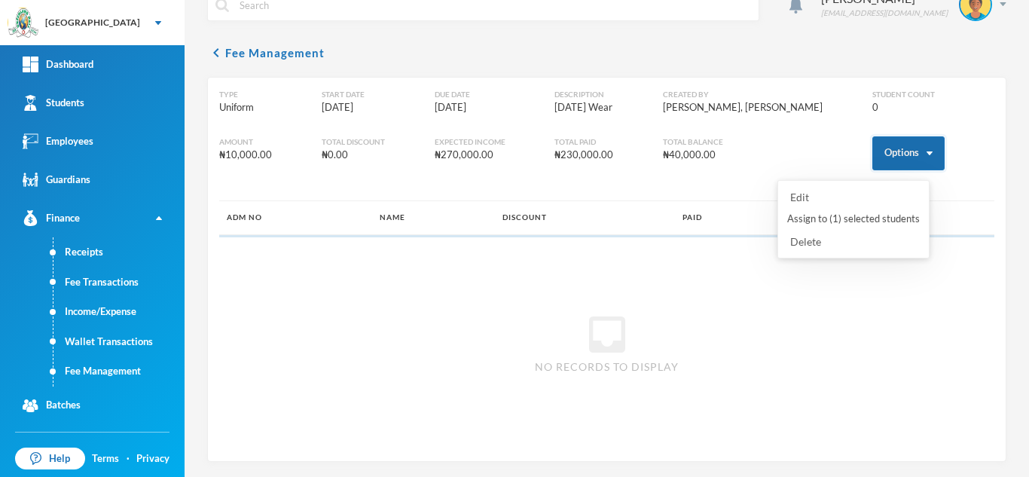
click at [899, 154] on button "Options" at bounding box center [908, 153] width 72 height 34
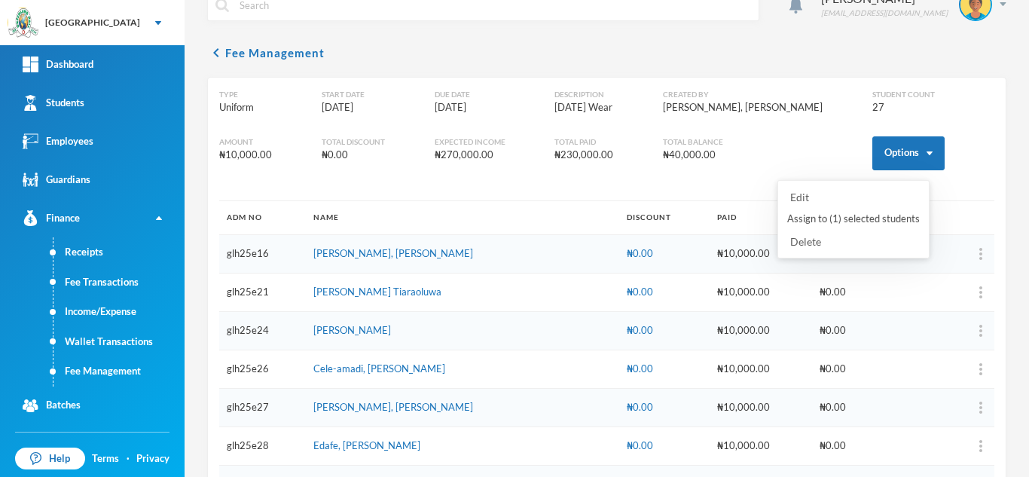
click at [849, 217] on button "Assign to ( 1 ) selected students" at bounding box center [854, 219] width 136 height 27
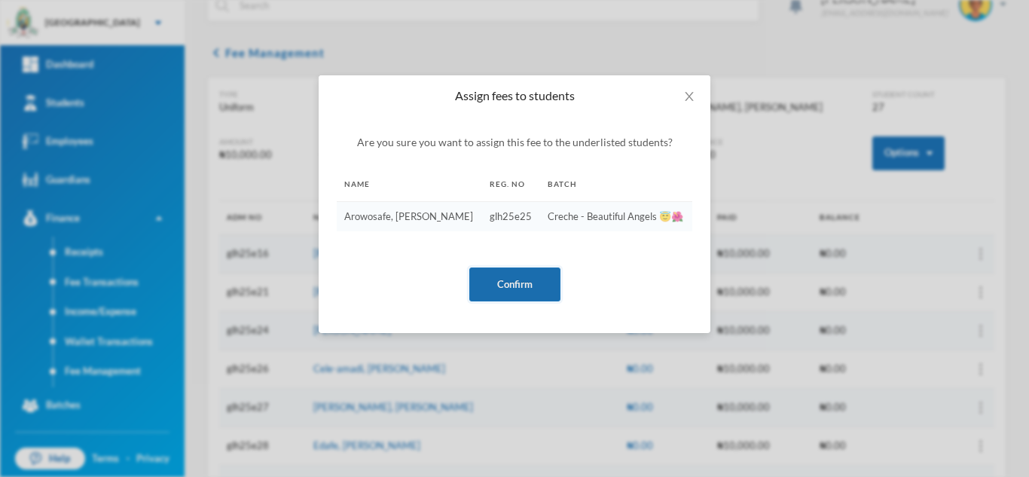
click at [506, 283] on button "Confirm" at bounding box center [514, 284] width 91 height 34
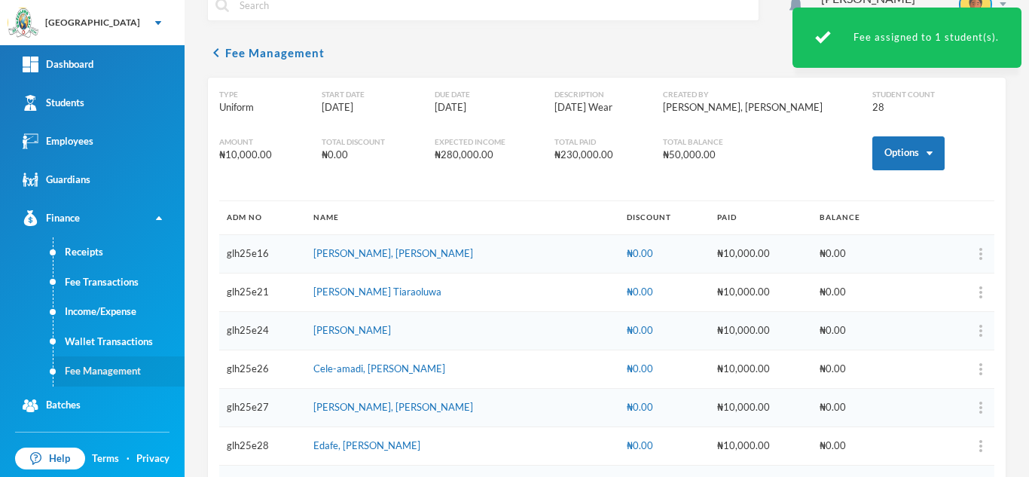
click at [99, 362] on link "Fee Management" at bounding box center [118, 371] width 131 height 30
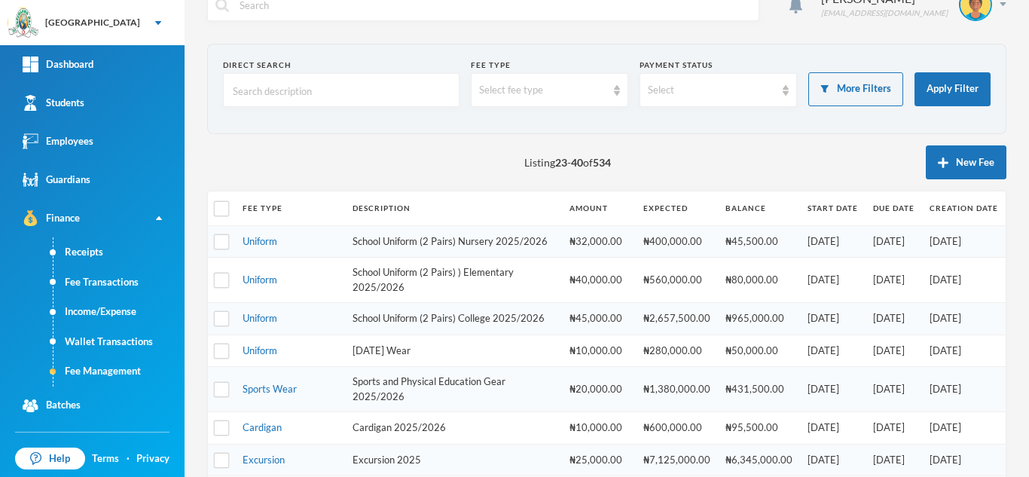
scroll to position [512, 0]
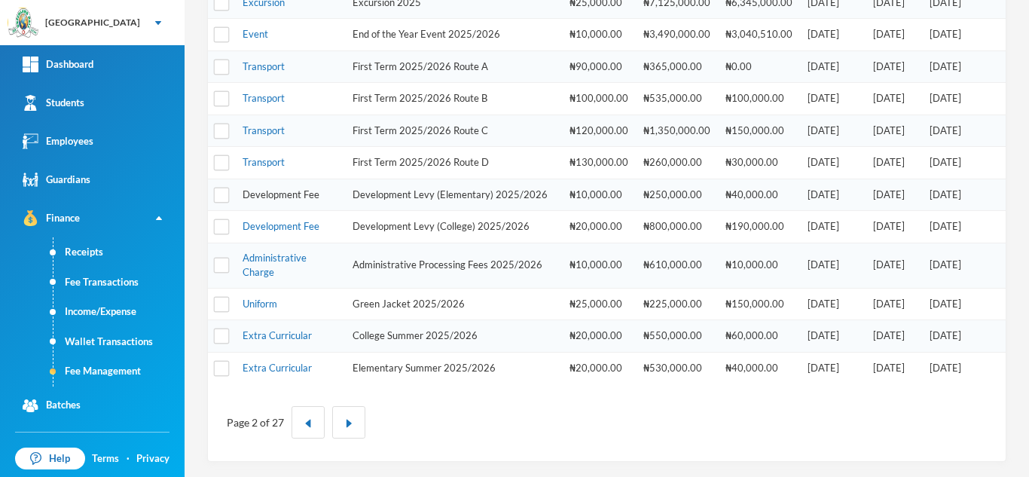
click at [283, 197] on link "Development Fee" at bounding box center [281, 194] width 77 height 12
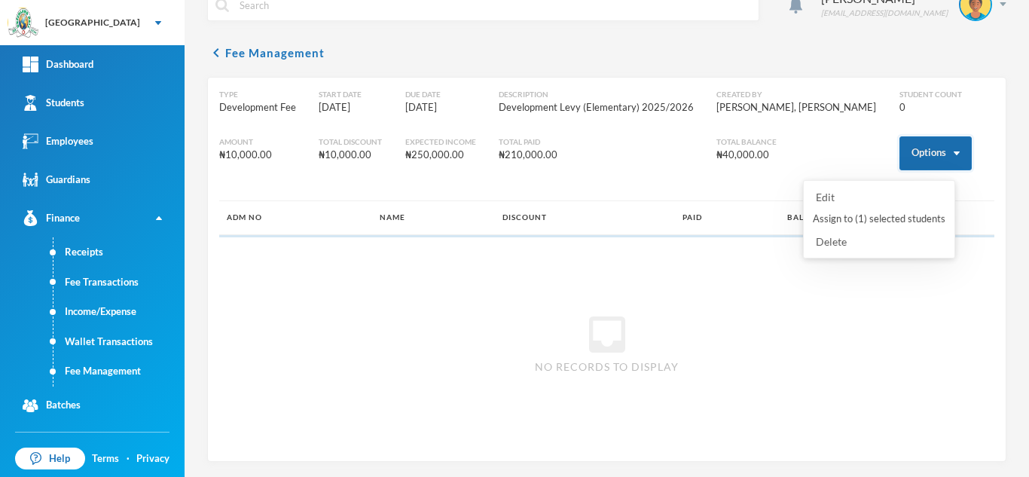
click at [900, 155] on button "Options" at bounding box center [936, 153] width 72 height 34
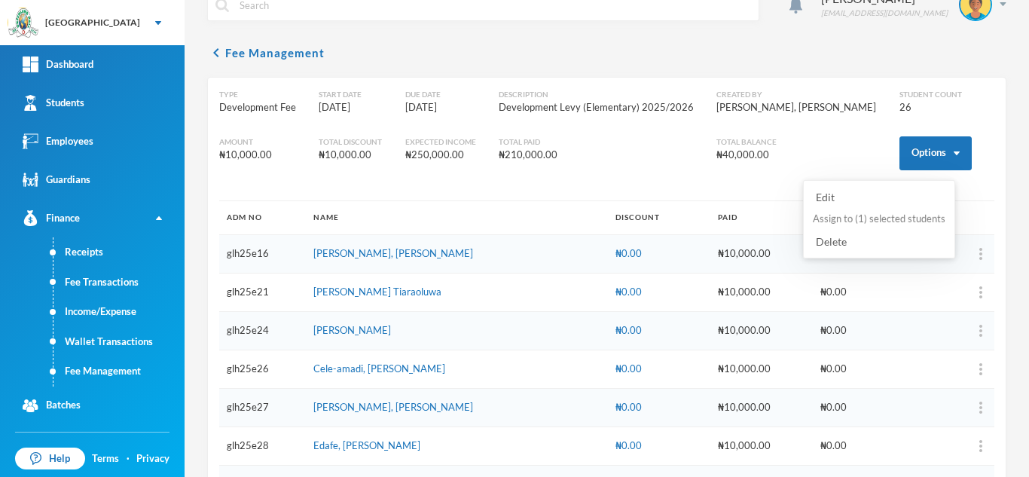
click at [867, 218] on button "Assign to ( 1 ) selected students" at bounding box center [879, 219] width 136 height 27
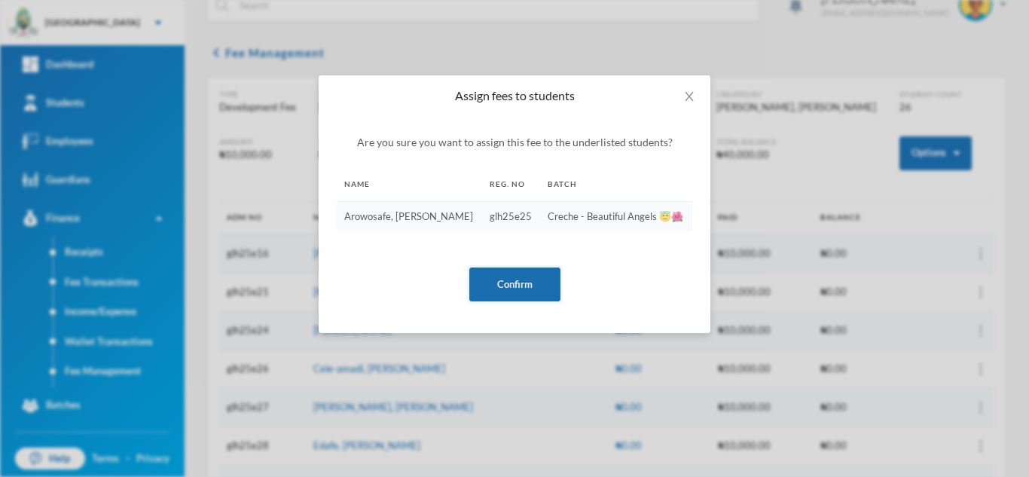
click at [521, 286] on button "Confirm" at bounding box center [514, 284] width 91 height 34
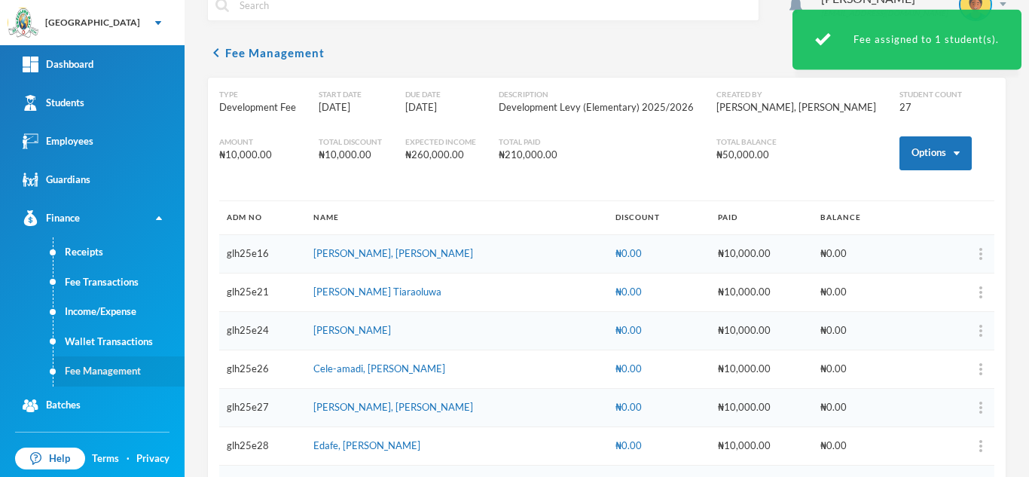
click at [115, 370] on link "Fee Management" at bounding box center [118, 371] width 131 height 30
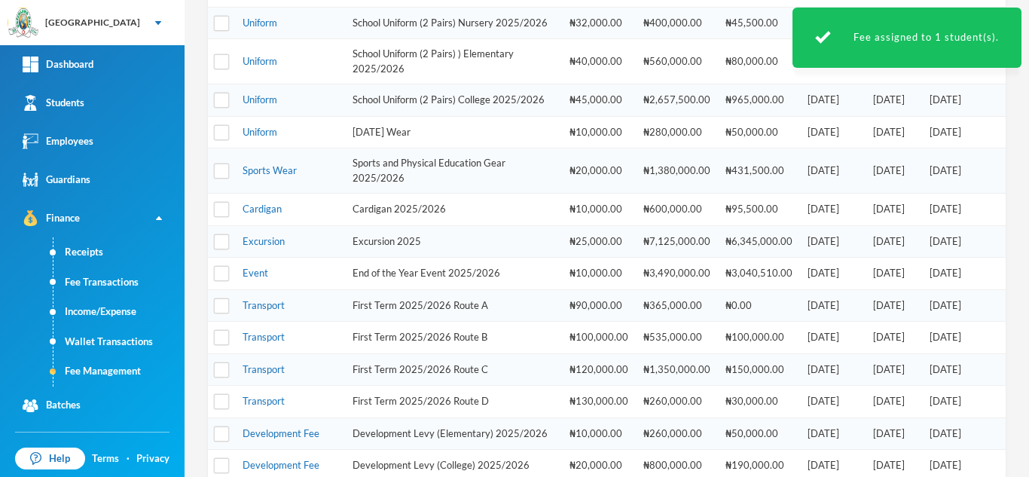
scroll to position [245, 0]
click at [249, 280] on link "Event" at bounding box center [256, 274] width 26 height 12
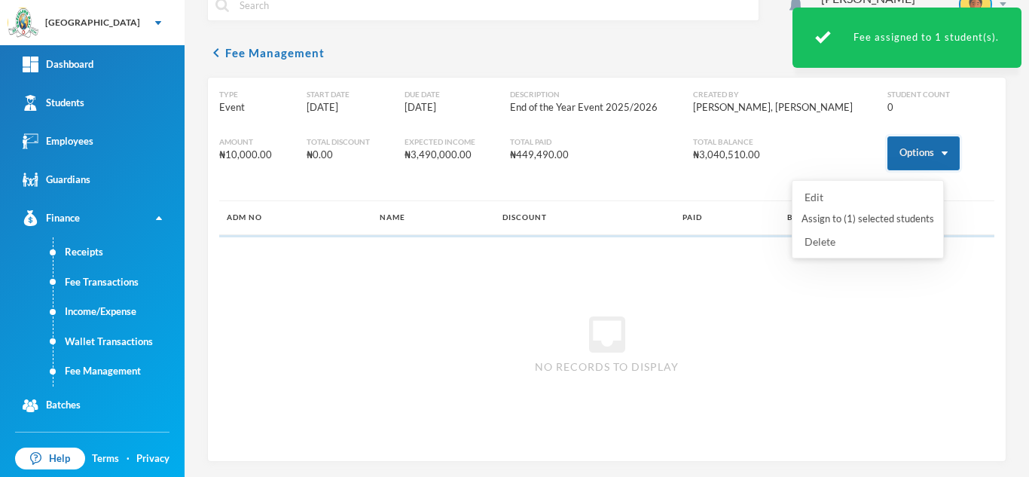
click at [888, 145] on button "Options" at bounding box center [924, 153] width 72 height 34
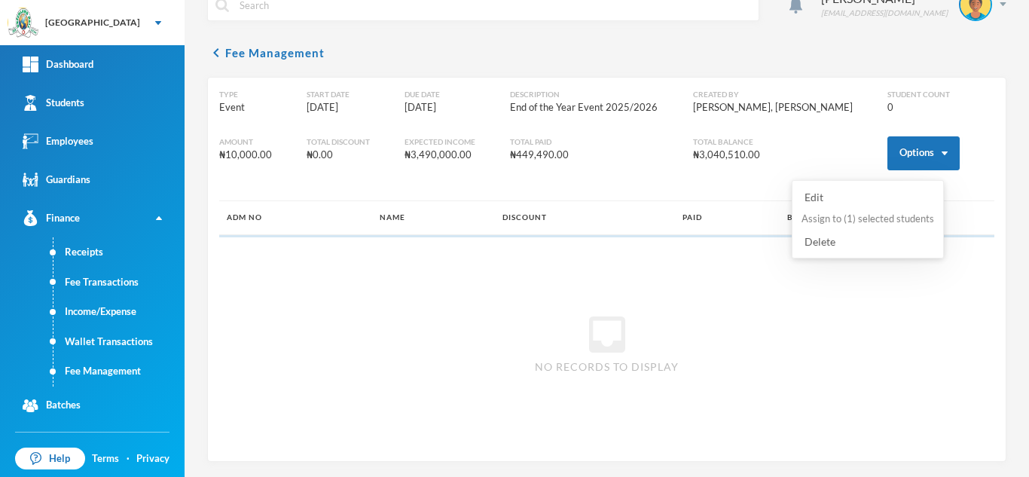
click at [851, 225] on button "Assign to ( 1 ) selected students" at bounding box center [868, 219] width 136 height 27
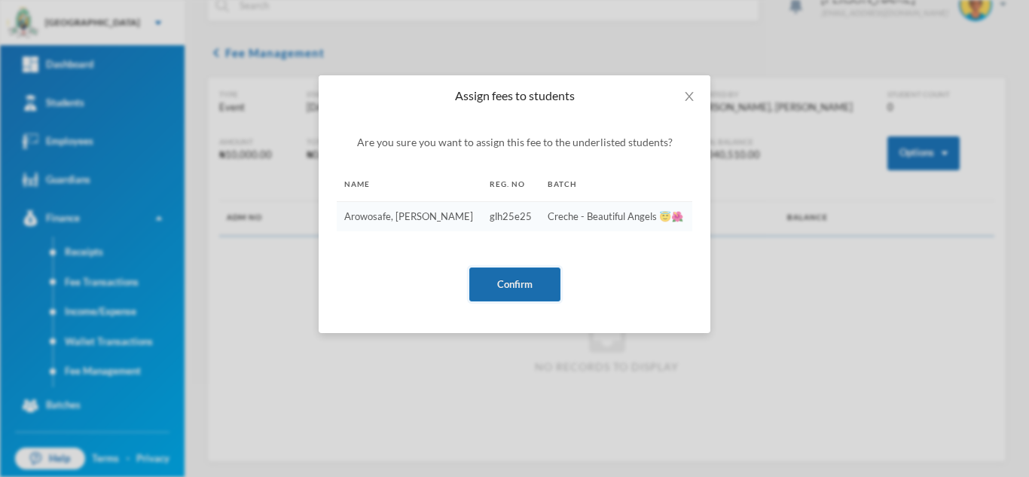
click at [523, 282] on button "Confirm" at bounding box center [514, 284] width 91 height 34
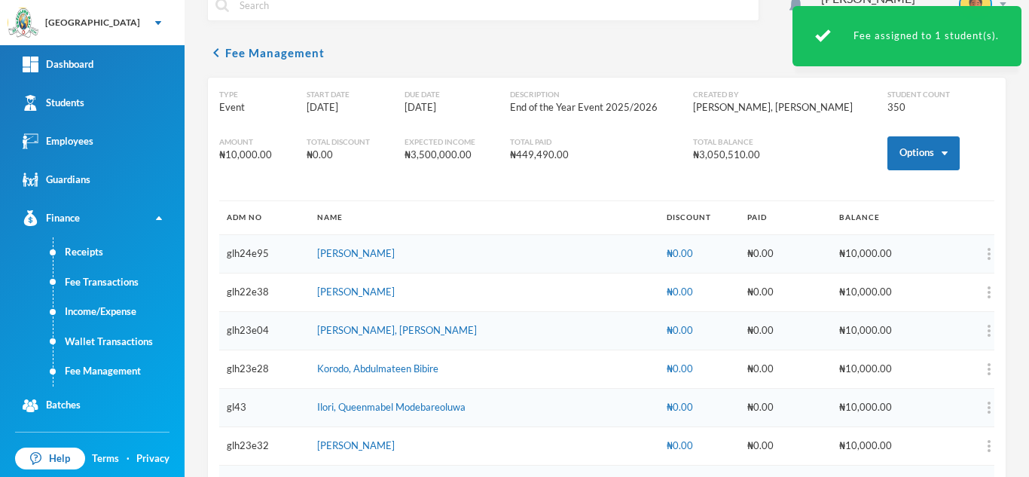
click at [512, 280] on body "Greenland Hall Your Bluebic Account Greenland Hall Add a New School Dashboard S…" at bounding box center [514, 238] width 1029 height 477
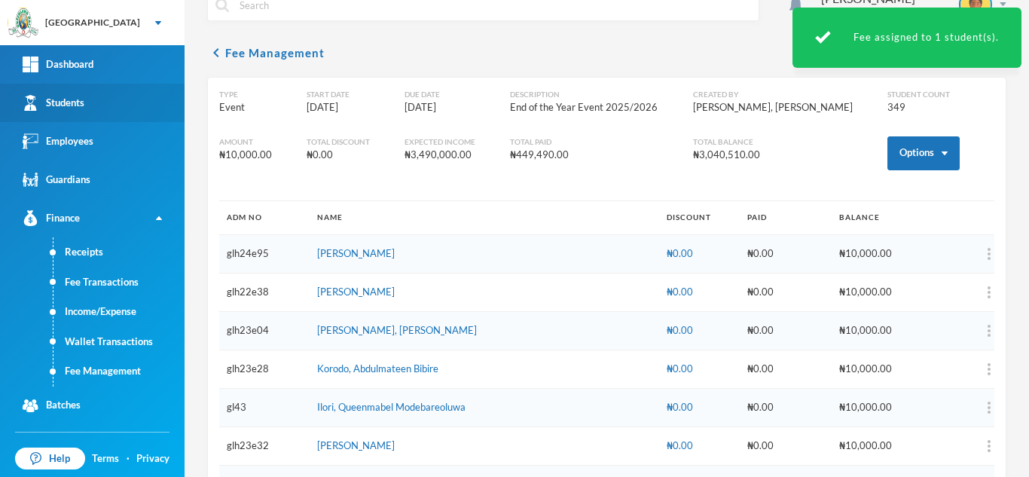
click at [77, 98] on div "Students" at bounding box center [54, 103] width 62 height 16
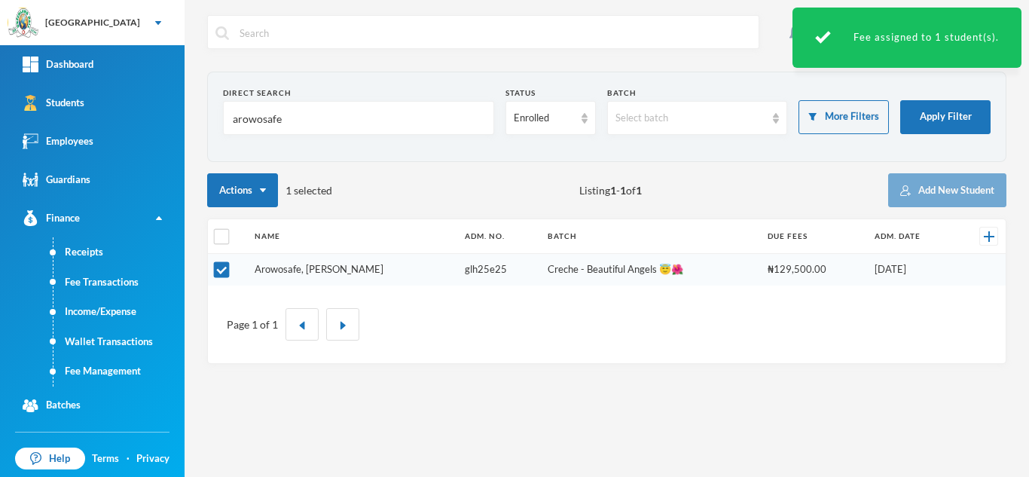
click at [313, 272] on link "Arowosafe, Sunmisola Eliana" at bounding box center [319, 269] width 129 height 12
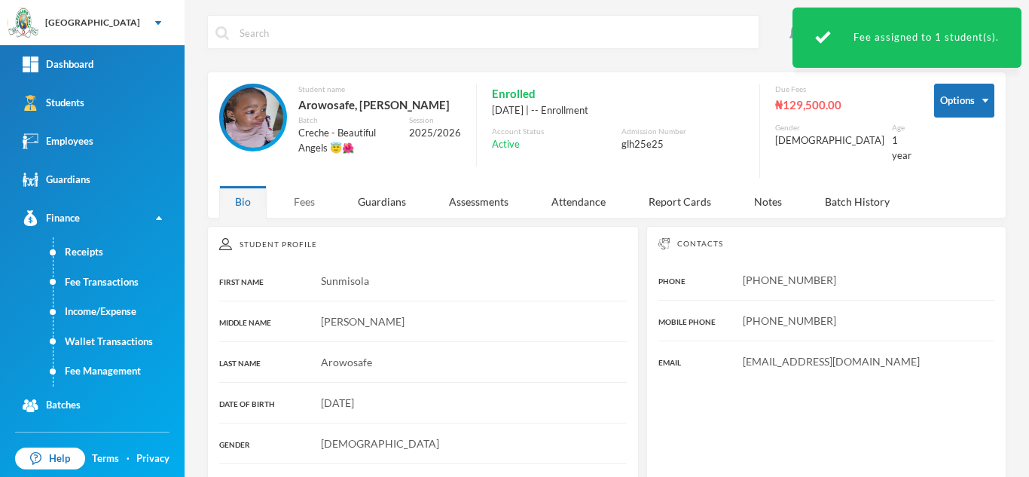
click at [304, 194] on div "Fees" at bounding box center [304, 201] width 53 height 32
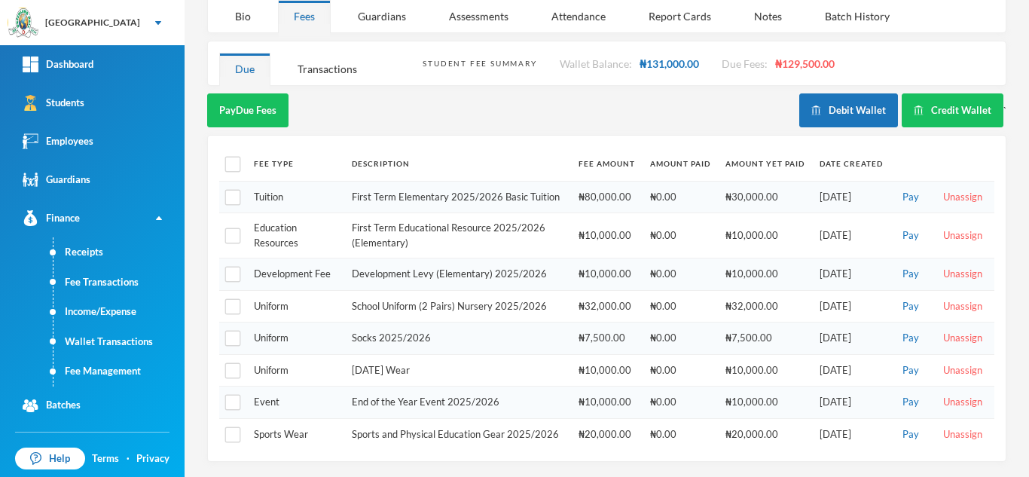
scroll to position [204, 0]
click at [236, 157] on input "checkbox" at bounding box center [233, 165] width 16 height 16
checkbox input "true"
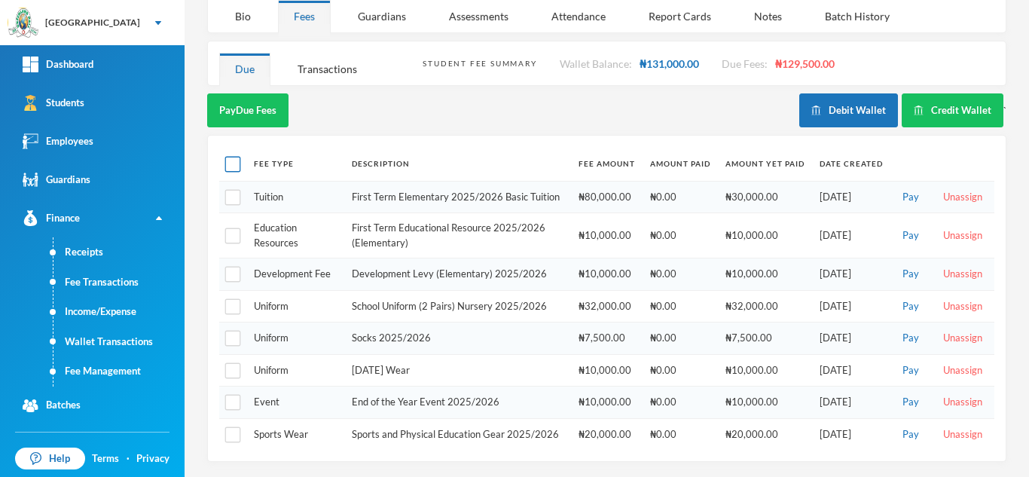
checkbox input "true"
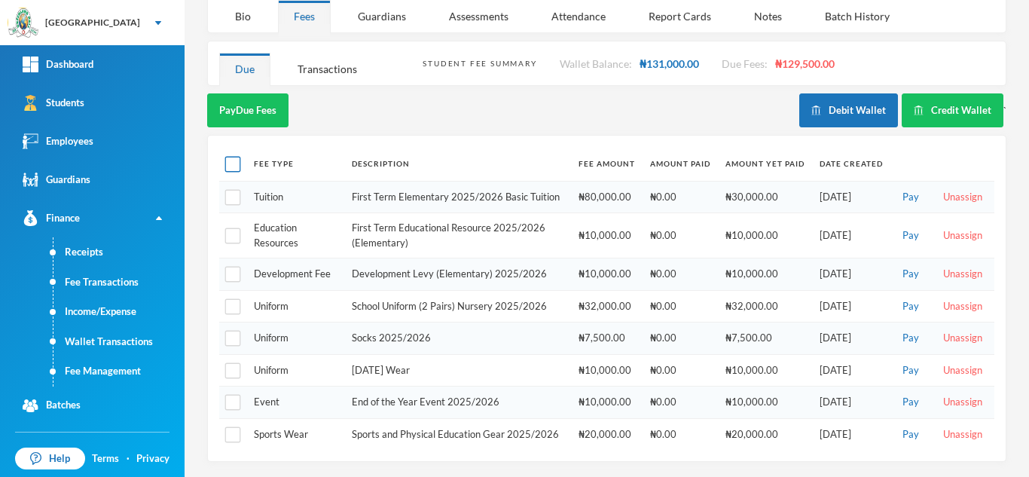
checkbox input "true"
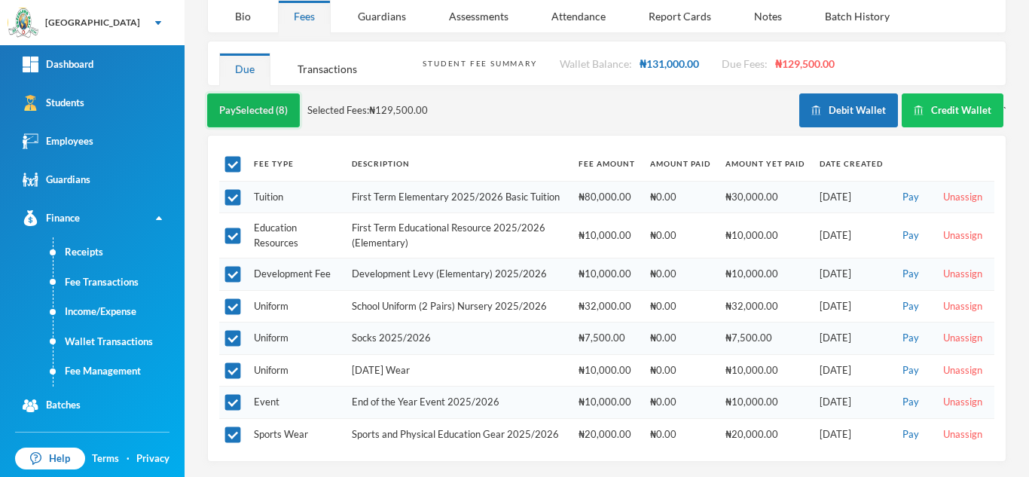
click at [262, 93] on button "Pay Selected (8)" at bounding box center [253, 110] width 93 height 34
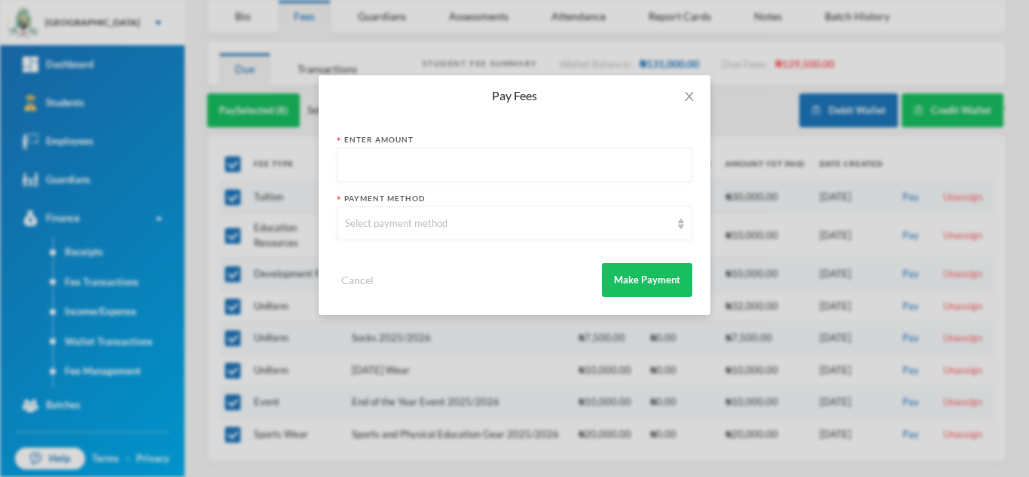
click at [414, 157] on input "text" at bounding box center [514, 165] width 339 height 34
type input "129500"
click at [408, 218] on div "Select payment method" at bounding box center [507, 223] width 325 height 15
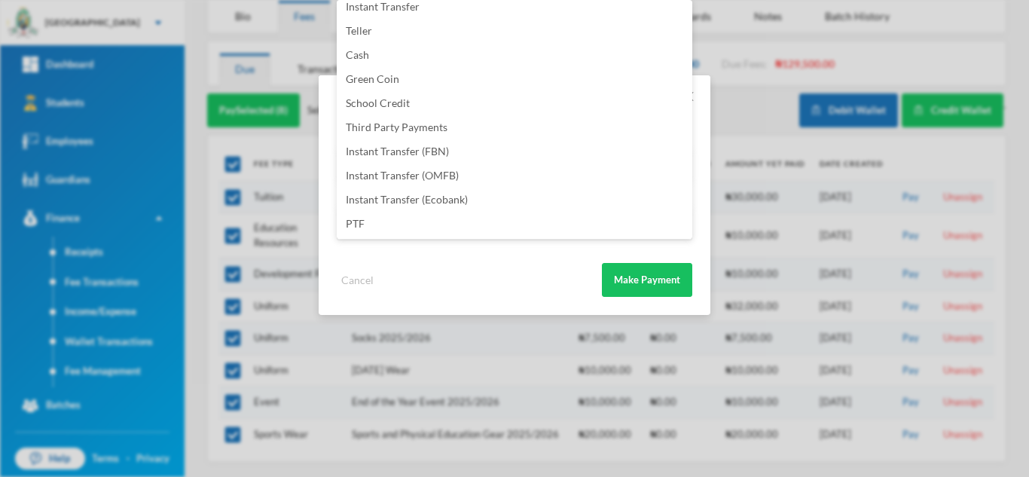
scroll to position [0, 0]
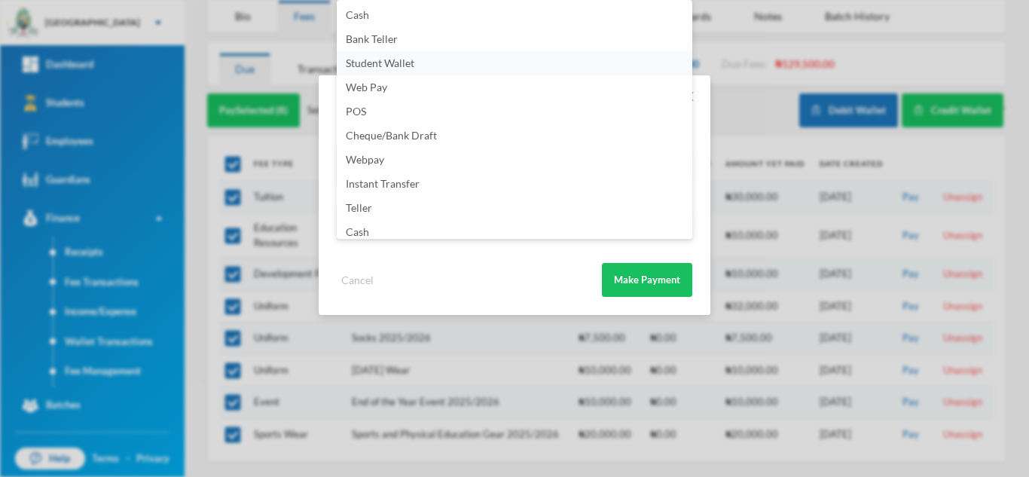
click at [399, 61] on span "Student Wallet" at bounding box center [380, 63] width 69 height 13
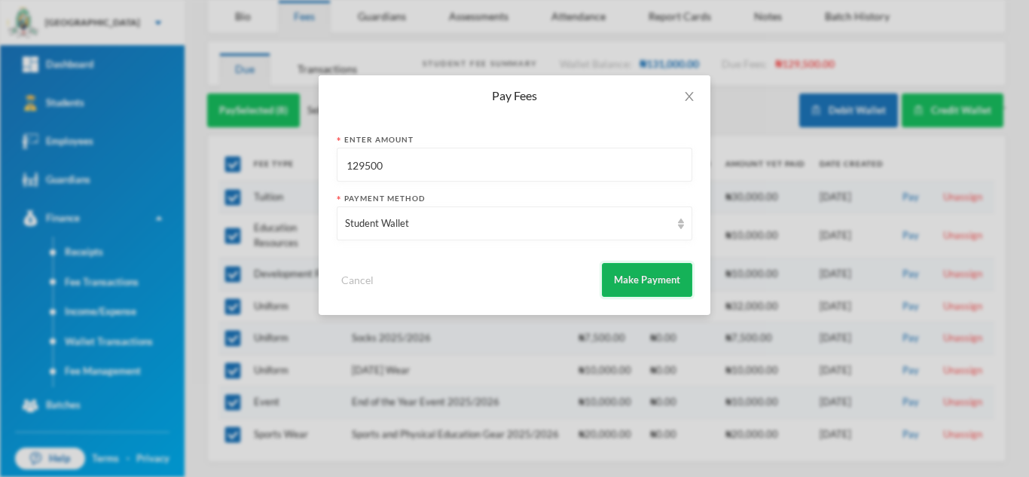
click at [645, 270] on button "Make Payment" at bounding box center [647, 280] width 90 height 34
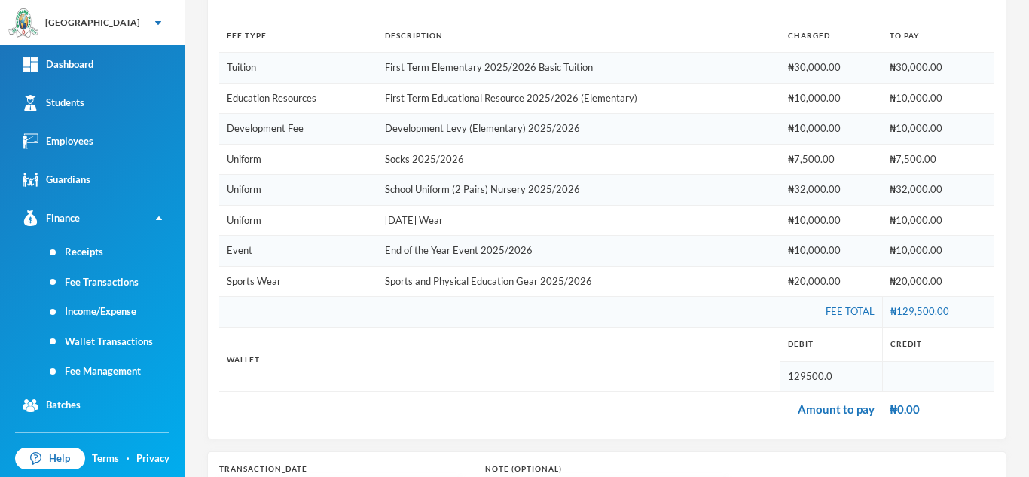
scroll to position [405, 0]
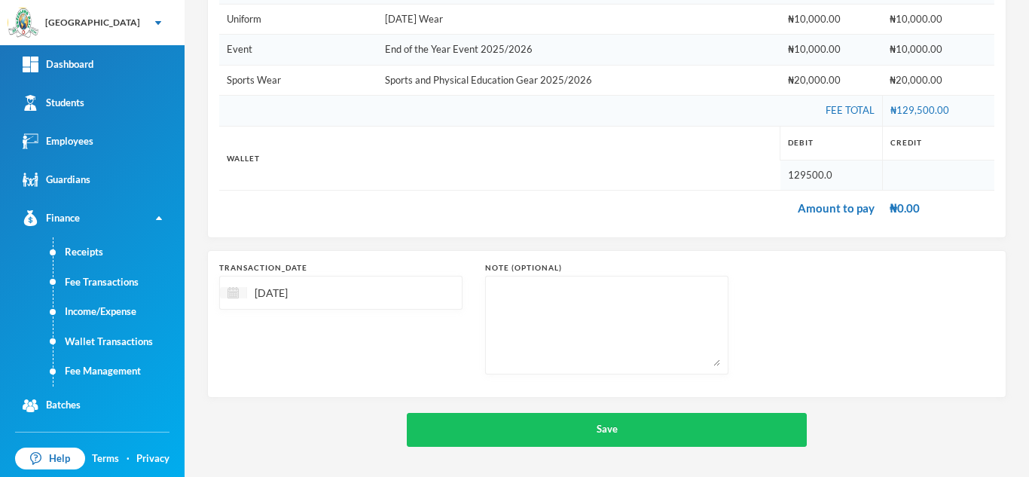
click at [238, 295] on img at bounding box center [233, 292] width 11 height 11
click at [338, 426] on div "18" at bounding box center [336, 431] width 23 height 24
type input "18/09/2025"
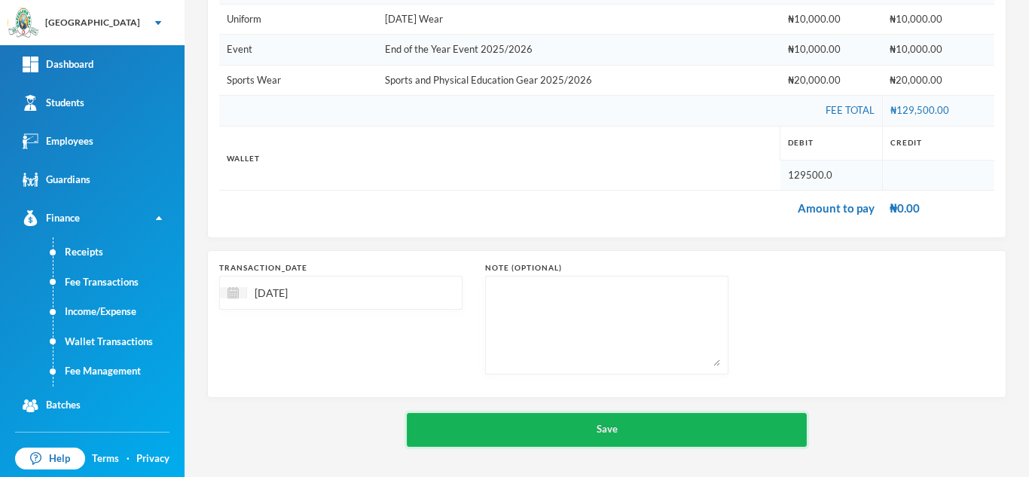
click at [521, 431] on button "Save" at bounding box center [607, 430] width 400 height 34
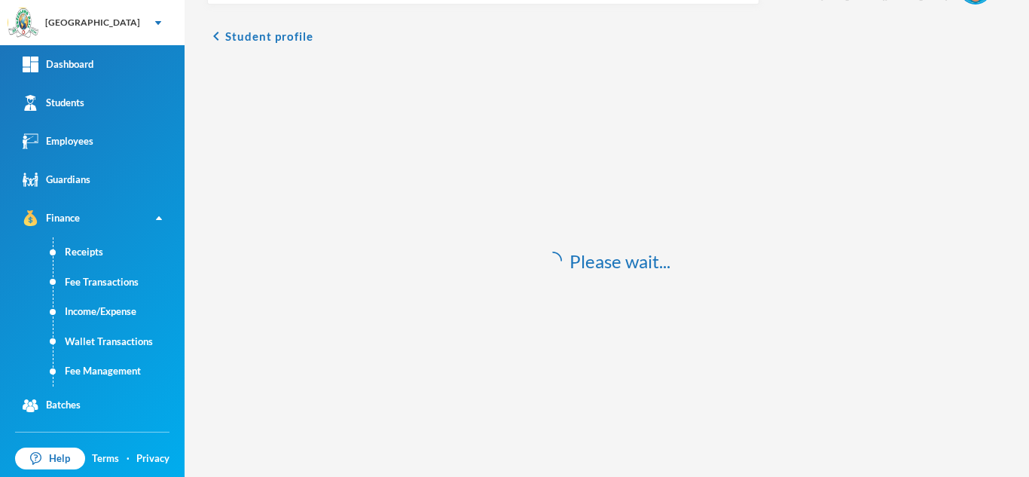
scroll to position [44, 0]
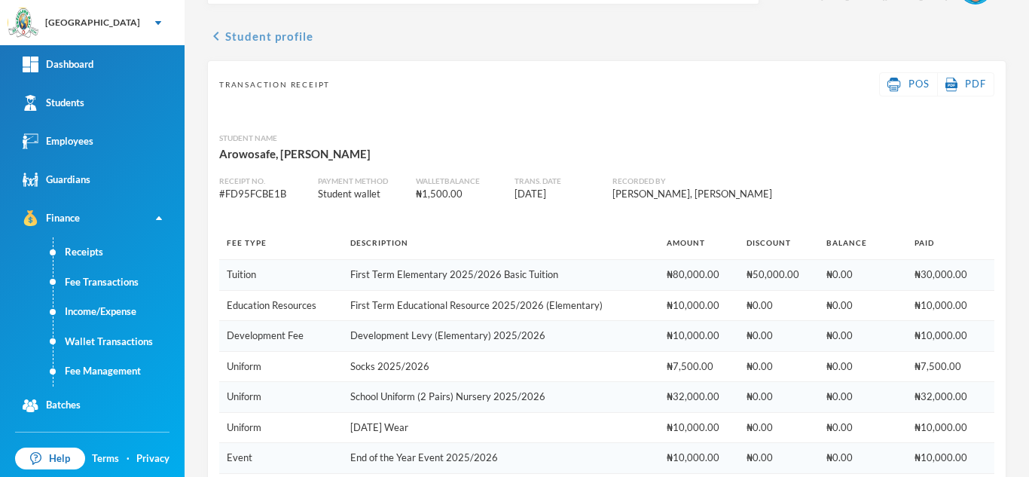
click at [271, 35] on button "chevron_left Student profile" at bounding box center [260, 36] width 106 height 18
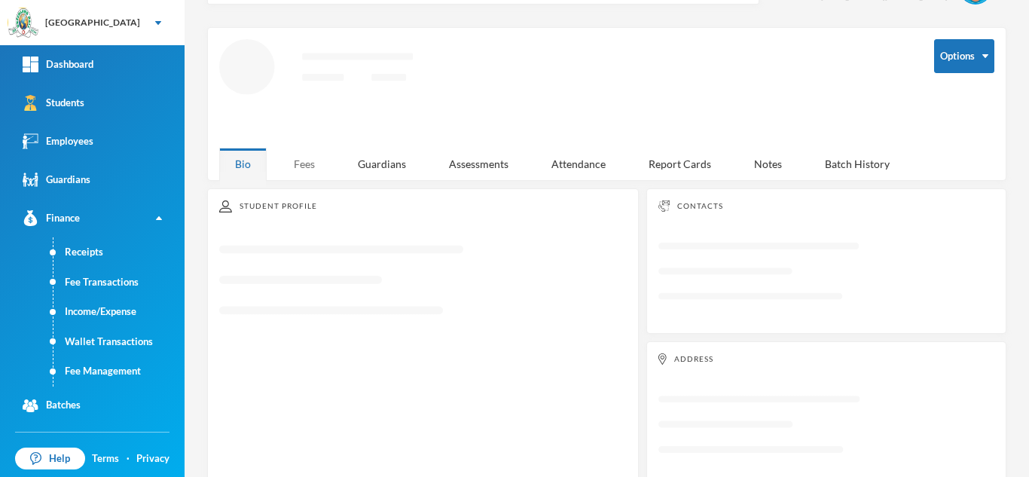
click at [303, 154] on div "Fees" at bounding box center [304, 164] width 53 height 32
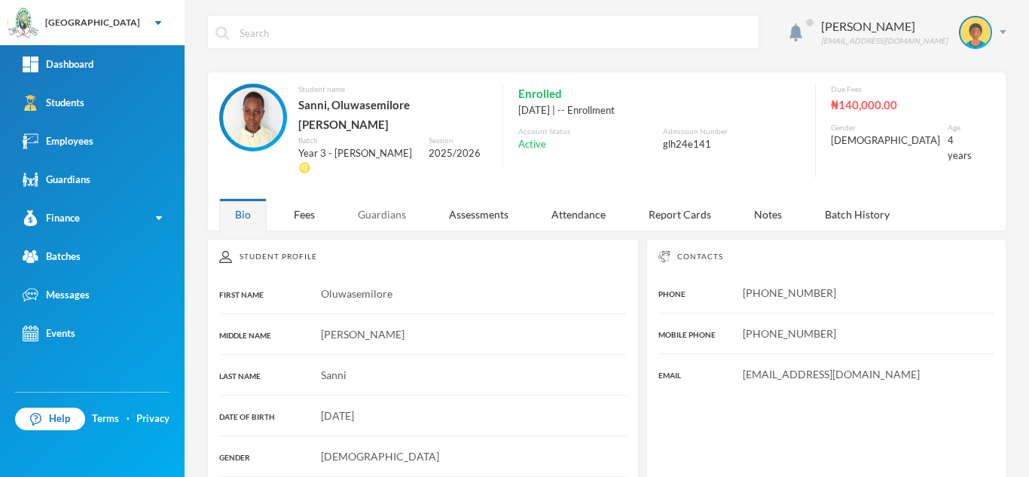
click at [391, 198] on div "Guardians" at bounding box center [382, 214] width 80 height 32
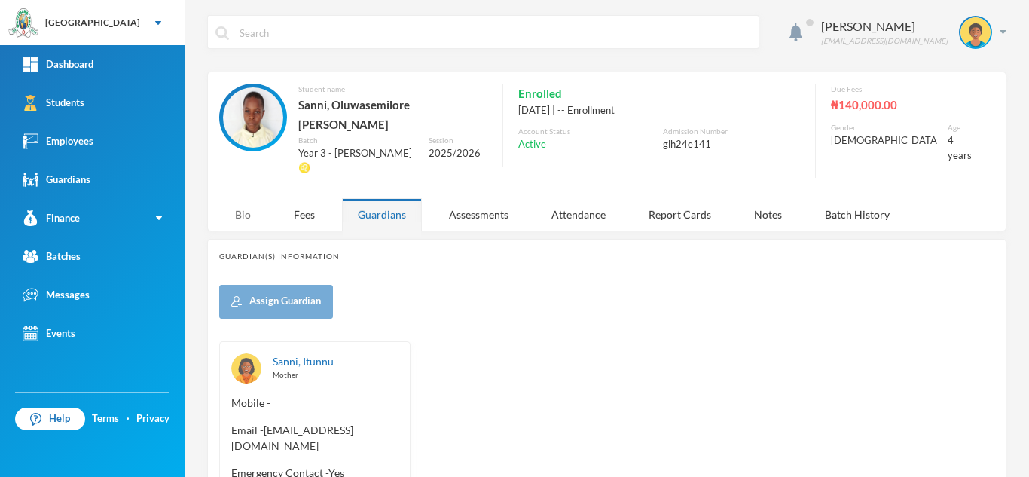
click at [242, 198] on div "Bio" at bounding box center [242, 214] width 47 height 32
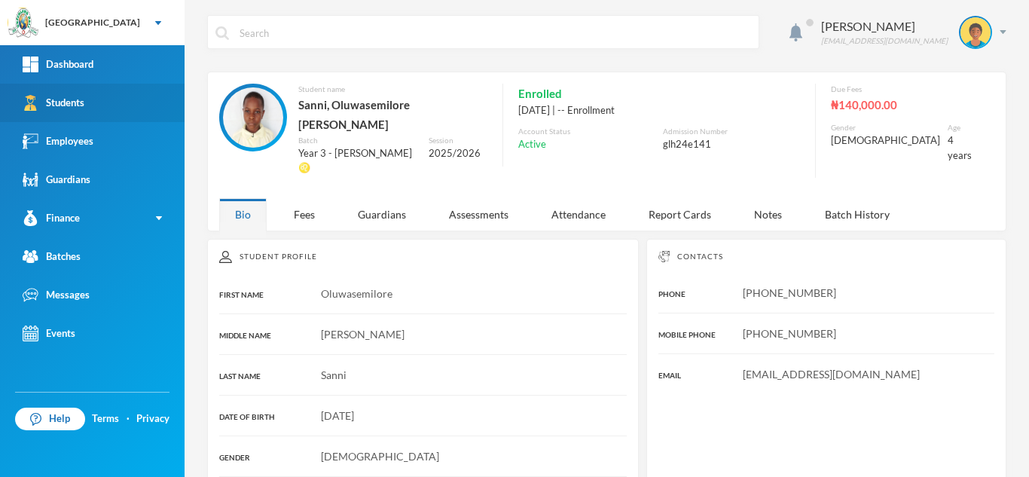
click at [83, 98] on div "Students" at bounding box center [54, 103] width 62 height 16
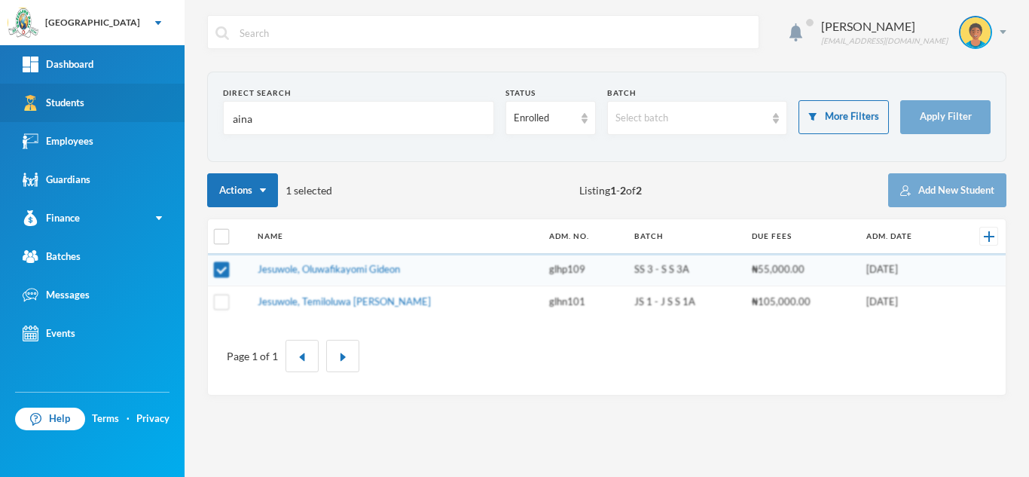
drag, startPoint x: 295, startPoint y: 132, endPoint x: 112, endPoint y: 101, distance: 185.7
click at [112, 101] on div "Greenland Hall Your Bluebic Account Greenland Hall Add a New School Dashboard S…" at bounding box center [514, 238] width 1029 height 477
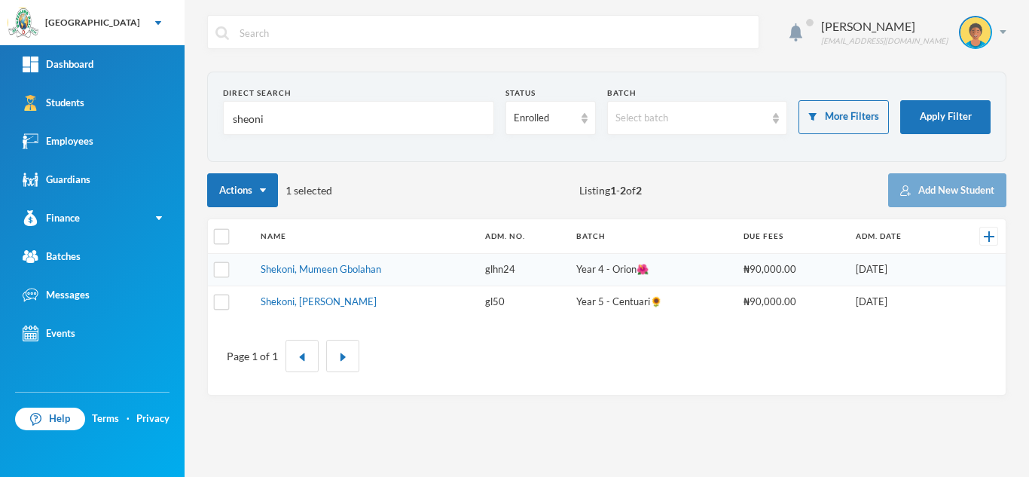
click at [249, 120] on input "sheoni" at bounding box center [358, 119] width 255 height 34
type input "shekoni"
click at [326, 273] on link "Shekoni, Mumeen Gbolahan" at bounding box center [321, 269] width 121 height 12
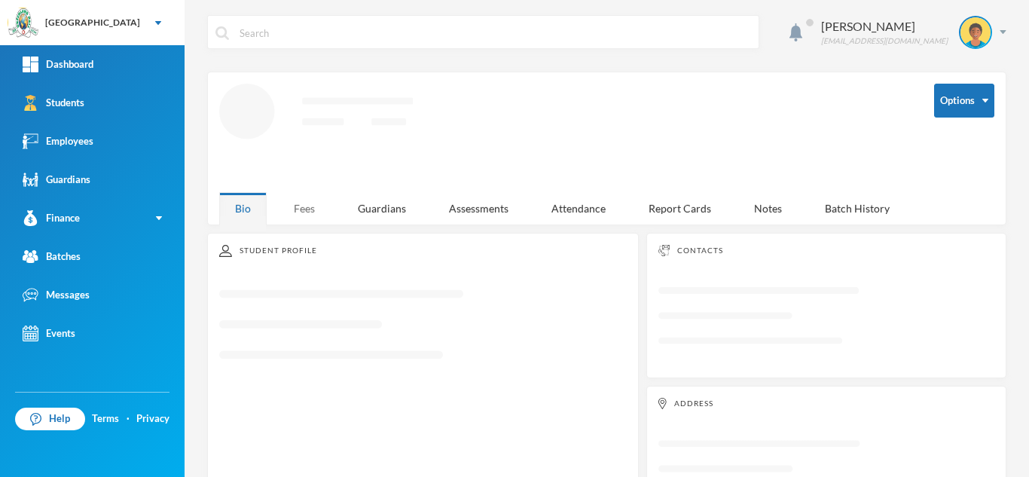
click at [304, 206] on div "Fees" at bounding box center [304, 208] width 53 height 32
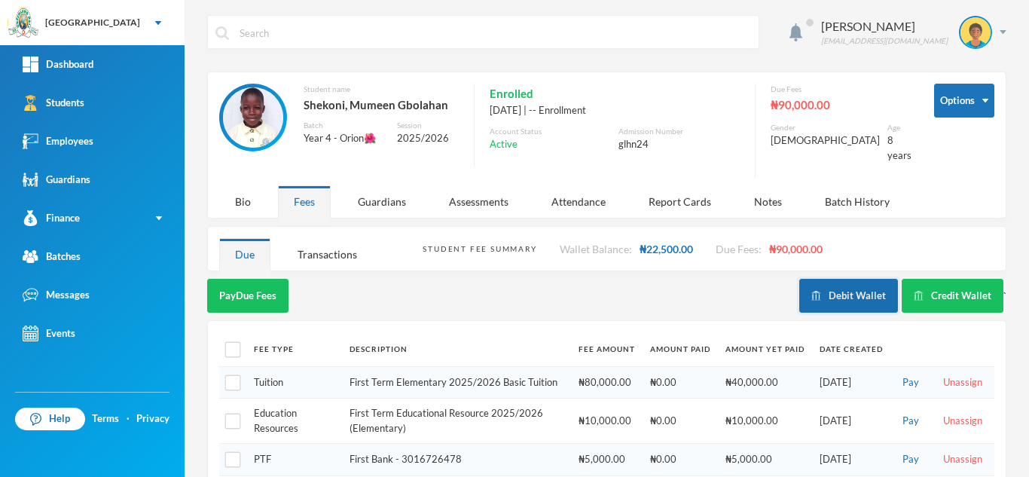
click at [846, 289] on button "Debit Wallet" at bounding box center [848, 296] width 99 height 34
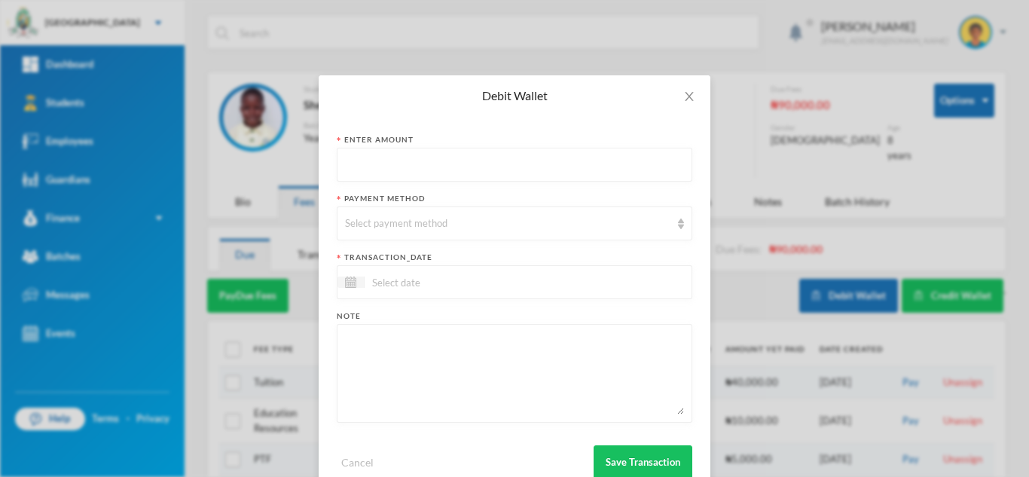
click at [408, 160] on input "text" at bounding box center [514, 165] width 339 height 34
type input "200"
click at [387, 230] on div "Select payment method" at bounding box center [507, 223] width 325 height 15
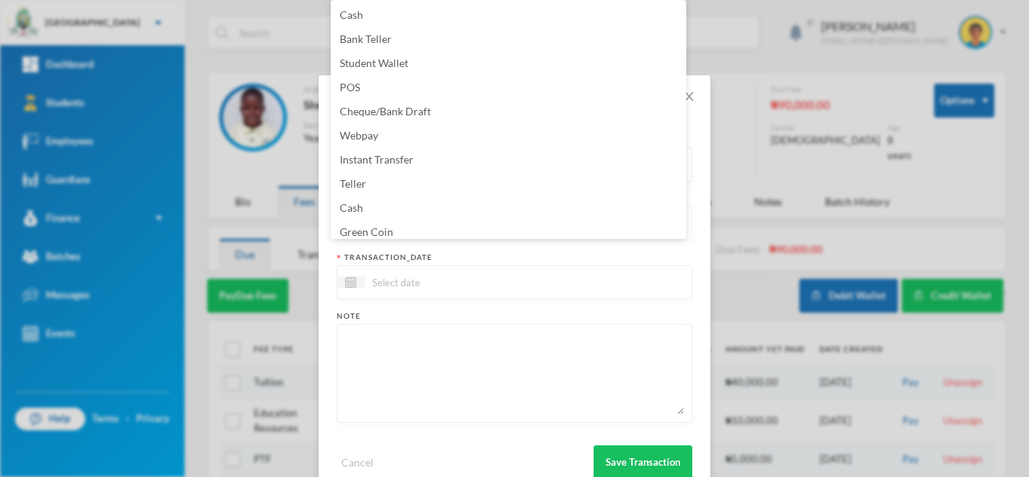
scroll to position [5, 0]
click at [387, 230] on span "Green Coin" at bounding box center [366, 226] width 53 height 13
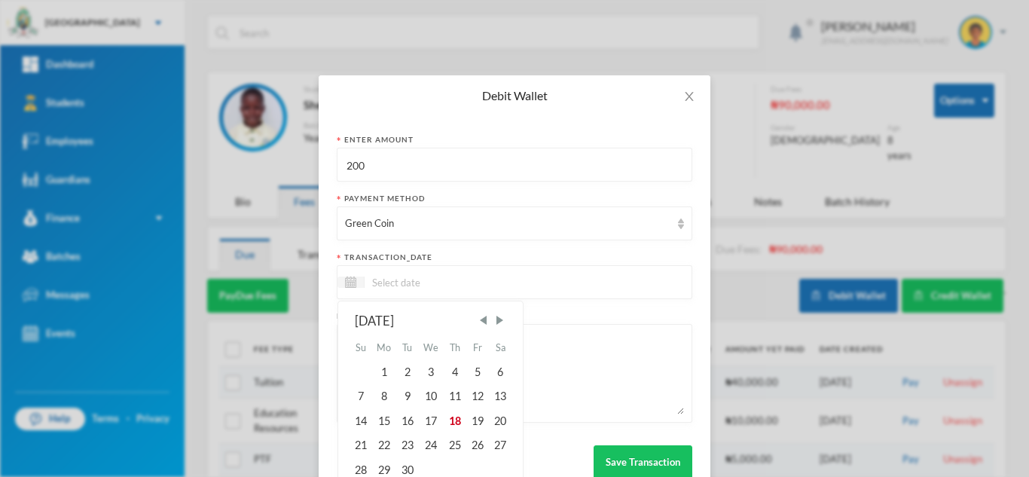
click at [391, 286] on input at bounding box center [428, 281] width 127 height 17
click at [451, 426] on div "18" at bounding box center [454, 421] width 23 height 24
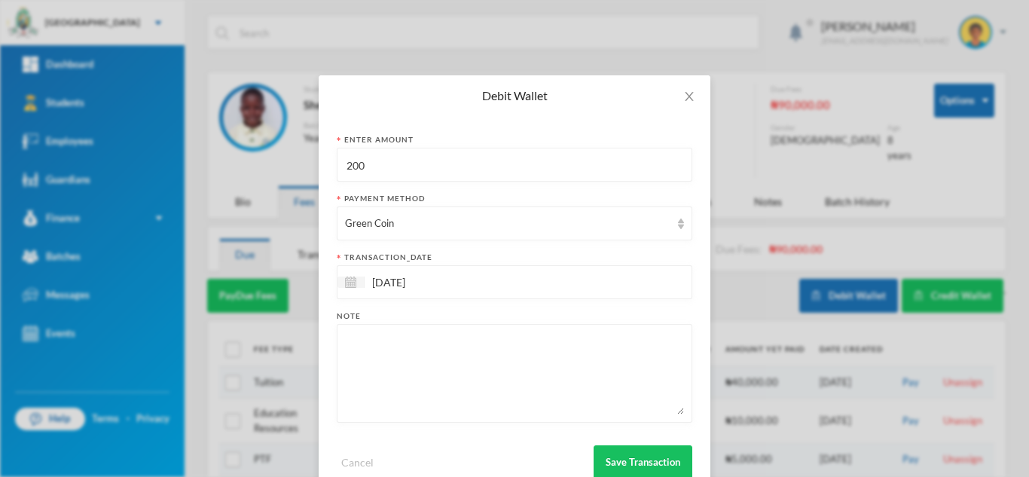
click at [417, 373] on textarea at bounding box center [514, 373] width 339 height 82
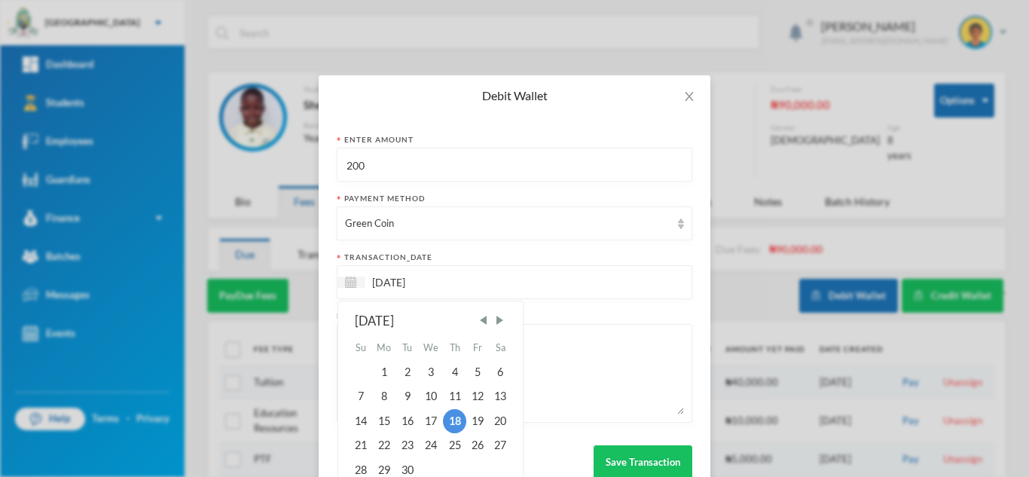
click at [373, 282] on input "[DATE]" at bounding box center [428, 281] width 127 height 17
click at [426, 417] on div "17" at bounding box center [431, 421] width 25 height 24
type input "[DATE]"
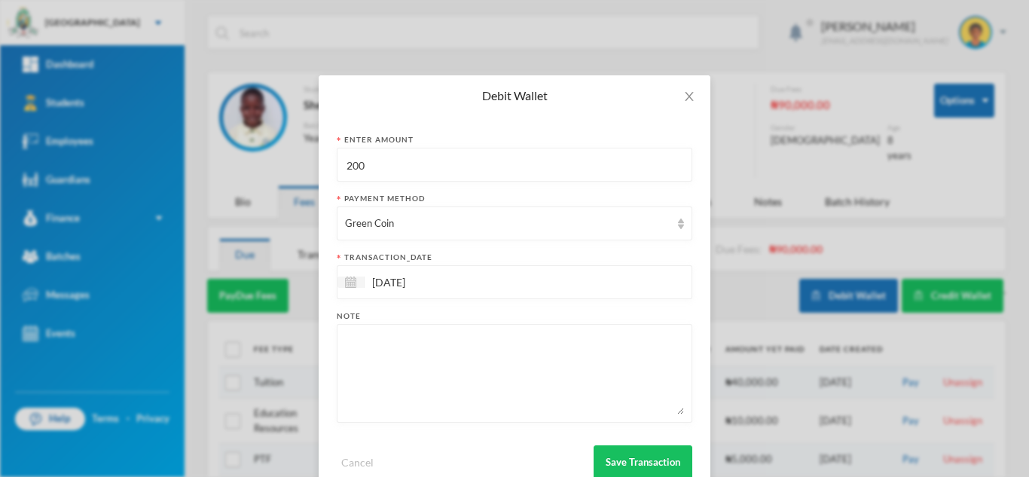
click at [411, 382] on textarea at bounding box center [514, 373] width 339 height 82
type textarea "snacks"
click at [660, 458] on button "Save Transaction" at bounding box center [643, 462] width 99 height 34
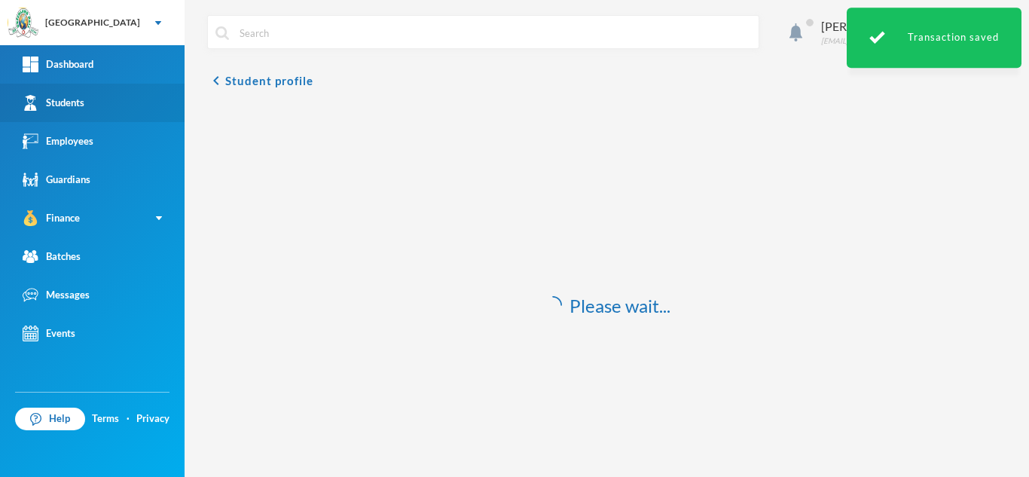
drag, startPoint x: 141, startPoint y: 96, endPoint x: 149, endPoint y: 96, distance: 8.3
click at [141, 96] on link "Students" at bounding box center [92, 103] width 185 height 38
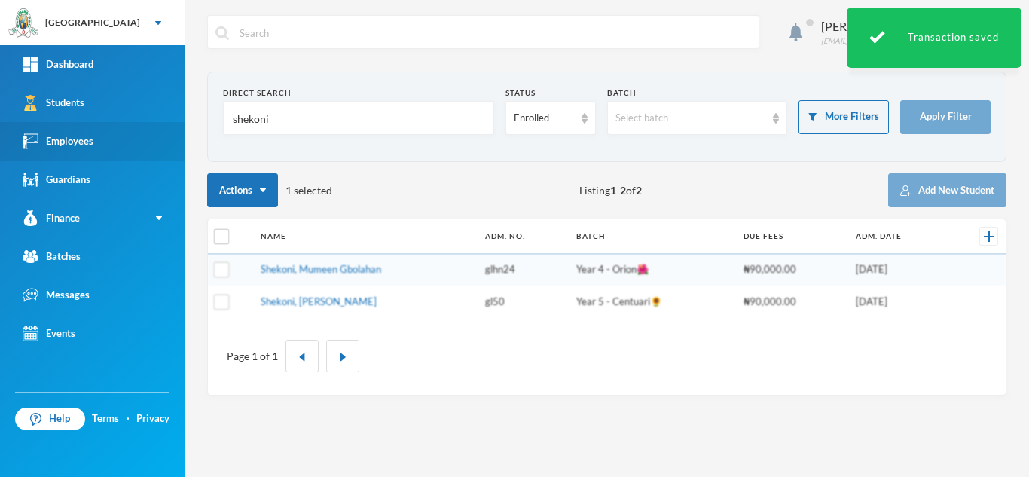
drag, startPoint x: 290, startPoint y: 126, endPoint x: 59, endPoint y: 125, distance: 231.3
click at [59, 125] on div "Greenland Hall Your Bluebic Account Greenland Hall Add a New School Dashboard S…" at bounding box center [514, 238] width 1029 height 477
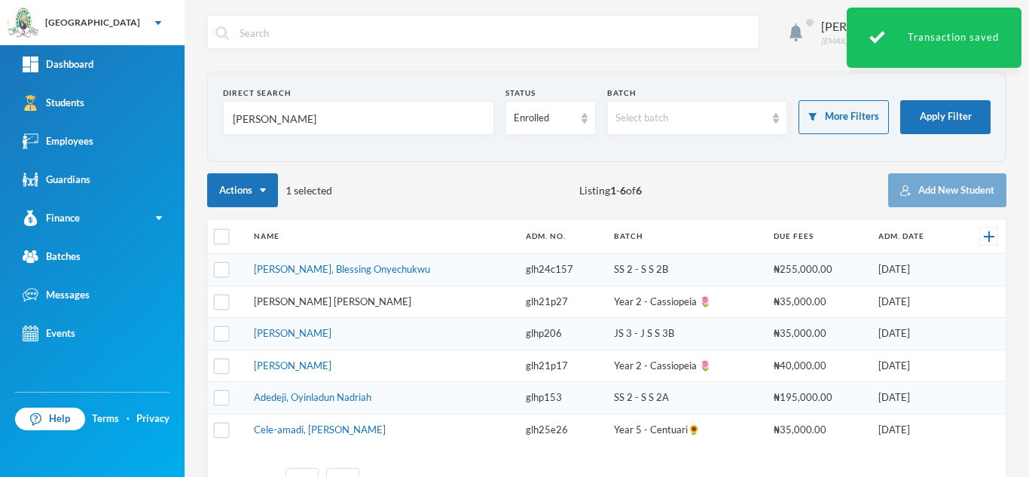
type input "nnadi"
click at [298, 300] on link "[PERSON_NAME] [PERSON_NAME]" at bounding box center [332, 301] width 157 height 12
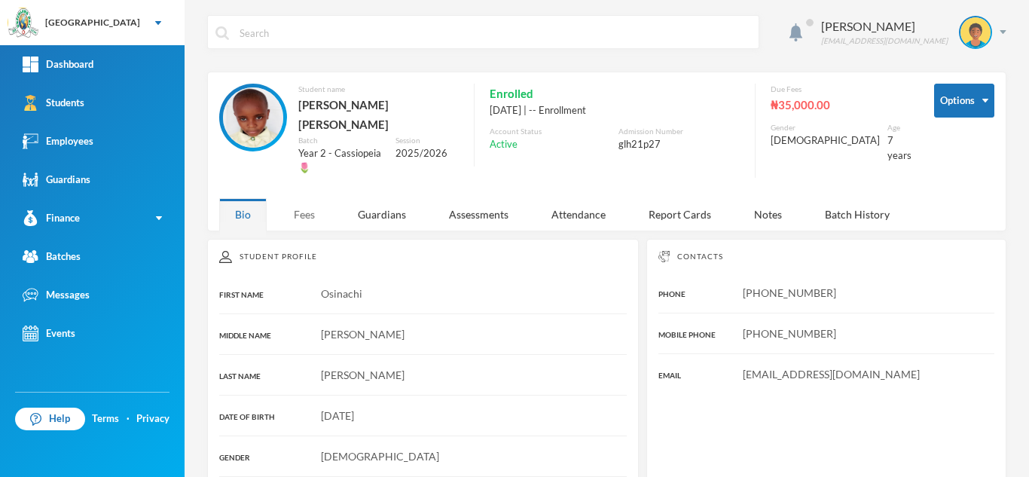
click at [300, 198] on div "Fees" at bounding box center [304, 214] width 53 height 32
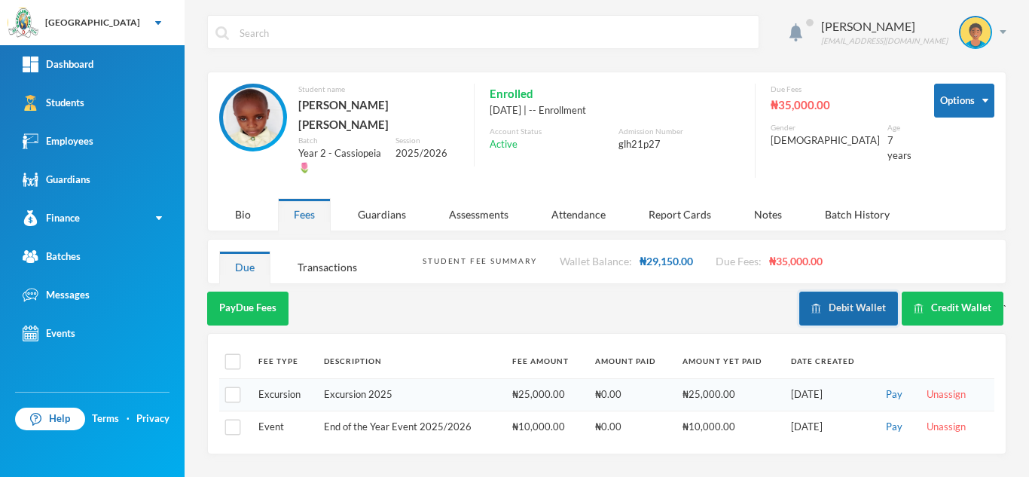
click at [840, 292] on button "Debit Wallet" at bounding box center [848, 309] width 99 height 34
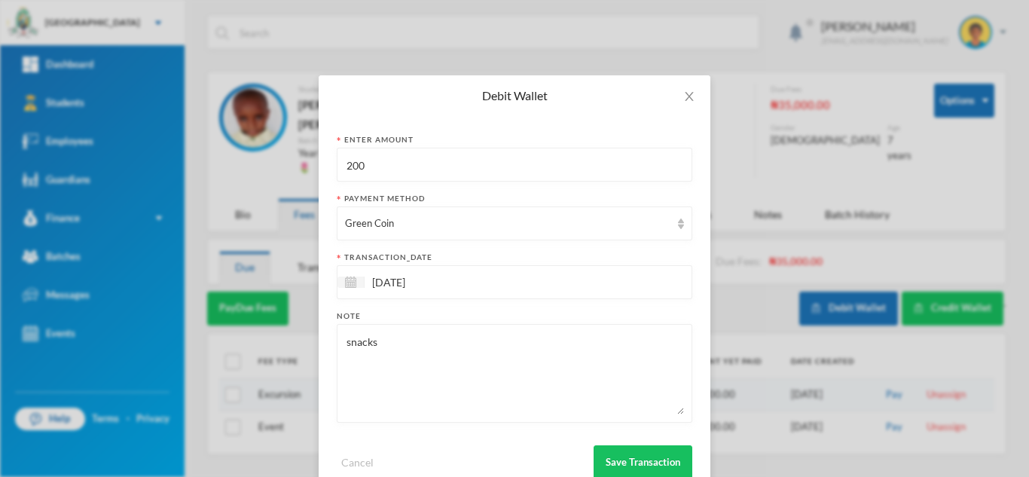
drag, startPoint x: 375, startPoint y: 169, endPoint x: 234, endPoint y: 158, distance: 142.0
click at [234, 158] on div "Debit Wallet Enter Amount 200 Payment Method Green Coin transaction_date 17/09/…" at bounding box center [514, 238] width 1029 height 477
type input "400"
click at [619, 447] on button "Save Transaction" at bounding box center [643, 462] width 99 height 34
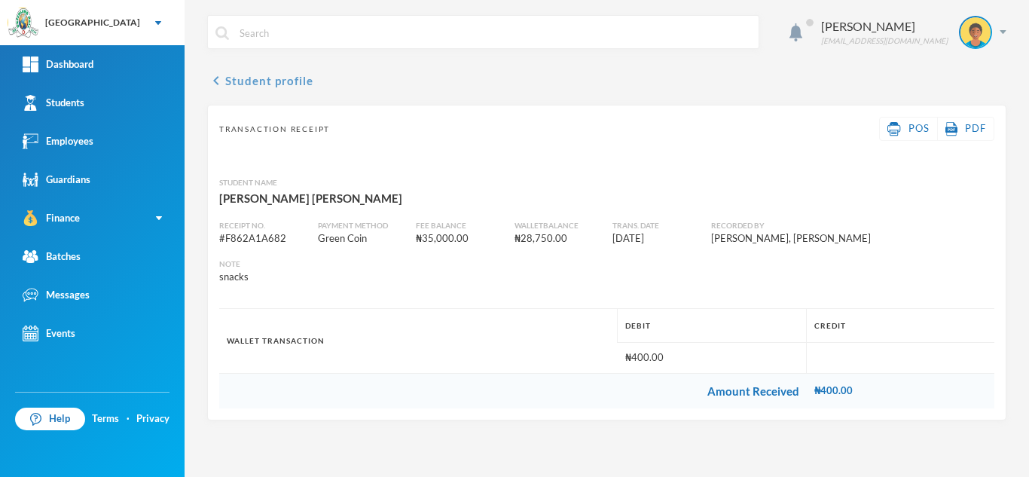
click at [259, 83] on button "chevron_left Student profile" at bounding box center [260, 81] width 106 height 18
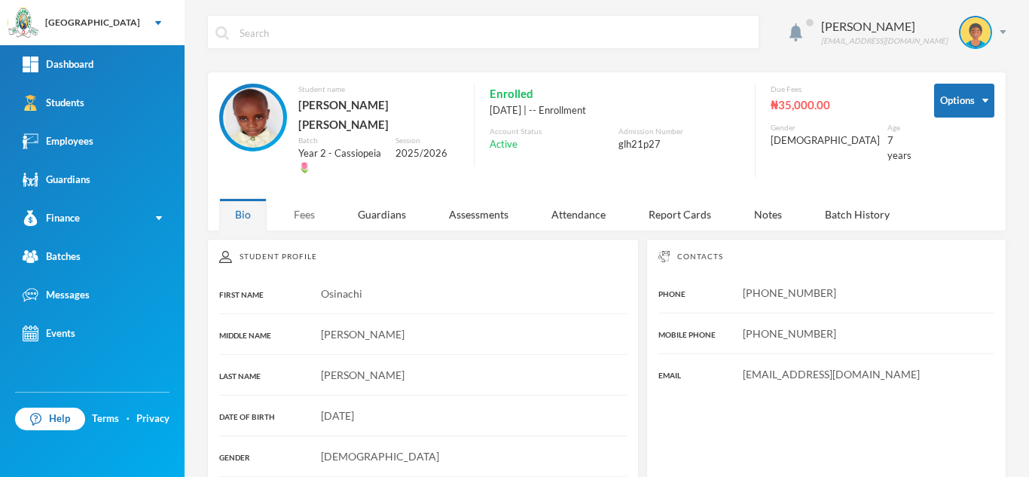
click at [307, 201] on div "Fees" at bounding box center [304, 214] width 53 height 32
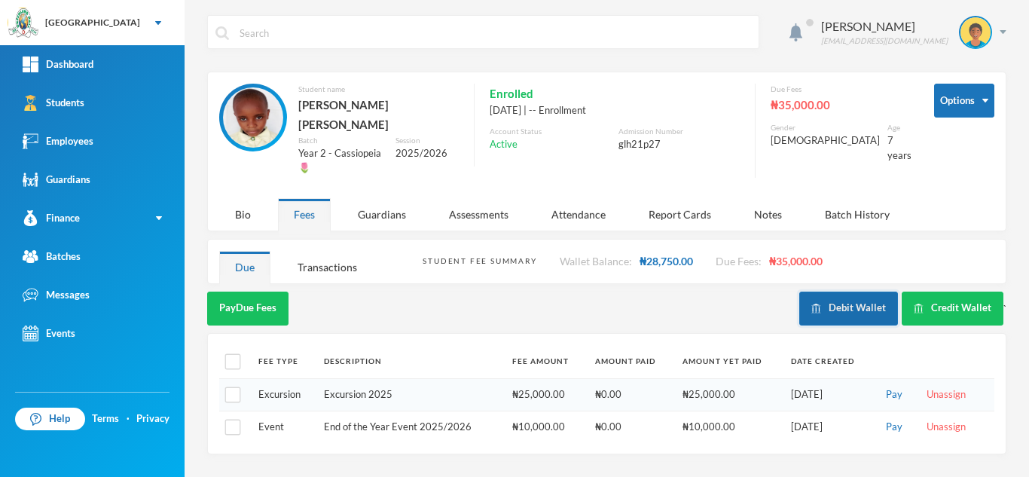
click at [839, 292] on button "Debit Wallet" at bounding box center [848, 309] width 99 height 34
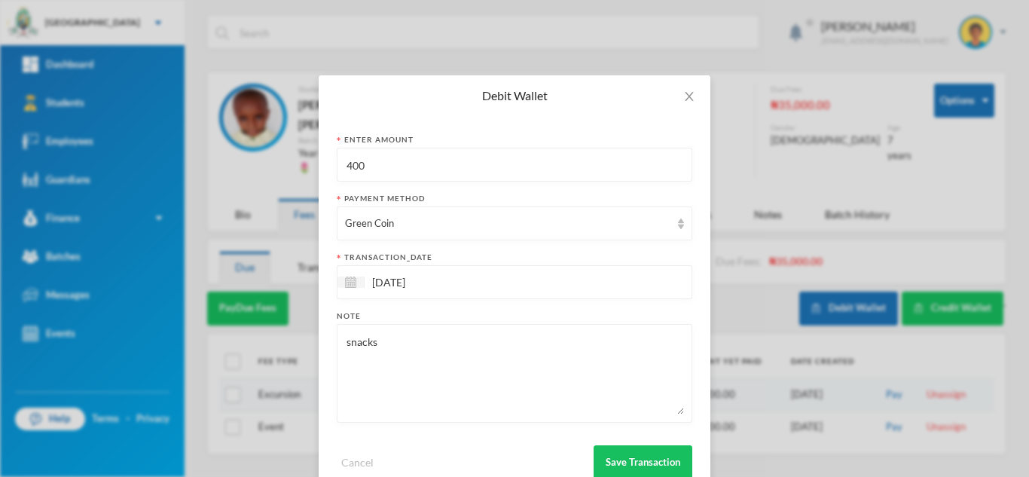
drag, startPoint x: 296, startPoint y: 177, endPoint x: 175, endPoint y: 175, distance: 121.3
click at [175, 175] on div "Debit Wallet Enter Amount 400 Payment Method Green Coin transaction_date 17/09/…" at bounding box center [514, 238] width 1029 height 477
type input "800"
drag, startPoint x: 405, startPoint y: 341, endPoint x: 166, endPoint y: 350, distance: 239.0
click at [166, 350] on div "Debit Wallet Enter Amount 800 Payment Method Green Coin transaction_date 17/09/…" at bounding box center [514, 238] width 1029 height 477
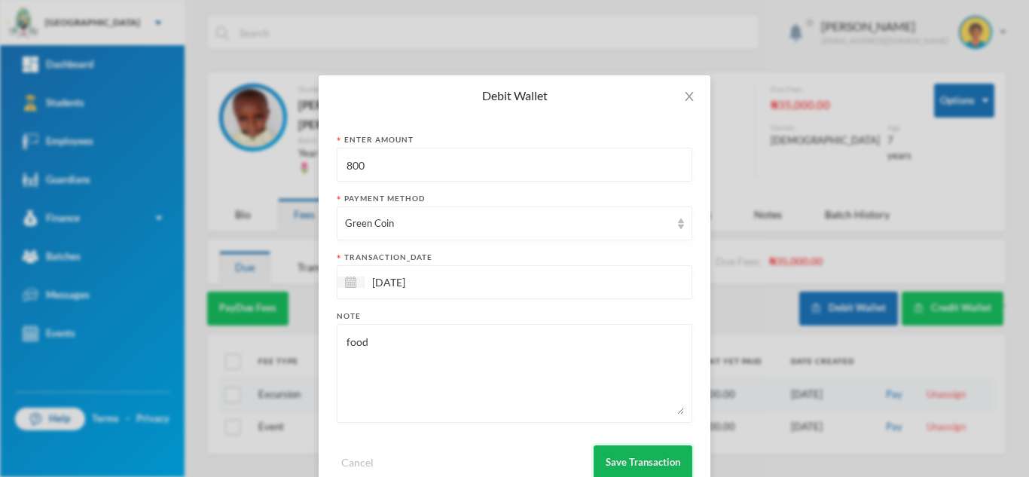
type textarea "food"
click at [634, 463] on button "Save Transaction" at bounding box center [643, 462] width 99 height 34
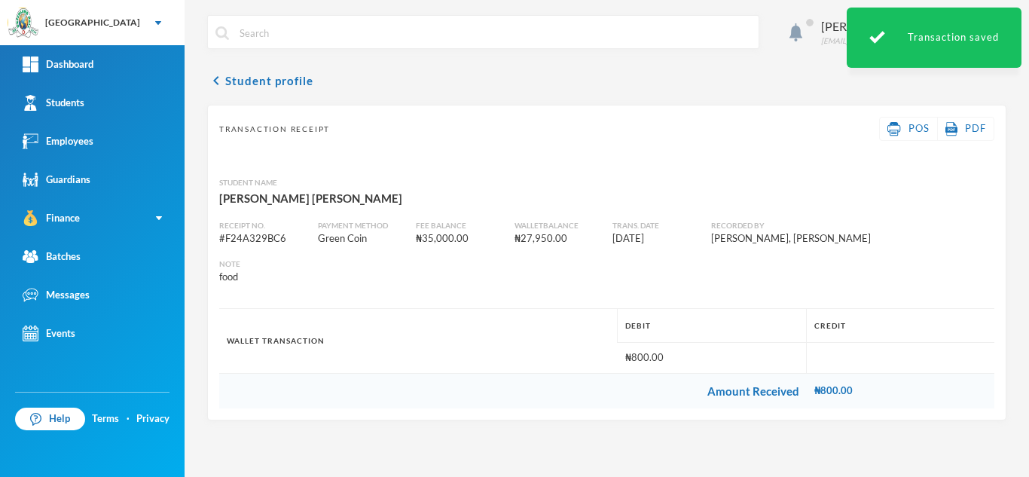
click at [419, 131] on div "Transaction Receipt POS PDF" at bounding box center [606, 129] width 775 height 24
click at [131, 90] on link "Students" at bounding box center [92, 103] width 185 height 38
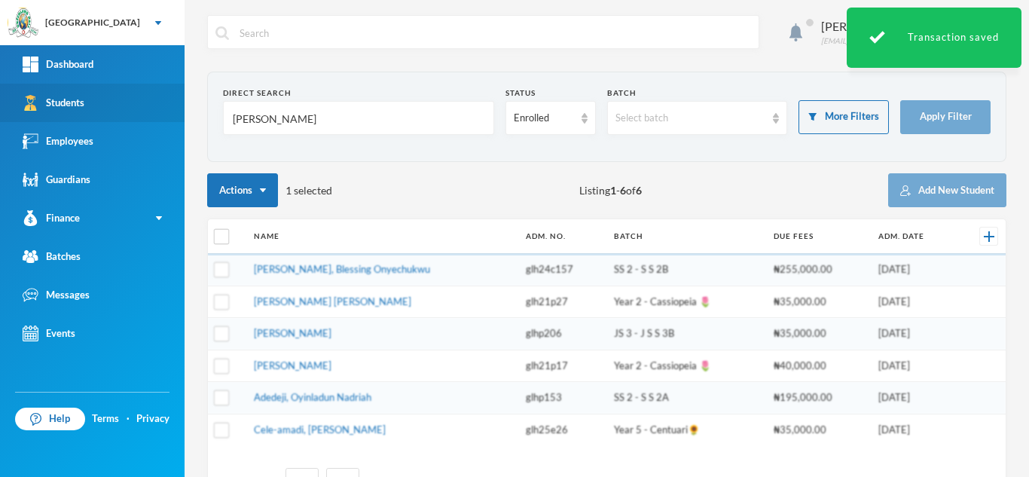
drag, startPoint x: 277, startPoint y: 124, endPoint x: 144, endPoint y: 119, distance: 132.7
click at [144, 119] on div "Greenland Hall Your Bluebic Account Greenland Hall Add a New School Dashboard S…" at bounding box center [514, 238] width 1029 height 477
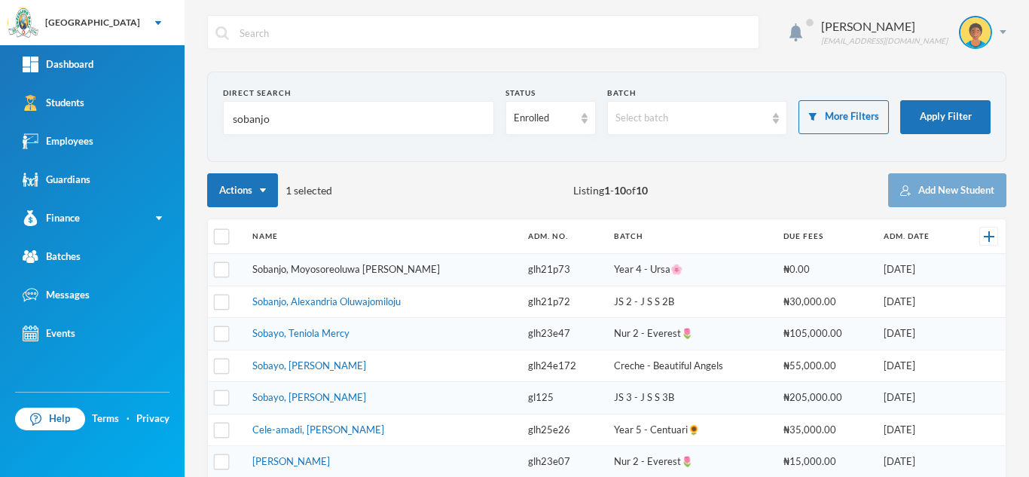
type input "sobanjo"
click at [366, 267] on link "Sobanjo, Moyosoreoluwa Josephine" at bounding box center [346, 269] width 188 height 12
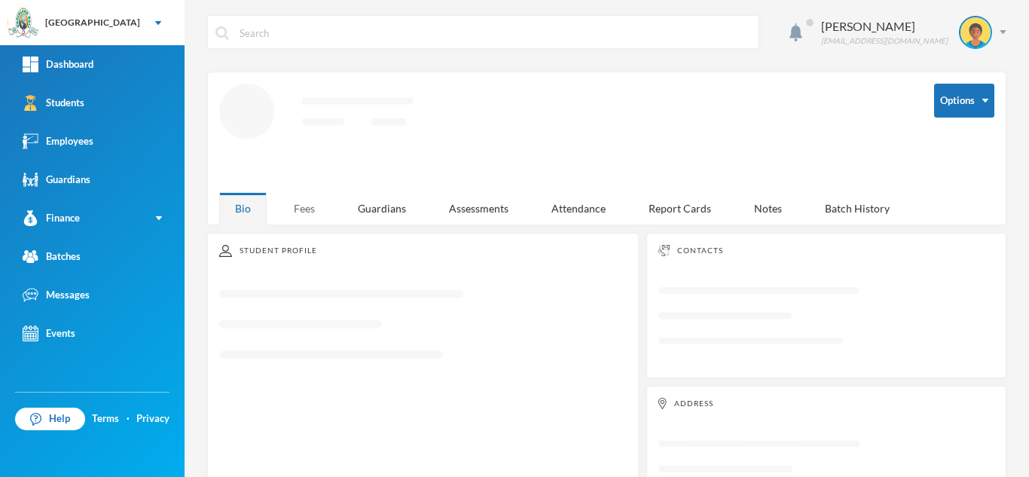
click at [316, 206] on div "Fees" at bounding box center [304, 208] width 53 height 32
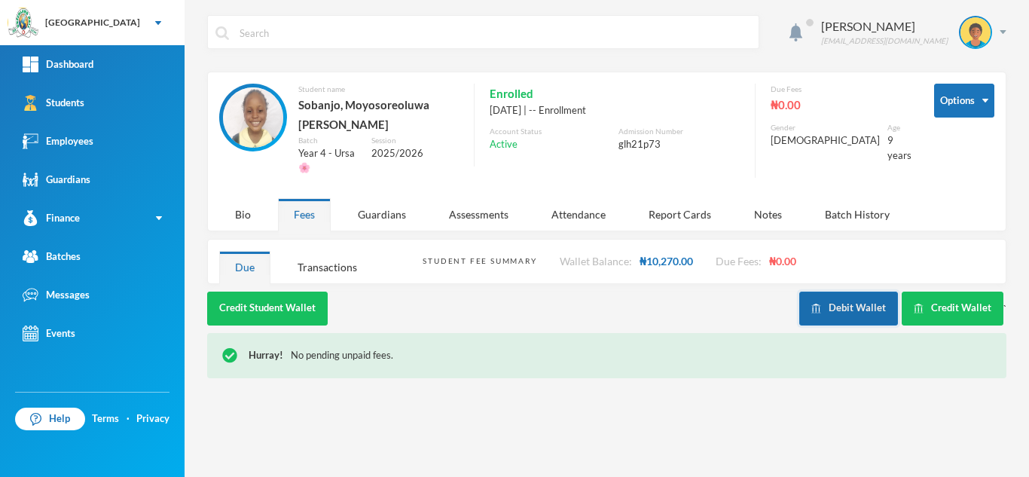
click at [852, 292] on button "Debit Wallet" at bounding box center [848, 309] width 99 height 34
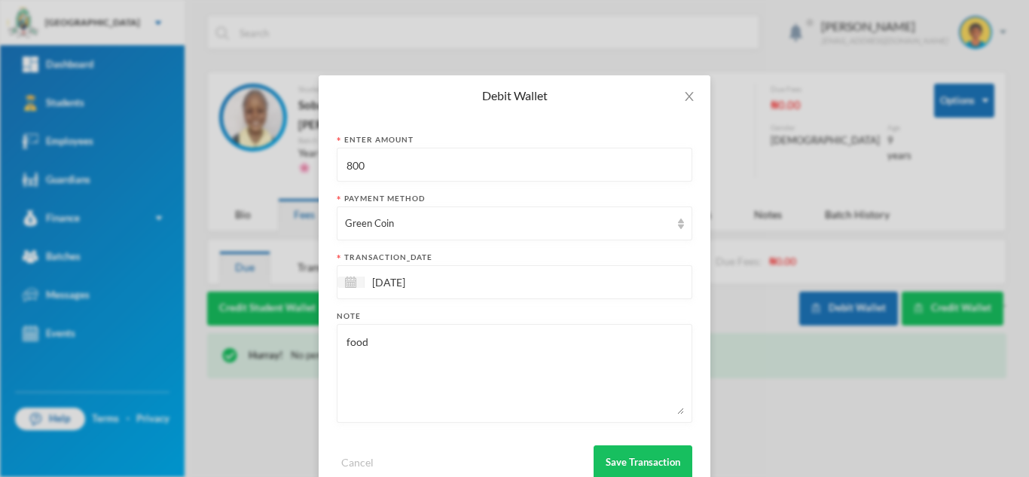
drag, startPoint x: 402, startPoint y: 153, endPoint x: 206, endPoint y: 183, distance: 198.9
click at [206, 183] on div "Debit Wallet Enter Amount 800 Payment Method Green Coin transaction_date 17/09/…" at bounding box center [514, 238] width 1029 height 477
type input "400"
drag, startPoint x: 387, startPoint y: 344, endPoint x: 148, endPoint y: 347, distance: 238.9
click at [203, 330] on div "Debit Wallet Enter Amount 400 Payment Method Green Coin transaction_date 17/09/…" at bounding box center [514, 238] width 1029 height 477
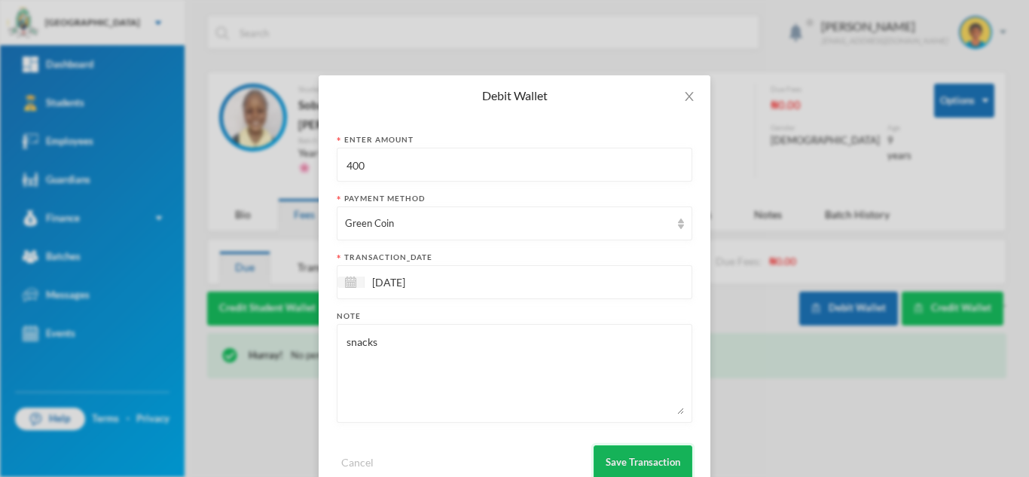
type textarea "snacks"
click at [633, 458] on button "Save Transaction" at bounding box center [643, 462] width 99 height 34
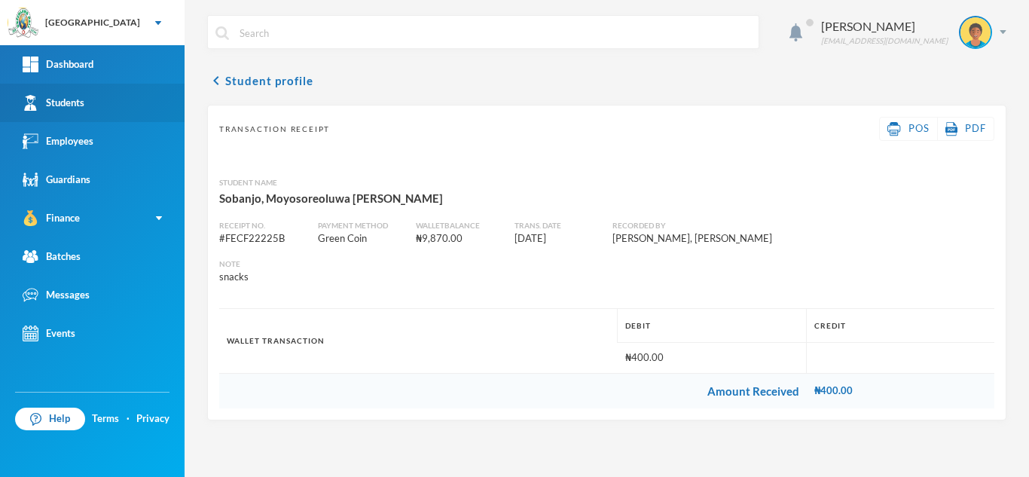
click at [103, 105] on link "Students" at bounding box center [92, 103] width 185 height 38
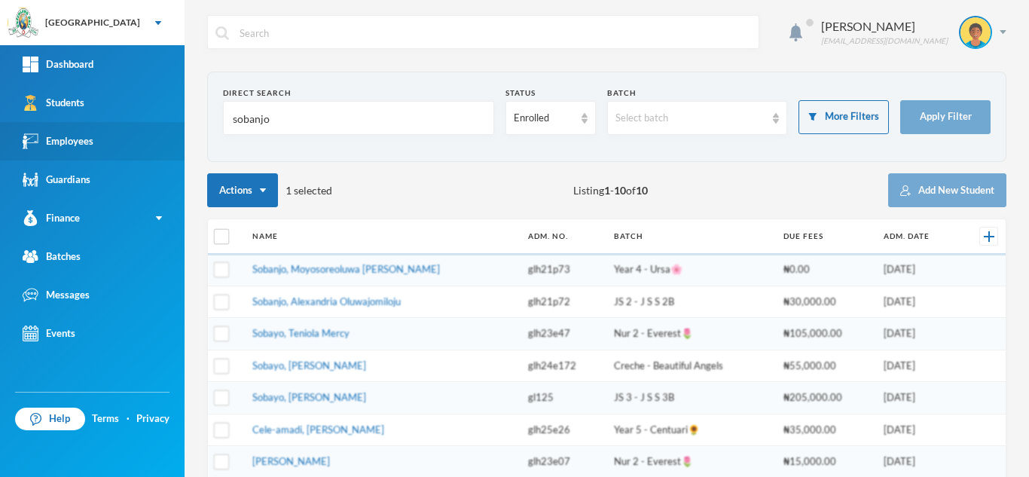
drag, startPoint x: 344, startPoint y: 126, endPoint x: 142, endPoint y: 126, distance: 201.2
click at [142, 126] on div "Greenland Hall Your Bluebic Account Greenland Hall Add a New School Dashboard S…" at bounding box center [514, 238] width 1029 height 477
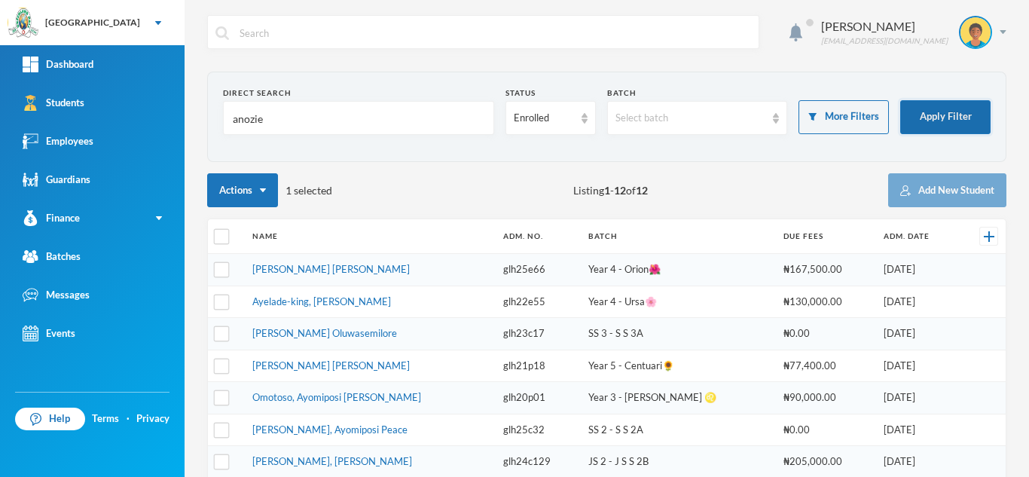
type input "anozie"
click at [949, 102] on button "Apply Filter" at bounding box center [945, 117] width 90 height 34
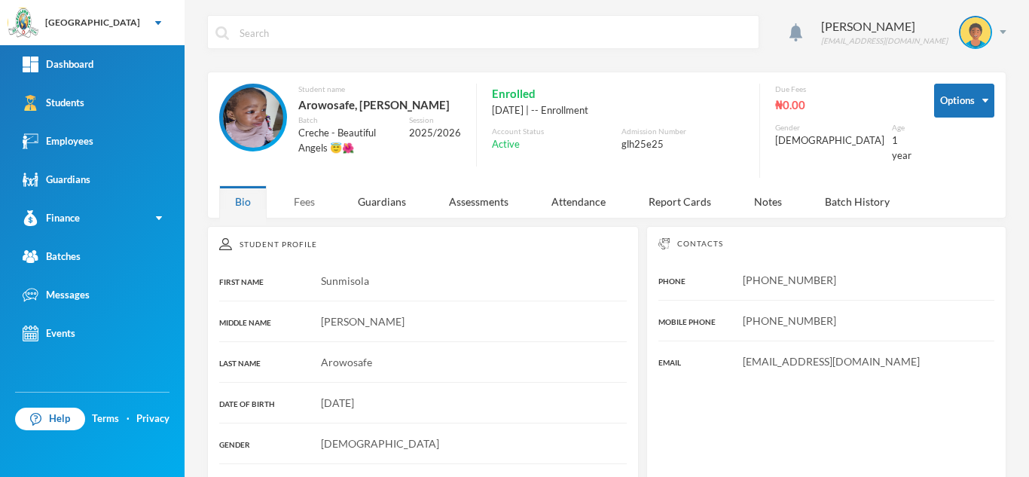
click at [310, 188] on div "Fees" at bounding box center [304, 201] width 53 height 32
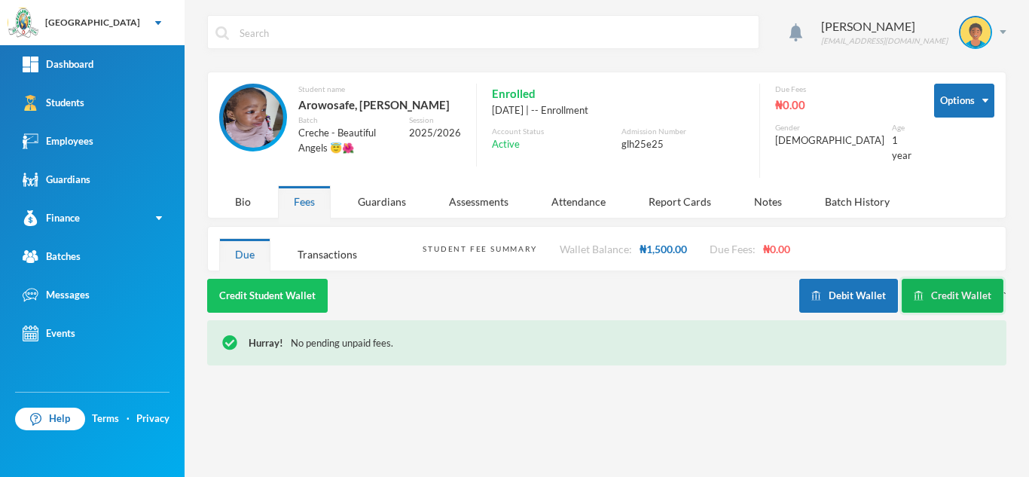
click at [930, 280] on button "Credit Wallet" at bounding box center [953, 296] width 102 height 34
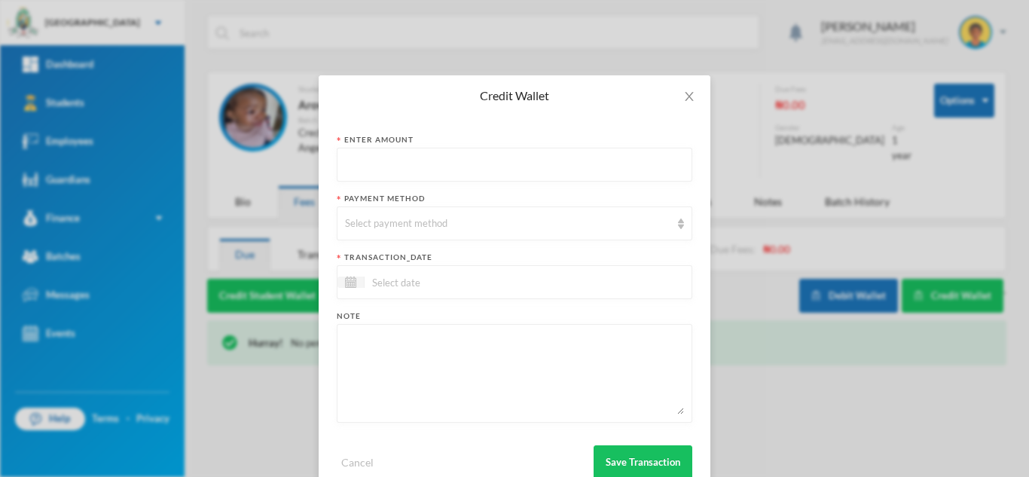
click at [432, 153] on input "text" at bounding box center [514, 165] width 339 height 34
type input "17700"
click at [411, 233] on div "Select payment method" at bounding box center [515, 223] width 356 height 34
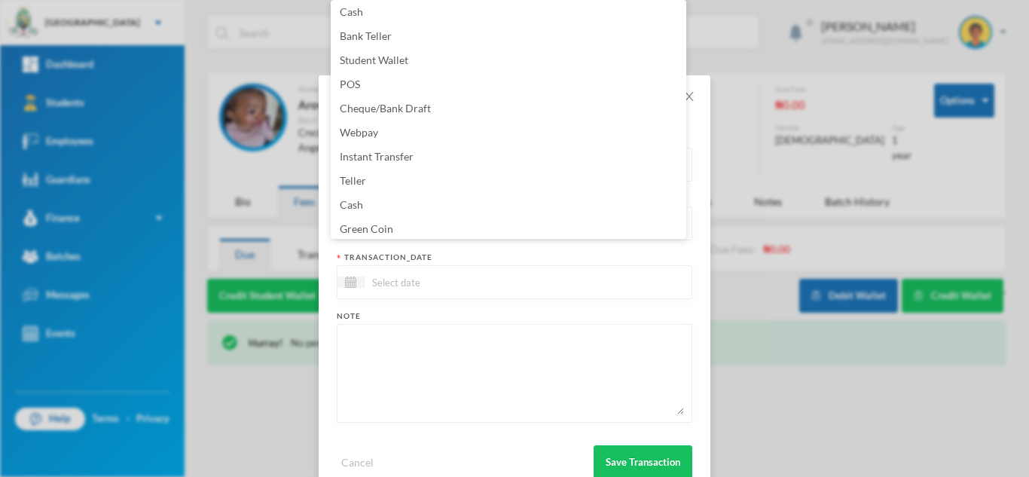
scroll to position [153, 0]
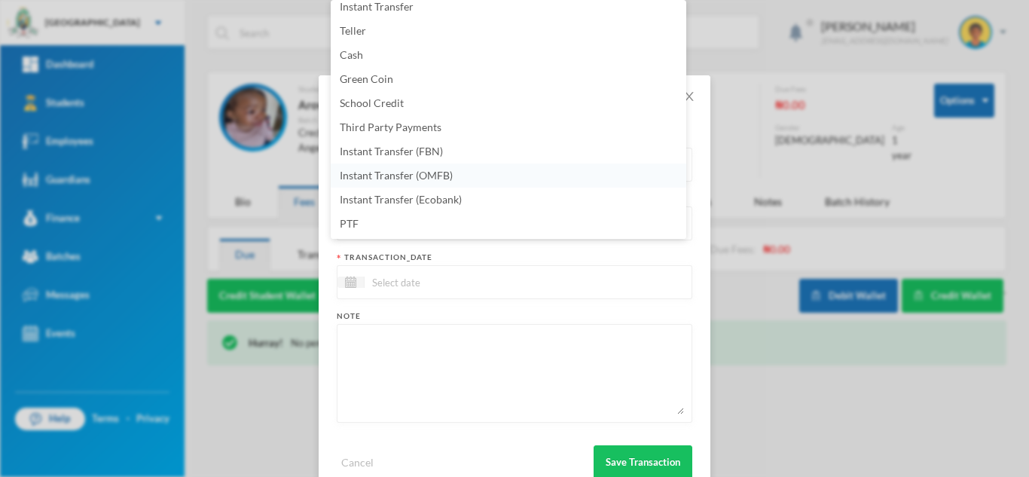
click at [440, 172] on span "Instant Transfer (OMFB)" at bounding box center [396, 175] width 113 height 13
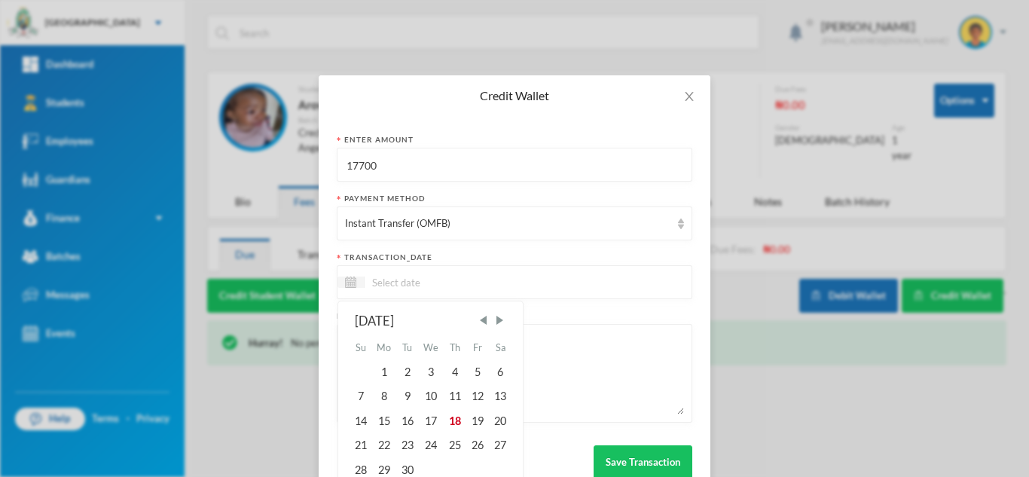
click at [418, 289] on input at bounding box center [428, 281] width 127 height 17
click at [449, 414] on div "18" at bounding box center [454, 421] width 23 height 24
type input "18/09/2025"
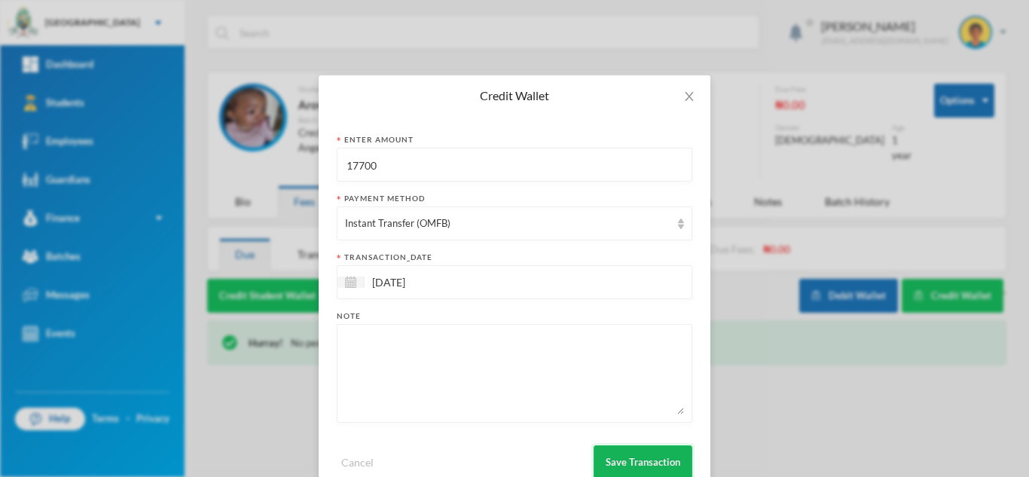
click at [622, 475] on button "Save Transaction" at bounding box center [643, 462] width 99 height 34
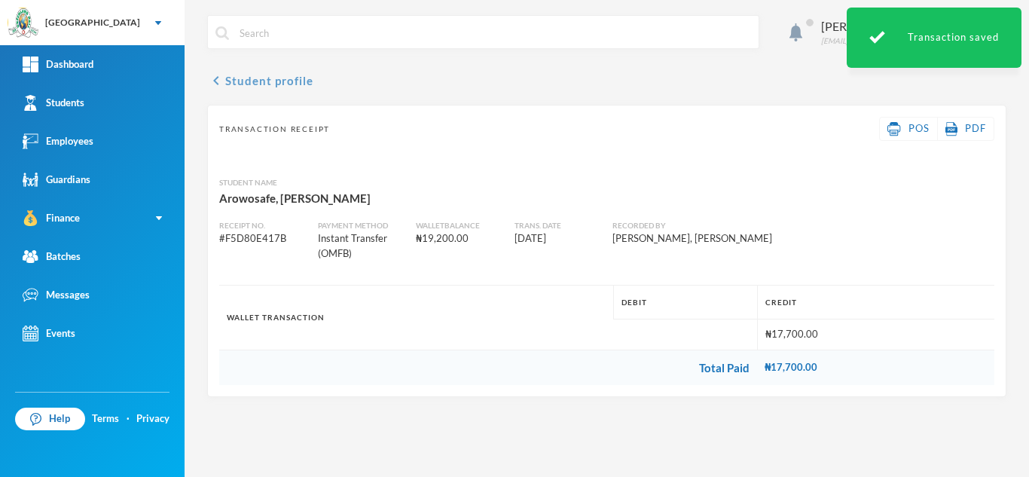
click at [265, 87] on button "chevron_left Student profile" at bounding box center [260, 81] width 106 height 18
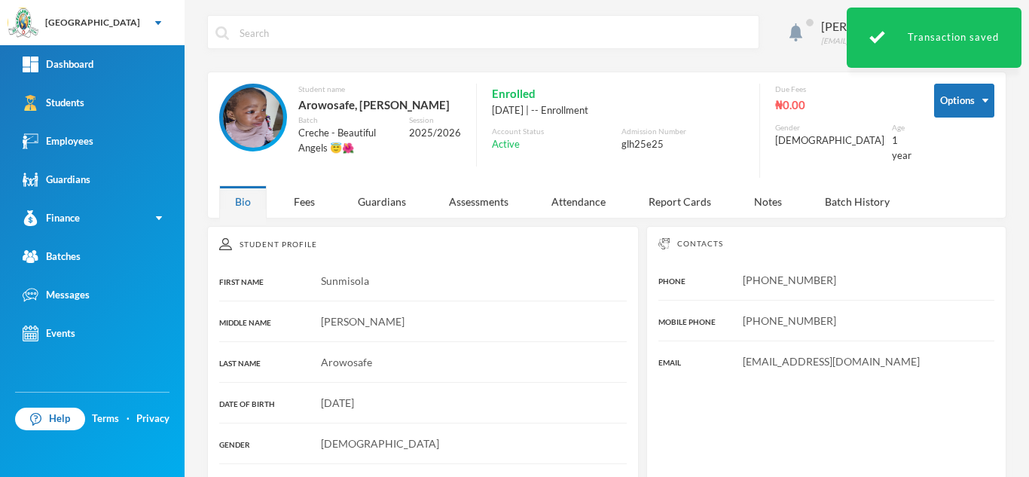
click at [302, 212] on div "Aderogba Olumide olumide.aderogba@greenlandhall.org Options Student name Arowos…" at bounding box center [607, 238] width 845 height 477
click at [303, 189] on div "Fees" at bounding box center [304, 201] width 53 height 32
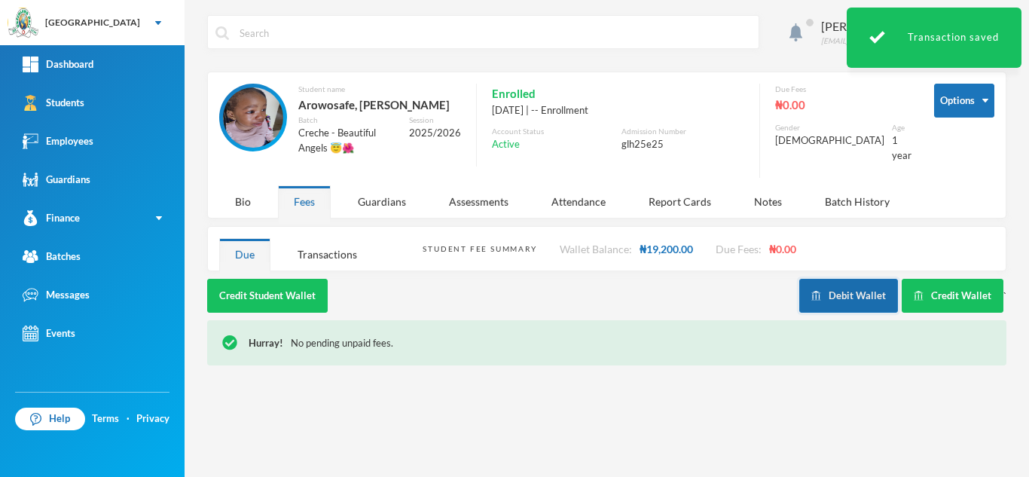
click at [845, 286] on button "Debit Wallet" at bounding box center [848, 296] width 99 height 34
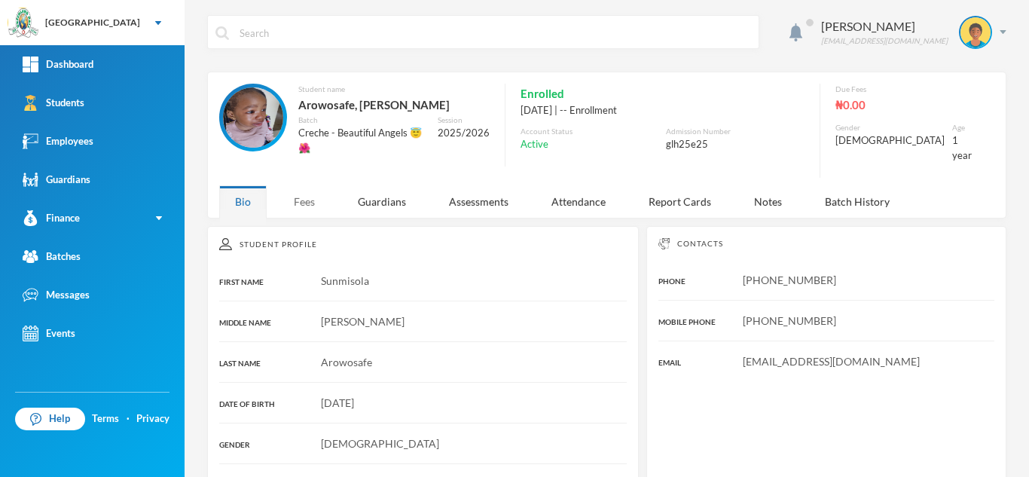
click at [312, 191] on div "Fees" at bounding box center [304, 201] width 53 height 32
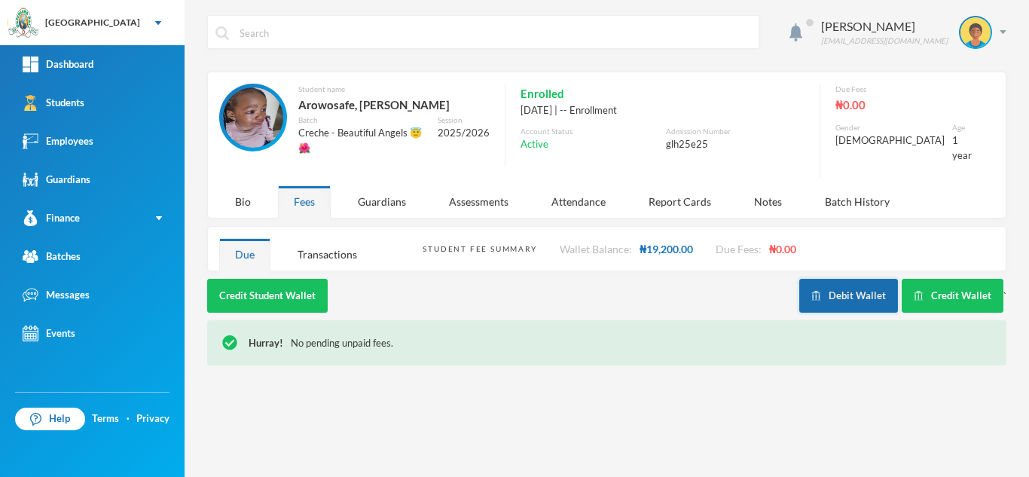
click at [854, 290] on button "Debit Wallet" at bounding box center [848, 296] width 99 height 34
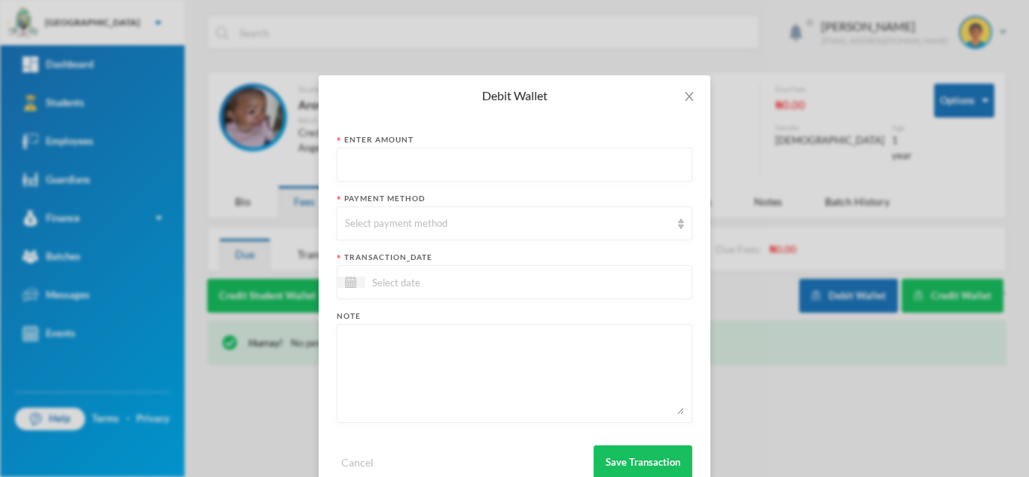
click at [455, 175] on input "text" at bounding box center [514, 165] width 339 height 34
type input "17700"
click at [385, 227] on div "Select payment method" at bounding box center [507, 223] width 325 height 15
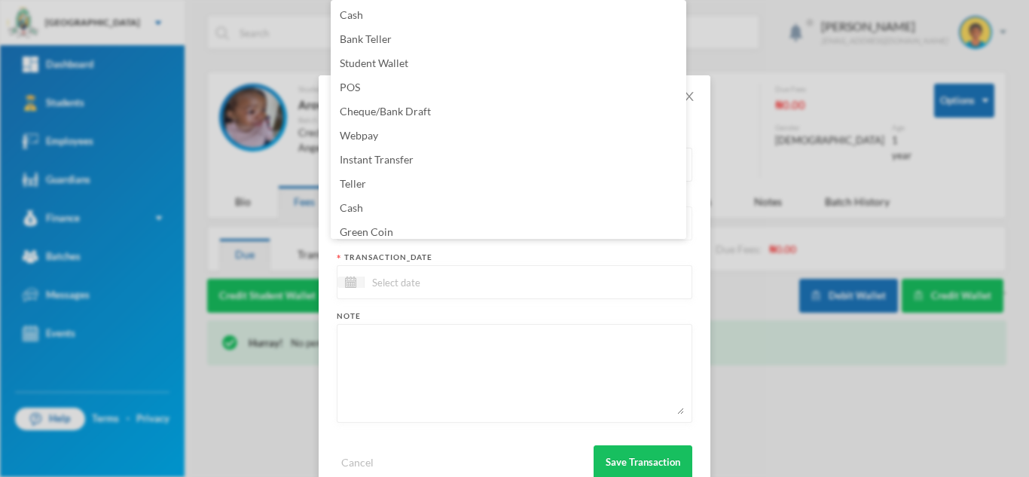
scroll to position [5, 0]
click at [385, 227] on span "Green Coin" at bounding box center [366, 226] width 53 height 13
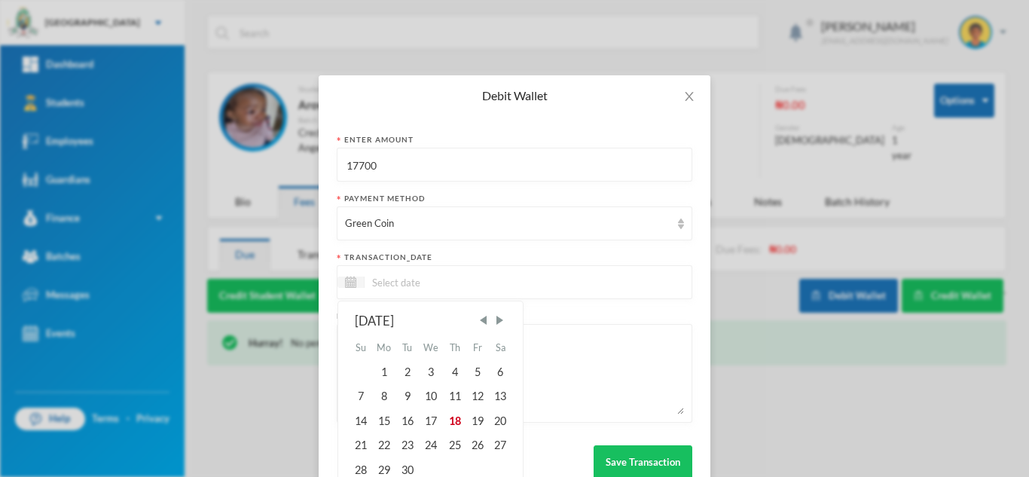
click at [385, 277] on input at bounding box center [428, 281] width 127 height 17
click at [450, 426] on div "18" at bounding box center [454, 421] width 23 height 24
type input "18/09/2025"
click at [454, 414] on div "18" at bounding box center [454, 421] width 23 height 24
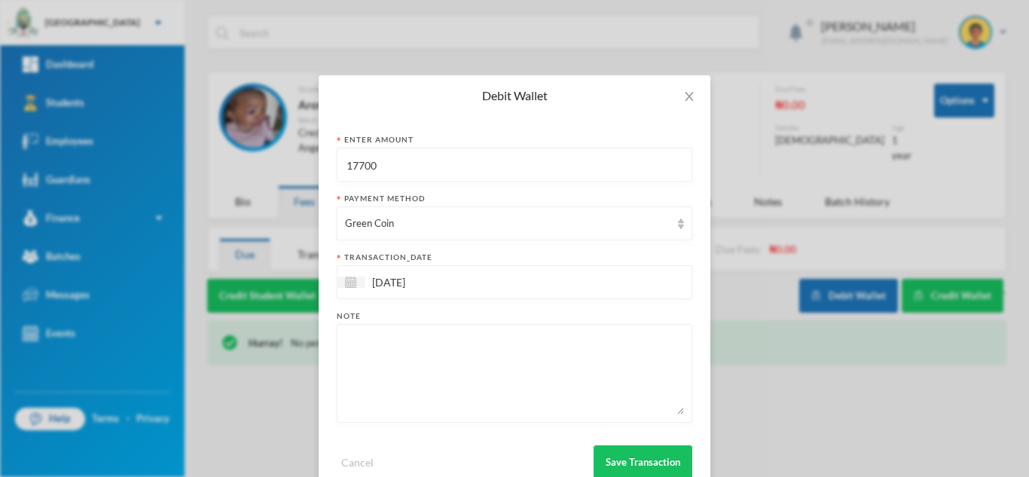
click at [459, 354] on textarea at bounding box center [514, 373] width 339 height 82
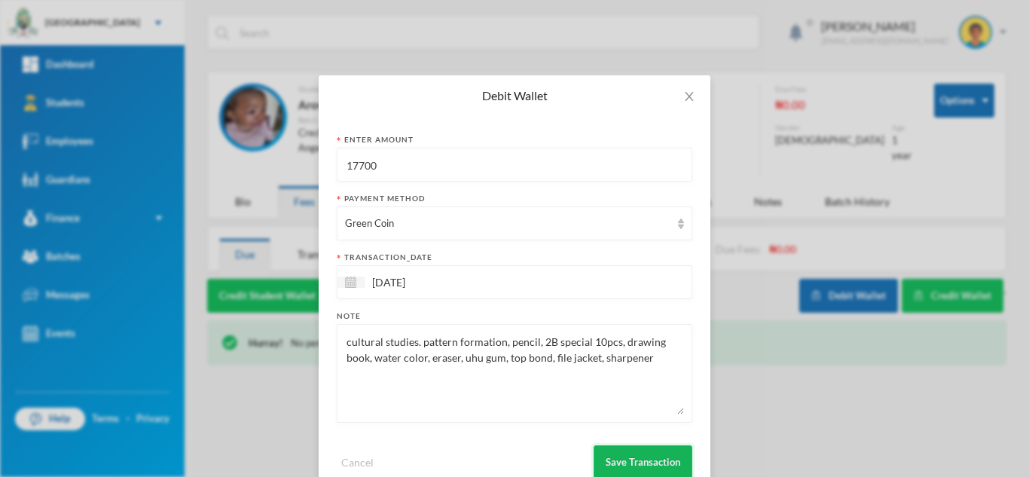
type textarea "cultural studies. pattern formation, pencil, 2B special 10pcs, drawing book, wa…"
click at [650, 465] on button "Save Transaction" at bounding box center [643, 462] width 99 height 34
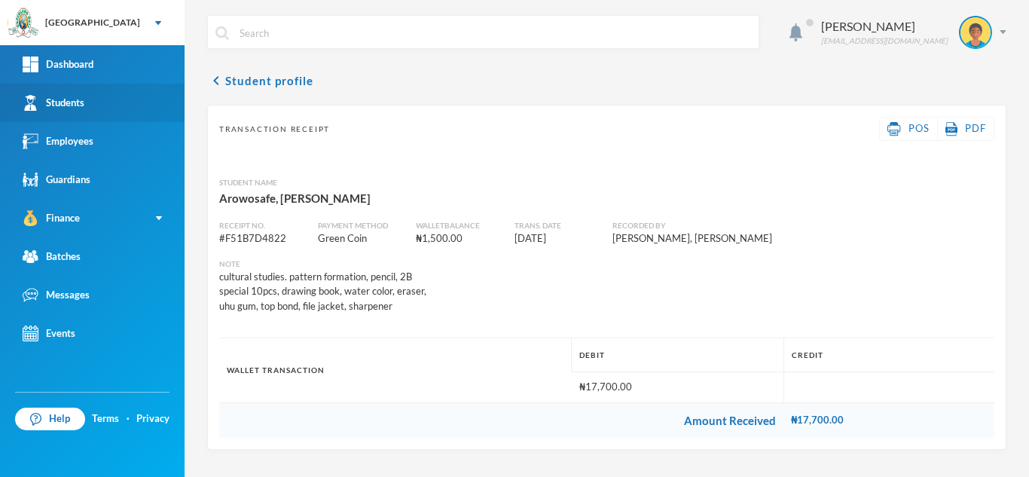
click at [79, 94] on link "Students" at bounding box center [92, 103] width 185 height 38
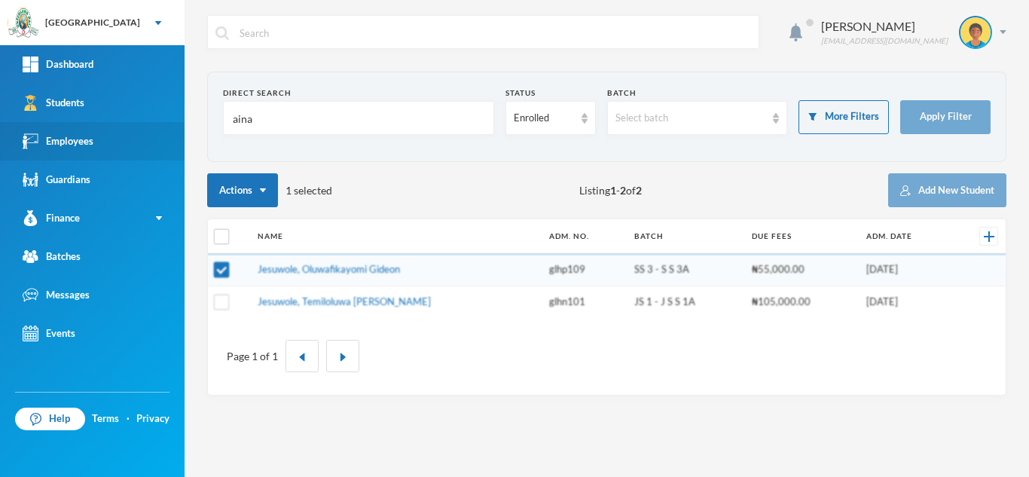
drag, startPoint x: 257, startPoint y: 113, endPoint x: 64, endPoint y: 127, distance: 193.4
click at [64, 127] on div "Greenland Hall Your Bluebic Account Greenland Hall Add a New School Dashboard S…" at bounding box center [514, 238] width 1029 height 477
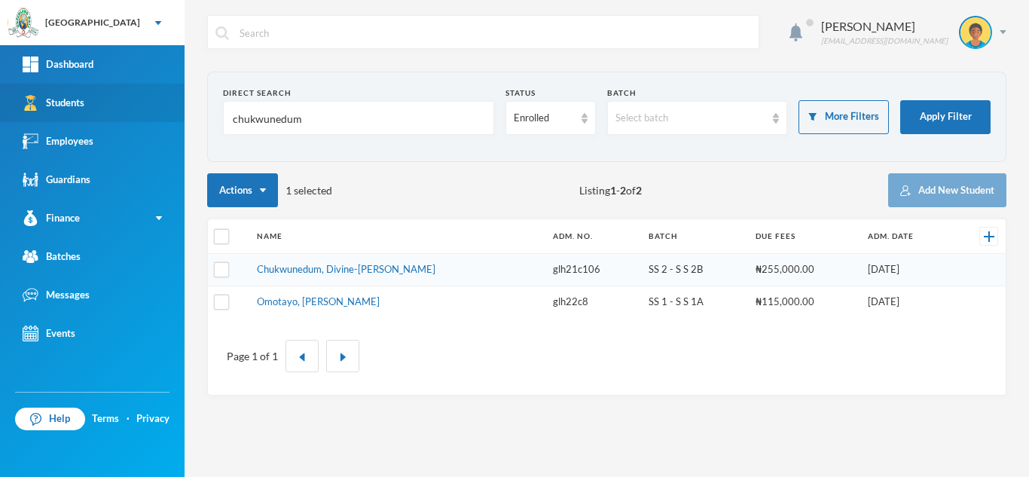
drag, startPoint x: 135, startPoint y: 118, endPoint x: 95, endPoint y: 118, distance: 39.9
click at [95, 118] on div "Greenland Hall Your Bluebic Account Greenland Hall Add a New School Dashboard S…" at bounding box center [514, 238] width 1029 height 477
type input "adebukola"
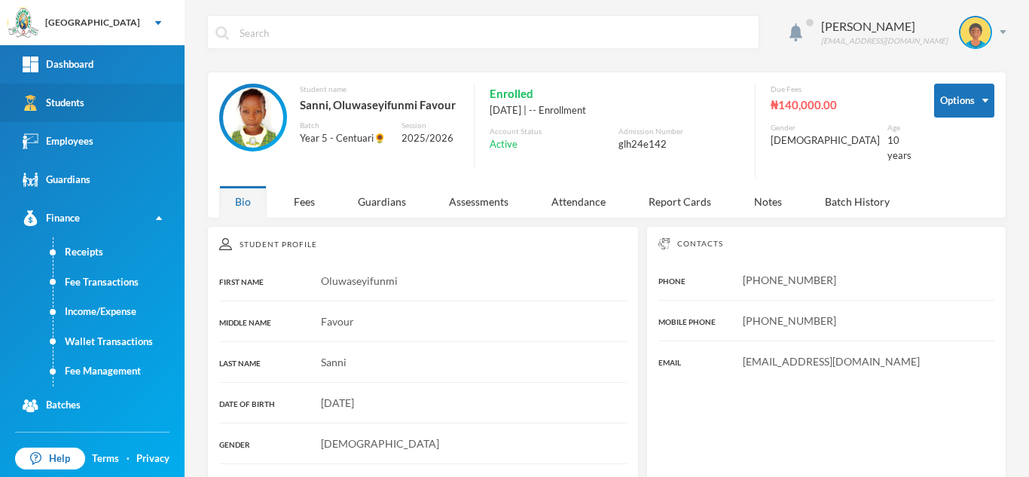
click at [148, 105] on link "Students" at bounding box center [92, 103] width 185 height 38
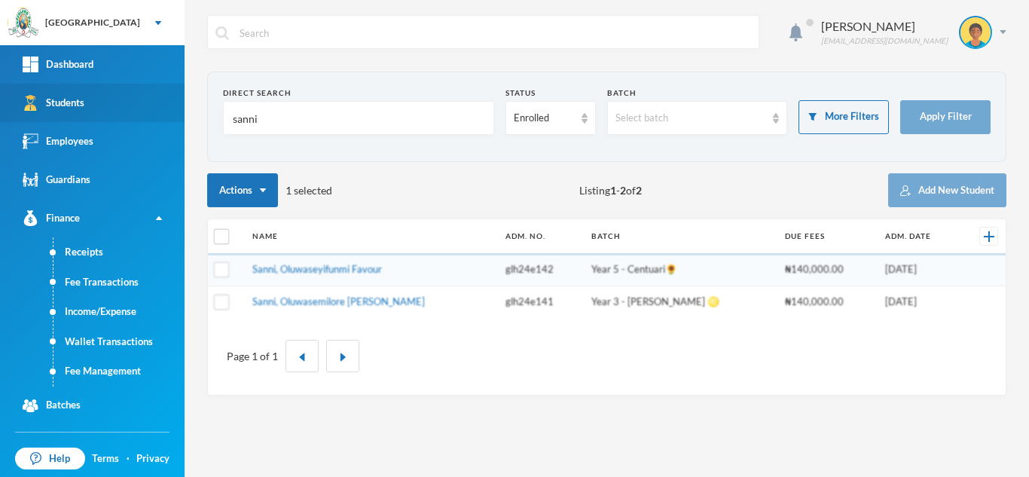
drag, startPoint x: 270, startPoint y: 124, endPoint x: 133, endPoint y: 118, distance: 137.3
click at [133, 118] on div "Greenland Hall Your Bluebic Account Greenland Hall Add a New School Dashboard S…" at bounding box center [514, 238] width 1029 height 477
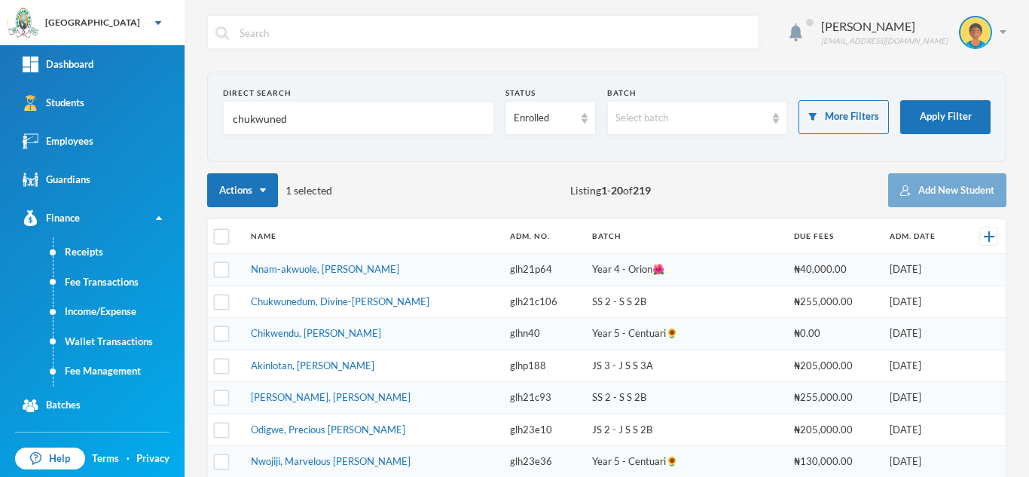
type input "chukwuned"
